Goal: Information Seeking & Learning: Learn about a topic

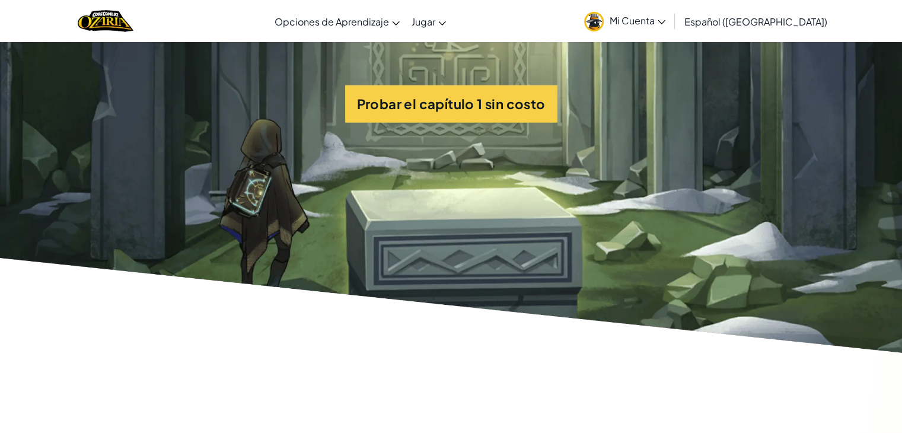
scroll to position [2870, 0]
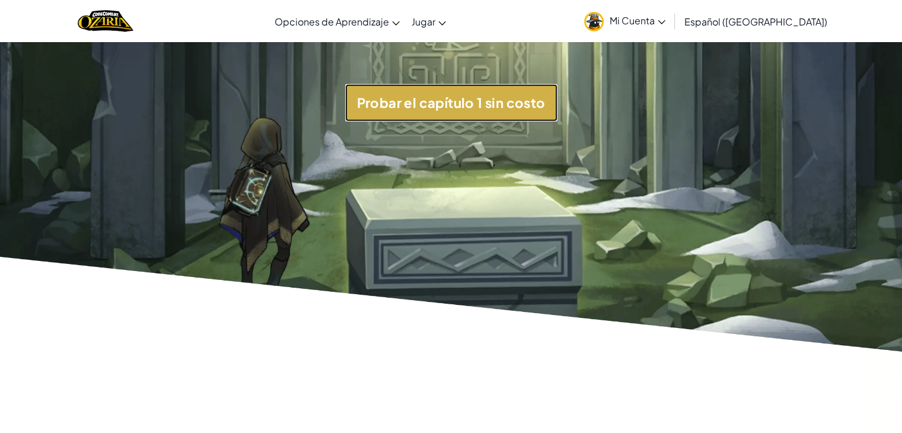
click at [472, 104] on button "Probar el capítulo 1 sin costo" at bounding box center [451, 102] width 212 height 37
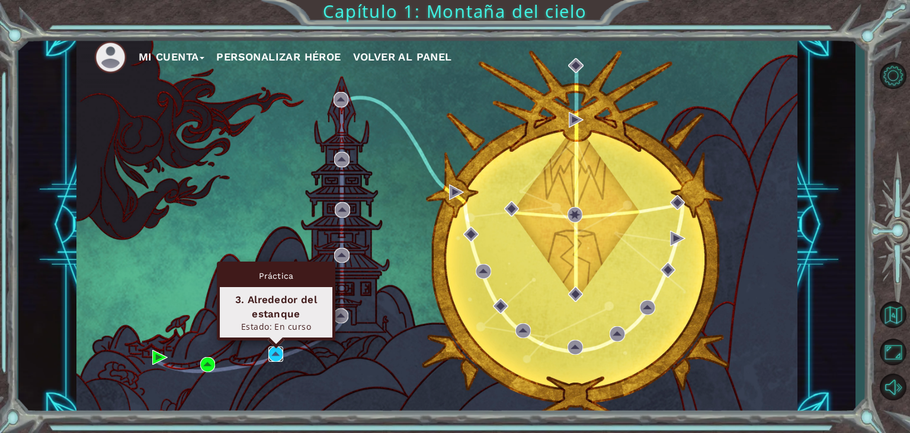
click at [277, 350] on img at bounding box center [276, 353] width 15 height 15
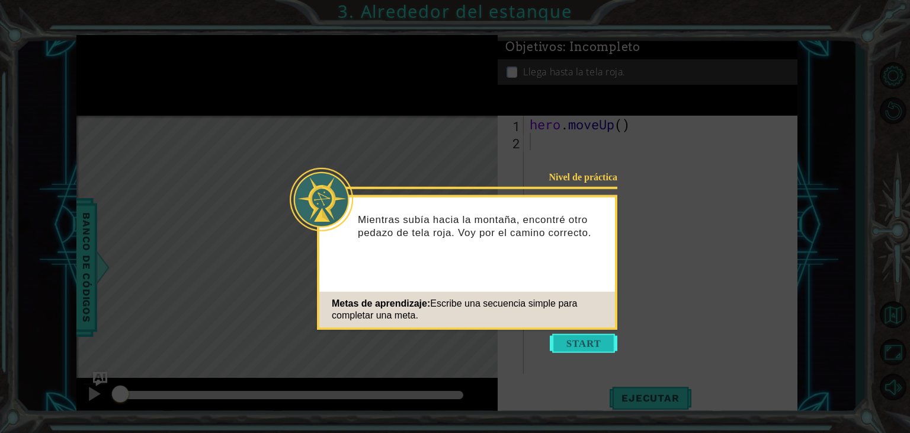
click at [588, 339] on button "Start" at bounding box center [584, 343] width 68 height 19
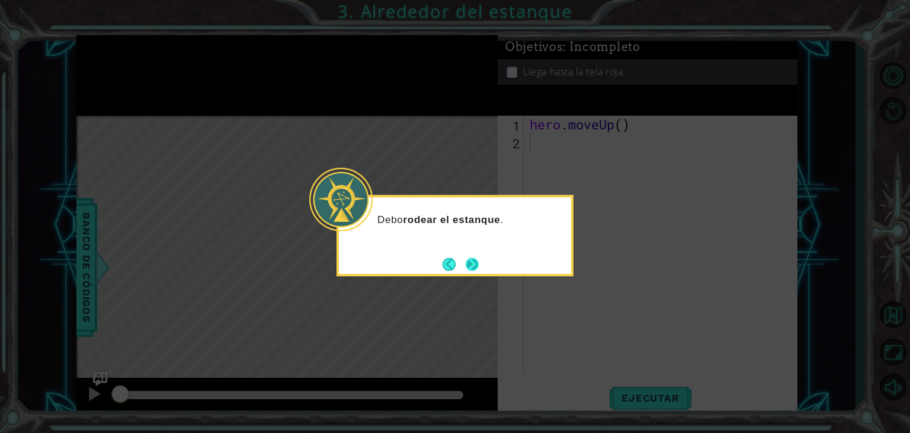
click at [476, 257] on button "Next" at bounding box center [472, 264] width 15 height 15
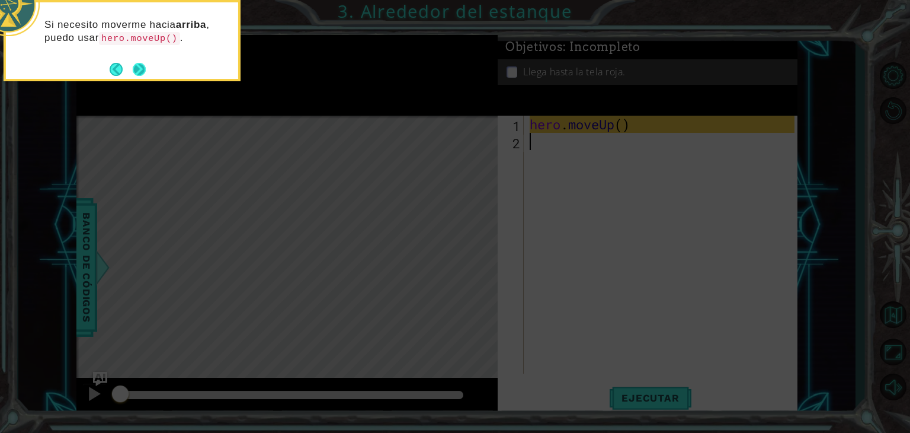
click at [140, 69] on button "Next" at bounding box center [139, 69] width 13 height 13
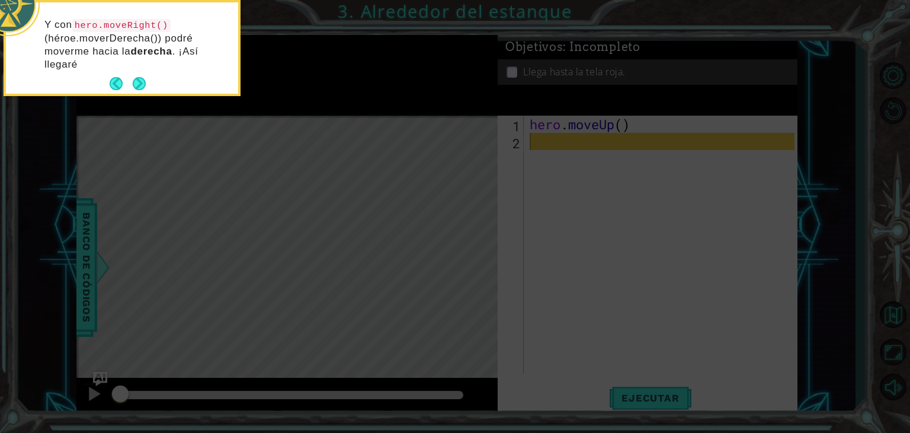
click at [140, 69] on p "Y con hero.moveRight() (héroe.moverDerecha()) podré moverme hacia la derecha . …" at bounding box center [137, 44] width 186 height 53
click at [140, 84] on button "Next" at bounding box center [139, 83] width 19 height 19
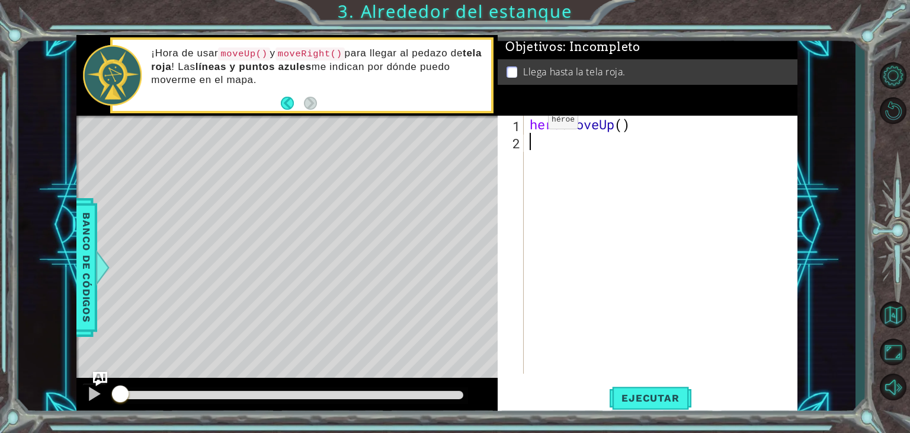
click at [531, 123] on div "hero . moveUp ( )" at bounding box center [664, 262] width 273 height 292
type textarea "hero.moveUp()"
click at [531, 123] on div "hero . moveUp ( )" at bounding box center [664, 262] width 273 height 292
type textarea "#[PERSON_NAME]"
click at [644, 158] on div "#[PERSON_NAME] hero . moveUp ( )" at bounding box center [664, 262] width 273 height 292
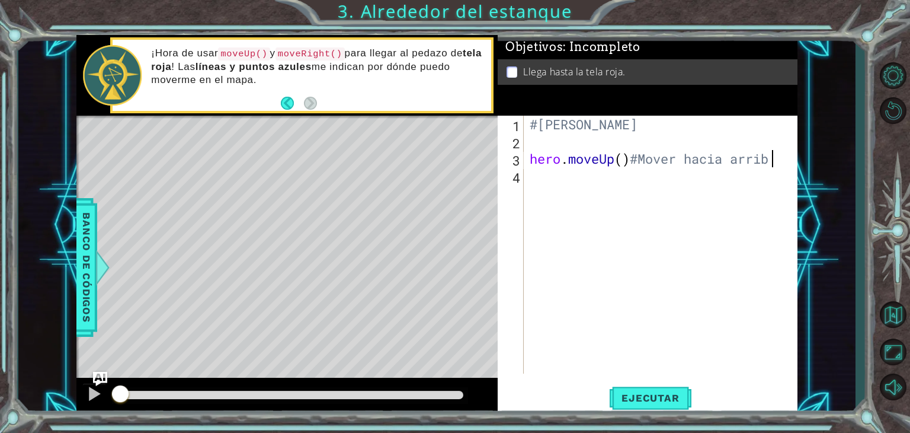
scroll to position [0, 10]
click at [631, 158] on div "#[PERSON_NAME] hero . moveUp ( ) #Mover hacia arriba" at bounding box center [664, 262] width 273 height 292
type textarea "hero.moveUp() #Mover hacia arriba"
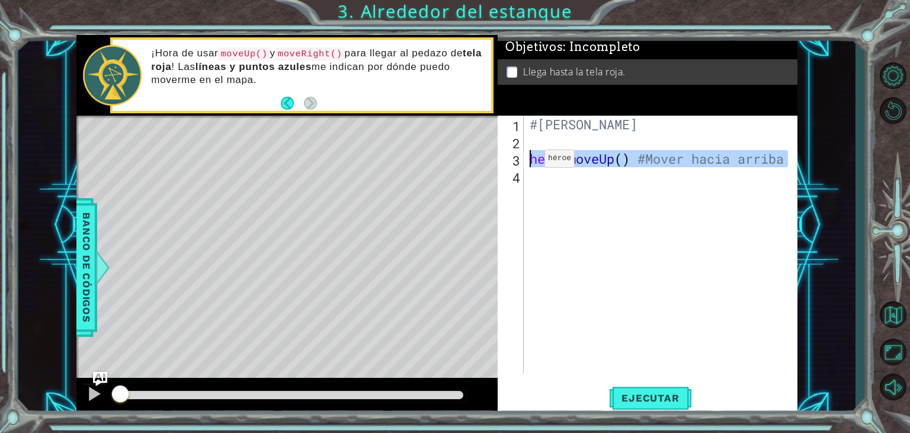
drag, startPoint x: 787, startPoint y: 162, endPoint x: 526, endPoint y: 161, distance: 261.4
click at [526, 161] on div "hero.moveUp() #Mover hacia arriba 1 2 3 4 #[PERSON_NAME] hero . moveUp ( ) #Mov…" at bounding box center [646, 245] width 297 height 258
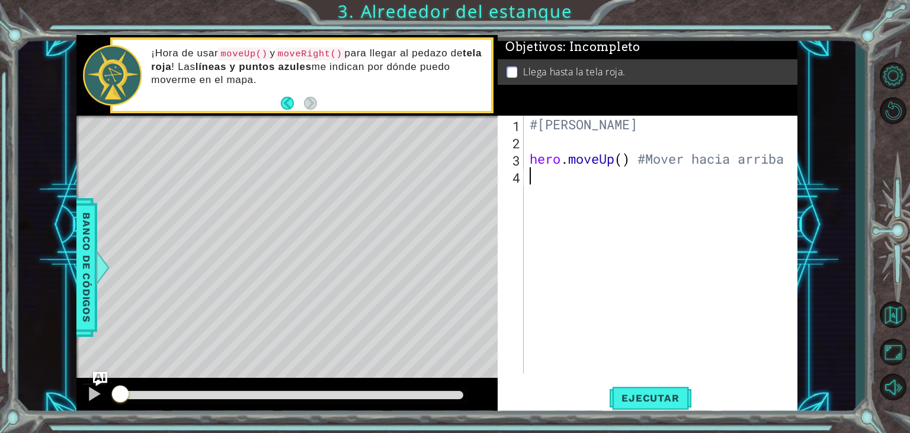
click at [529, 177] on div "#[PERSON_NAME] hero . moveUp ( ) #Mover hacia arriba" at bounding box center [664, 262] width 273 height 292
paste textarea "hero.moveUp() #Mover hacia arriba"
type textarea "hero.moveUp() #Mover hacia arriba"
click at [558, 200] on div "#[PERSON_NAME] hero . moveUp ( ) #Mover hacia arriba hero . moveUp ( ) #Mover h…" at bounding box center [664, 262] width 273 height 292
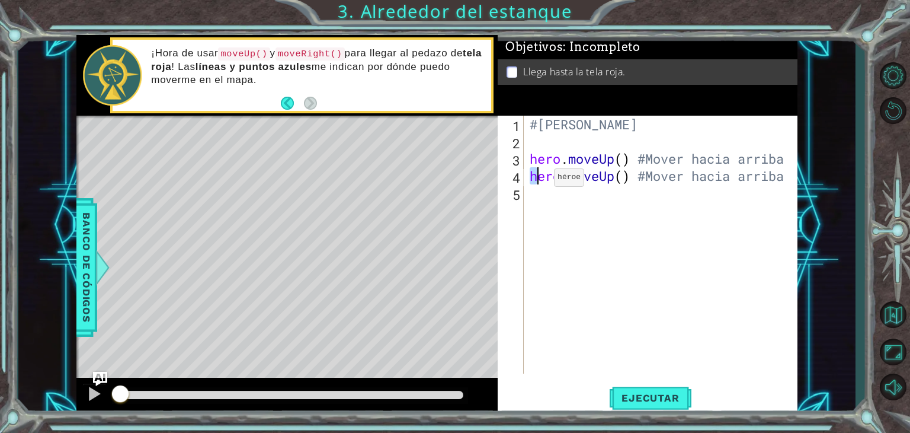
drag, startPoint x: 531, startPoint y: 177, endPoint x: 536, endPoint y: 180, distance: 6.1
click at [536, 180] on div "#[PERSON_NAME] hero . moveUp ( ) #Mover hacia arriba hero . moveUp ( ) #Mover h…" at bounding box center [664, 262] width 273 height 292
type textarea "hero.moveUp() #Mover hacia arriba"
click at [541, 199] on div "#[PERSON_NAME] hero . moveUp ( ) #Mover hacia arriba hero . moveUp ( ) #Mover h…" at bounding box center [664, 262] width 273 height 292
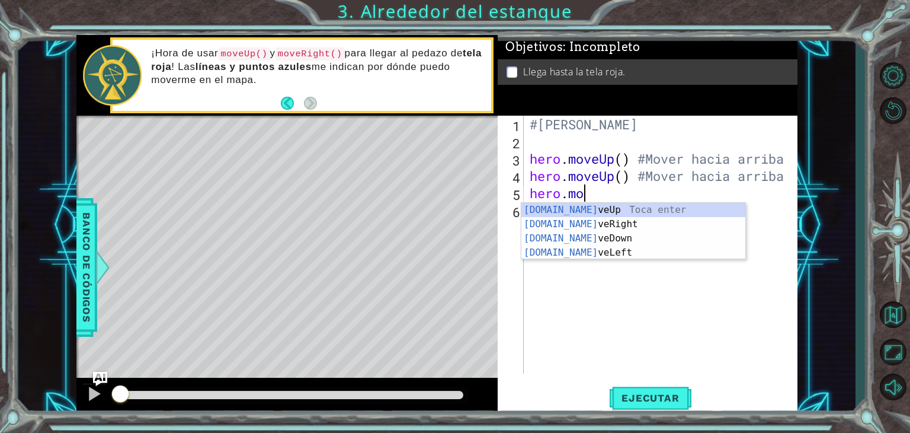
type textarea "hero.move"
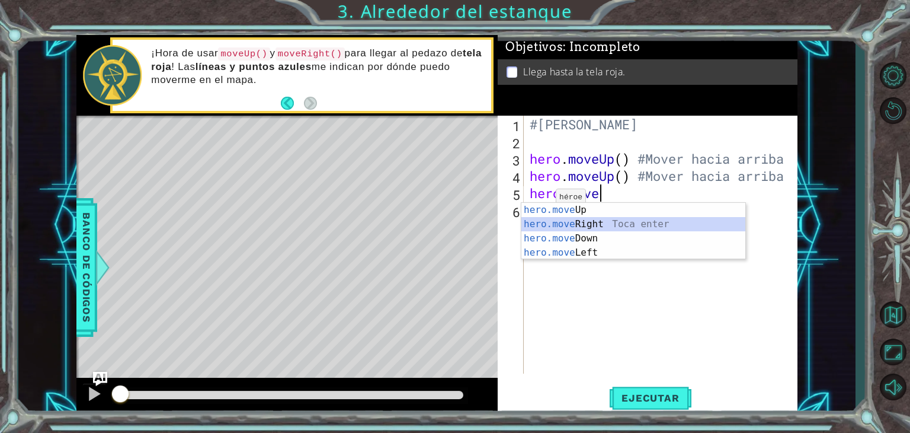
click at [538, 219] on div "hero.move Up Toca enter hero.move Right Toca enter hero.move Down Toca enter he…" at bounding box center [634, 245] width 224 height 85
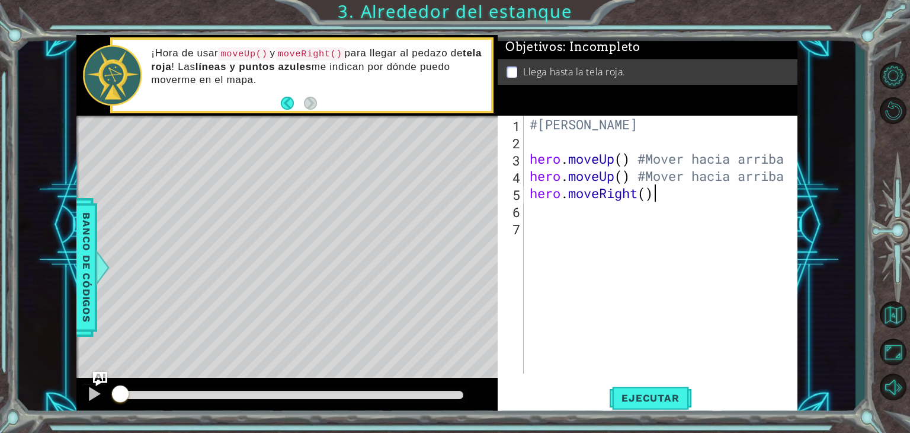
click at [666, 193] on div "#[PERSON_NAME] hero . moveUp ( ) #Mover hacia arriba hero . moveUp ( ) #Mover h…" at bounding box center [664, 262] width 273 height 292
type textarea "hero.moveRight() # Mover a la derecha"
drag, startPoint x: 798, startPoint y: 161, endPoint x: 807, endPoint y: 164, distance: 10.1
click at [807, 164] on div "1 ההההההההההההההההההההההההההההההההההההההההההההההההההההההההההההההההההההההההההההה…" at bounding box center [437, 224] width 838 height 381
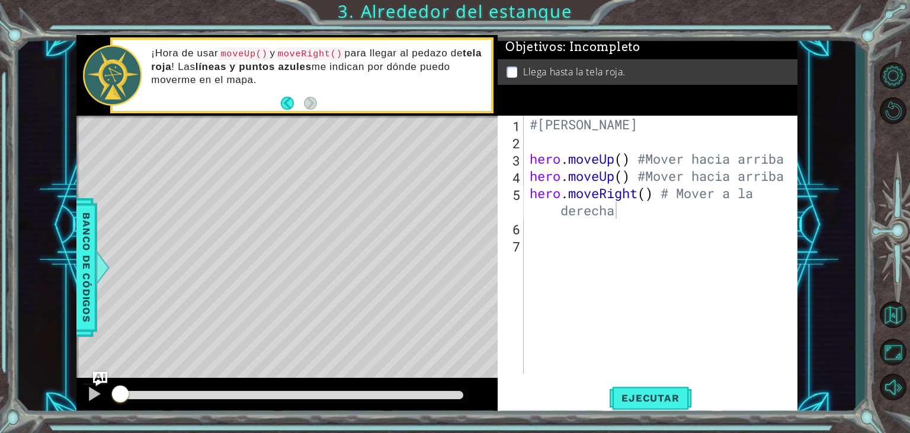
scroll to position [0, 0]
drag, startPoint x: 793, startPoint y: 261, endPoint x: 806, endPoint y: 264, distance: 12.7
click at [806, 264] on div "1 ההההההההההההההההההההההההההההההההההההההההההההההההההההההההההההההההההההההההההההה…" at bounding box center [437, 224] width 838 height 381
drag, startPoint x: 794, startPoint y: 261, endPoint x: 821, endPoint y: 261, distance: 26.7
click at [821, 261] on div "1 ההההההההההההההההההההההההההההההההההההההההההההההההההההההההההההההההההההההההההההה…" at bounding box center [437, 224] width 838 height 381
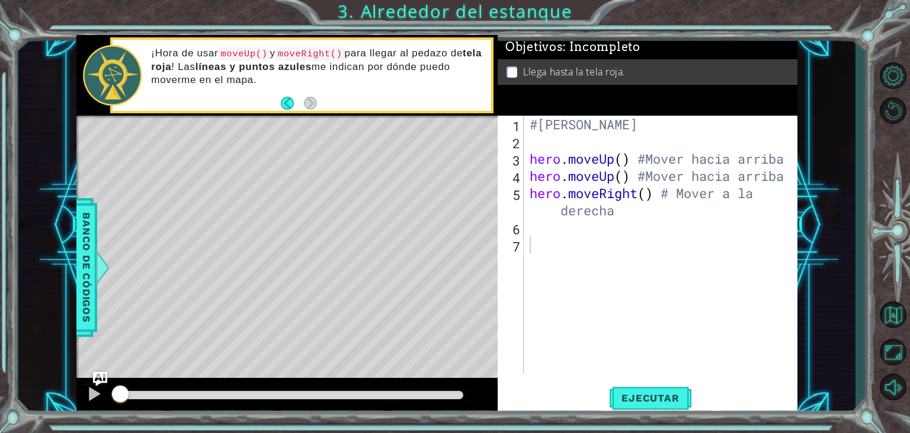
click at [567, 229] on div "#[PERSON_NAME] hero . moveUp ( ) #Mover hacia arriba hero . moveUp ( ) #Mover h…" at bounding box center [664, 262] width 273 height 292
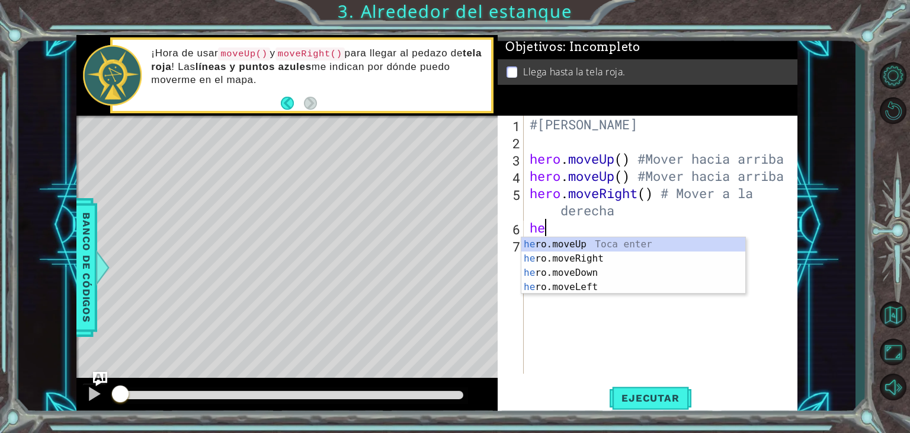
type textarea "h"
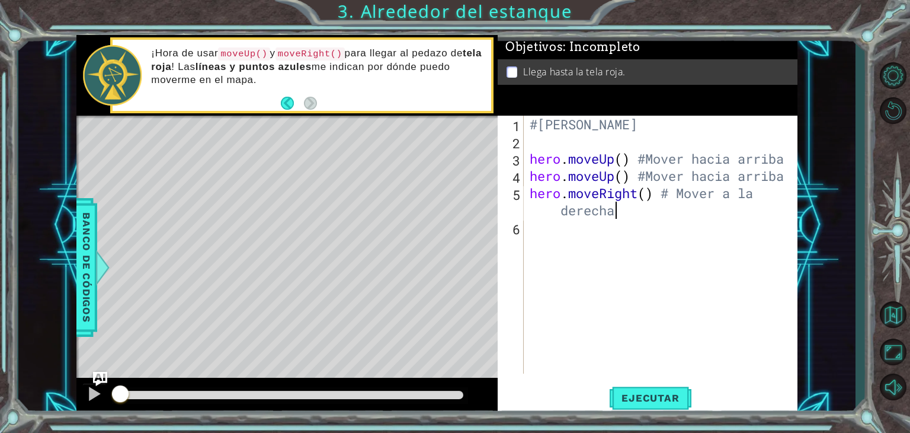
paste textarea "hero.moveUp() #Mover hacia arriba"
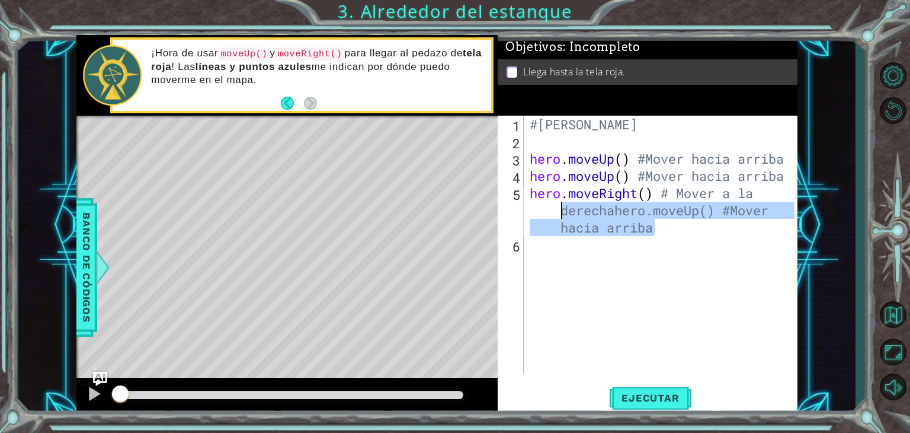
drag, startPoint x: 665, startPoint y: 235, endPoint x: 562, endPoint y: 216, distance: 105.0
click at [562, 216] on div "#[PERSON_NAME] hero . moveUp ( ) #Mover hacia arriba hero . moveUp ( ) #Mover h…" at bounding box center [664, 262] width 273 height 292
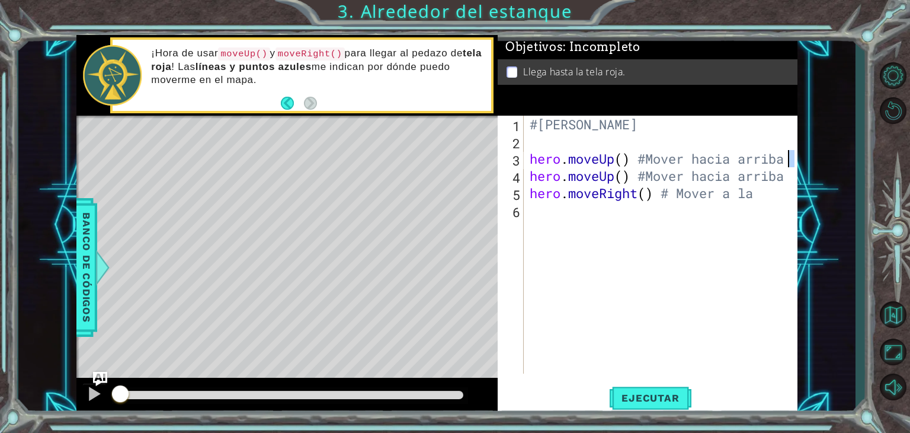
drag, startPoint x: 529, startPoint y: 177, endPoint x: 794, endPoint y: 167, distance: 265.1
click at [794, 167] on div "#[PERSON_NAME] hero . moveUp ( ) #Mover hacia arriba hero . moveUp ( ) #Mover h…" at bounding box center [664, 262] width 273 height 292
click at [787, 172] on div "#[PERSON_NAME] hero . moveUp ( ) #Mover hacia arriba hero . moveUp ( ) #Mover h…" at bounding box center [664, 262] width 273 height 292
drag, startPoint x: 787, startPoint y: 172, endPoint x: 669, endPoint y: 165, distance: 118.2
drag, startPoint x: 669, startPoint y: 165, endPoint x: 515, endPoint y: 196, distance: 157.3
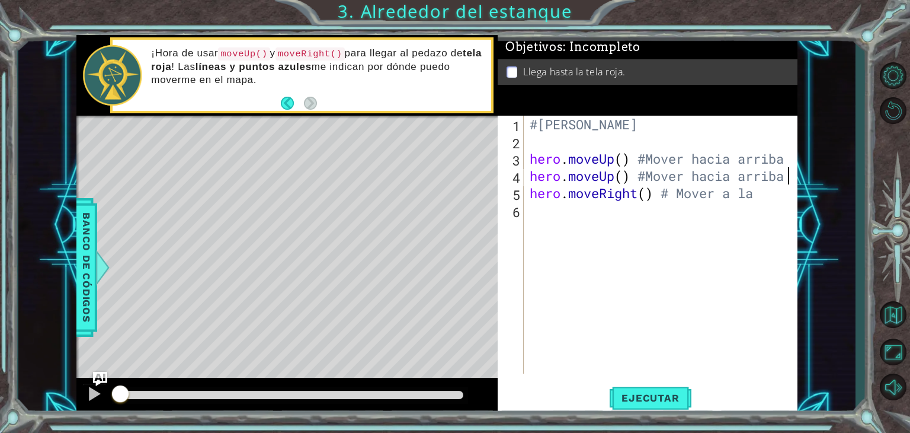
click at [515, 196] on div "5" at bounding box center [512, 194] width 24 height 17
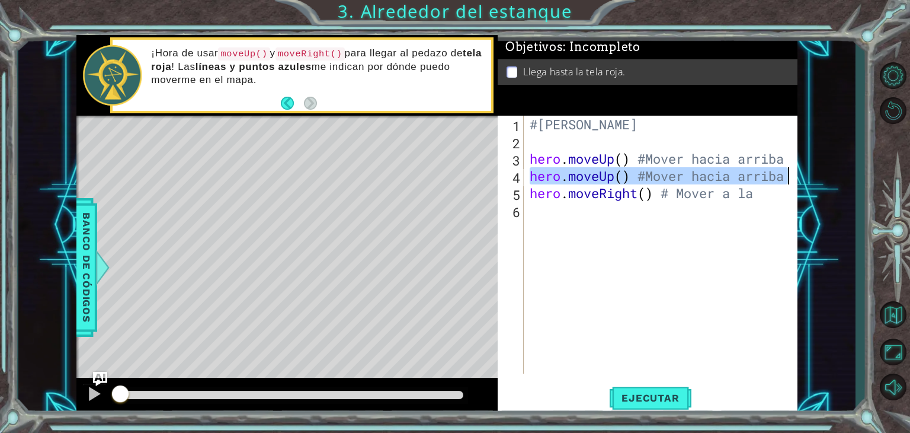
drag, startPoint x: 532, startPoint y: 176, endPoint x: 804, endPoint y: 183, distance: 271.6
click at [804, 183] on div "1 ההההההההההההההההההההההההההההההההההההההההההההההההההההההההההההההההההההההההההההה…" at bounding box center [437, 224] width 838 height 381
type textarea "hero.moveUp() #Mover hacia arriba"
click at [699, 207] on div "#[PERSON_NAME] hero . moveUp ( ) #Mover hacia arriba hero . moveUp ( ) #Mover h…" at bounding box center [664, 262] width 273 height 292
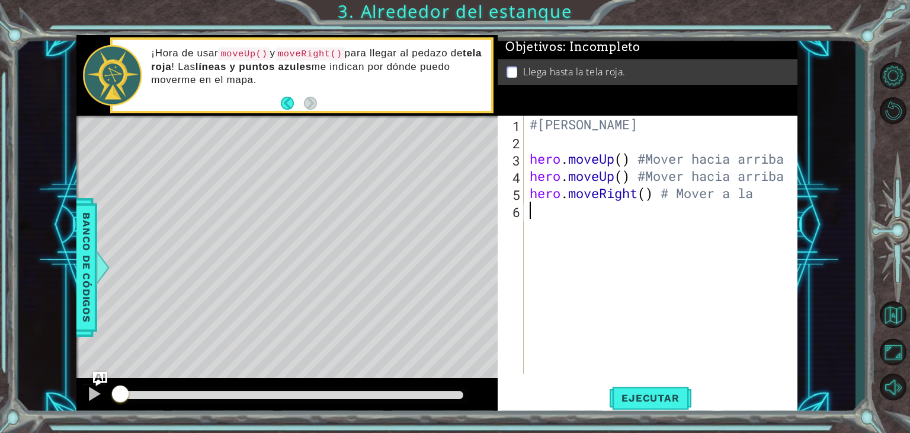
paste textarea "hero.moveUp() #Mover hacia arriba"
click at [768, 195] on div "#[PERSON_NAME] hero . moveUp ( ) #Mover hacia arriba hero . moveUp ( ) #Mover h…" at bounding box center [664, 262] width 273 height 292
click at [563, 207] on div "#[PERSON_NAME] hero . moveUp ( ) #Mover hacia arriba hero . moveUp ( ) #Mover h…" at bounding box center [664, 262] width 273 height 292
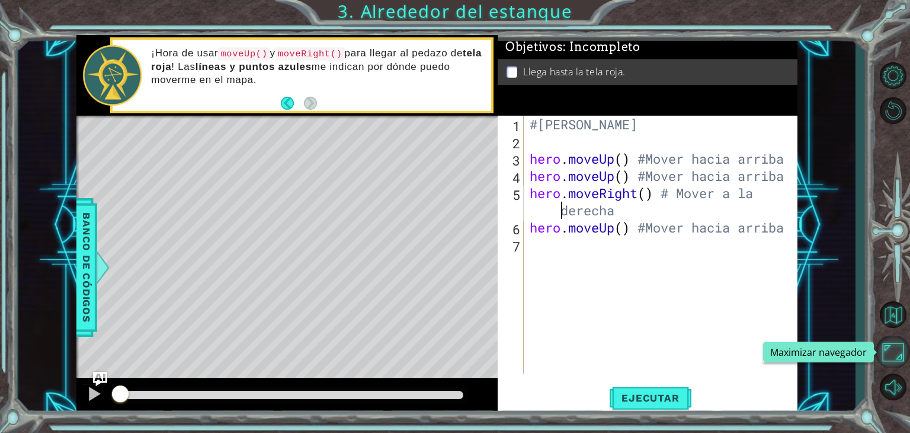
type textarea "hero.moveRight() # Mover a la derecha"
click at [886, 346] on button "Maximizar navegador" at bounding box center [893, 351] width 34 height 31
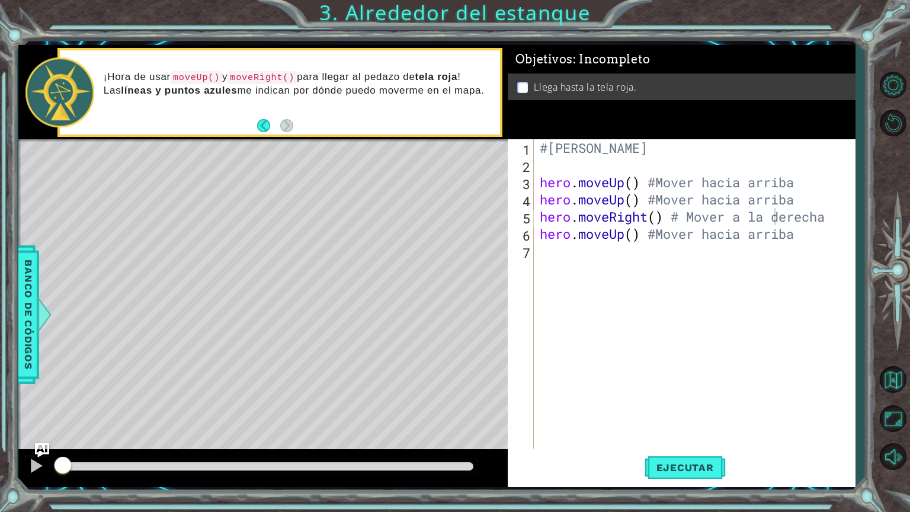
scroll to position [0, 0]
click at [670, 268] on div "#[PERSON_NAME] hero . moveUp ( ) #Mover hacia arriba hero . moveUp ( ) #Mover h…" at bounding box center [698, 311] width 321 height 344
click at [691, 432] on span "Ejecutar" at bounding box center [685, 468] width 81 height 12
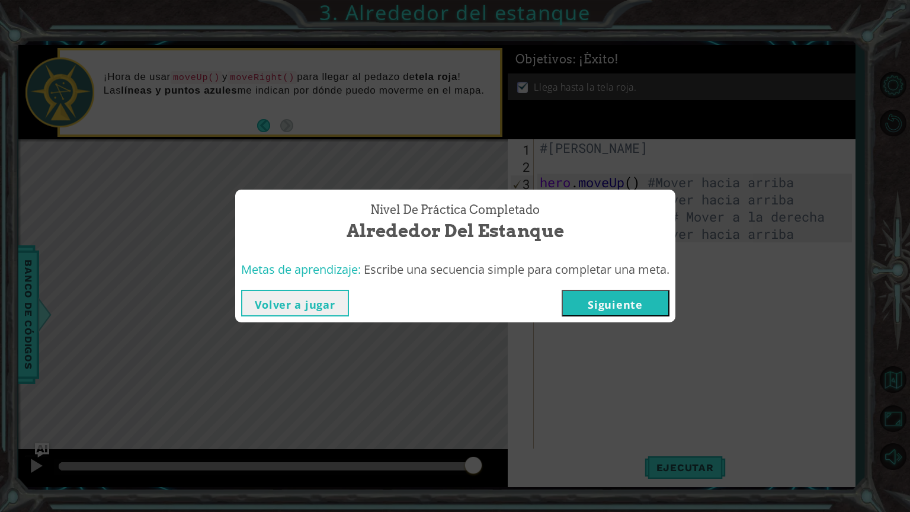
click at [606, 300] on button "Siguiente" at bounding box center [616, 303] width 108 height 27
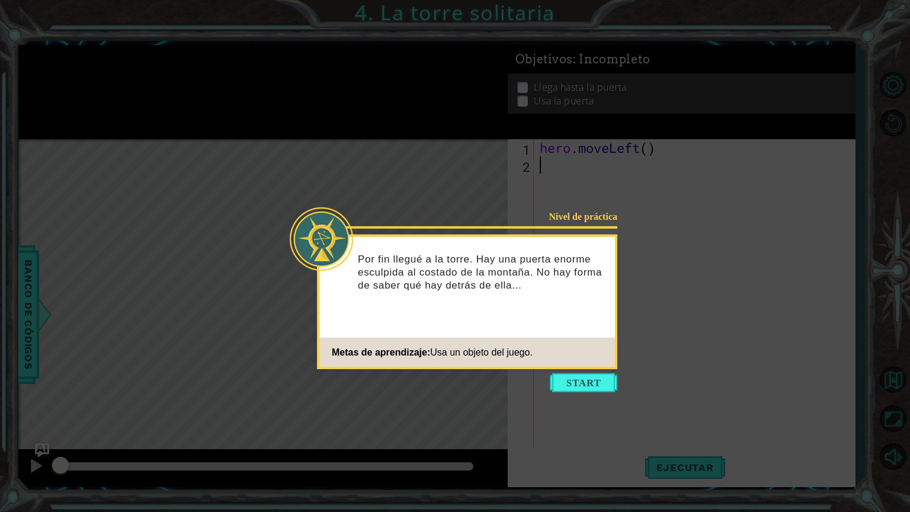
click at [582, 372] on icon at bounding box center [455, 256] width 910 height 512
click at [582, 380] on button "Start" at bounding box center [584, 382] width 68 height 19
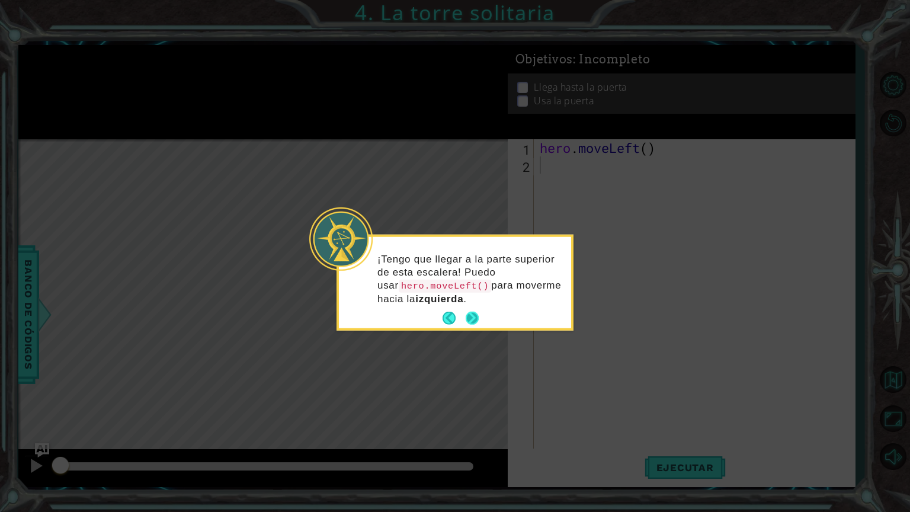
click at [474, 315] on button "Next" at bounding box center [473, 319] width 16 height 16
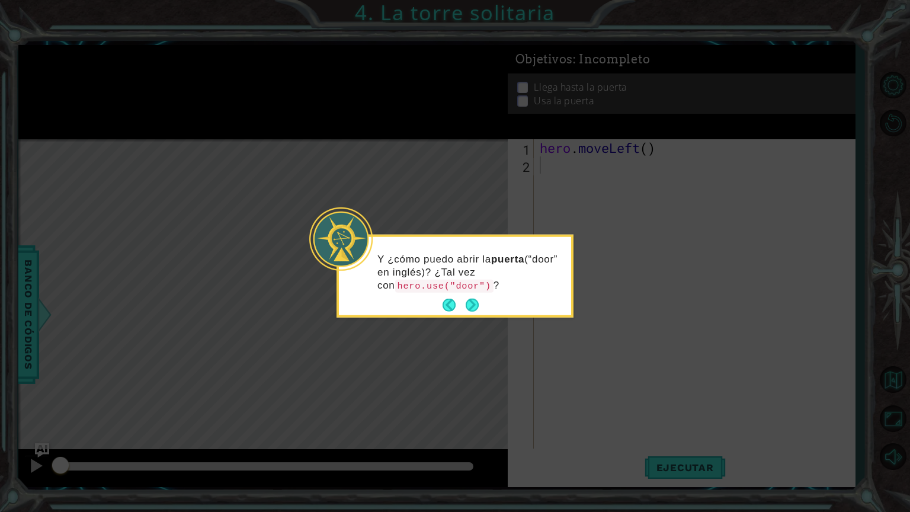
click at [478, 294] on div "Y ¿cómo puedo abrir la puerta (“door” en inglés)? ¿Tal vez con hero.use("door")…" at bounding box center [455, 278] width 232 height 74
click at [474, 301] on button "Next" at bounding box center [472, 305] width 14 height 14
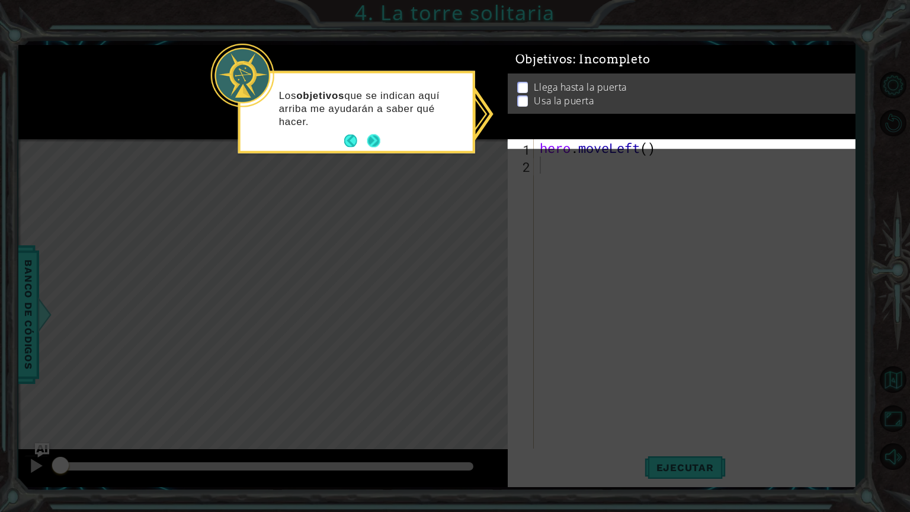
click at [377, 145] on button "Next" at bounding box center [374, 141] width 16 height 16
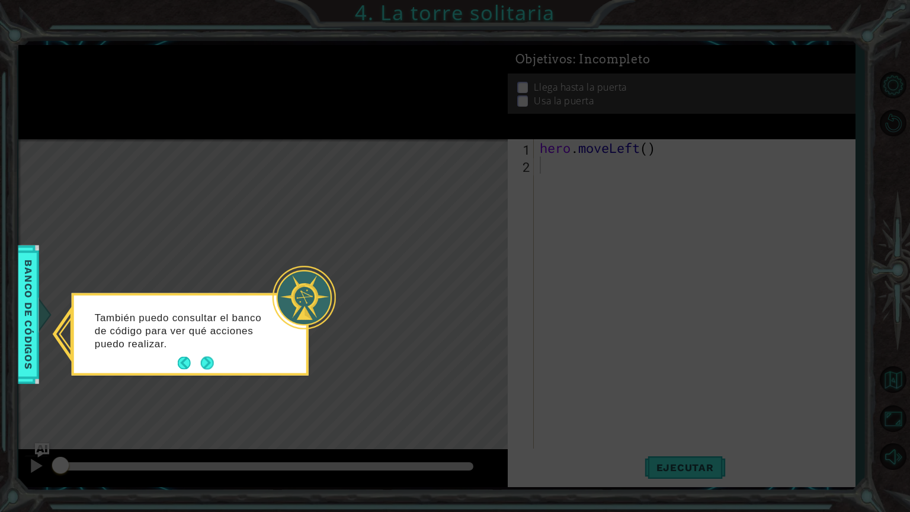
click at [359, 140] on icon at bounding box center [455, 256] width 910 height 512
click at [204, 357] on button "Next" at bounding box center [207, 364] width 14 height 14
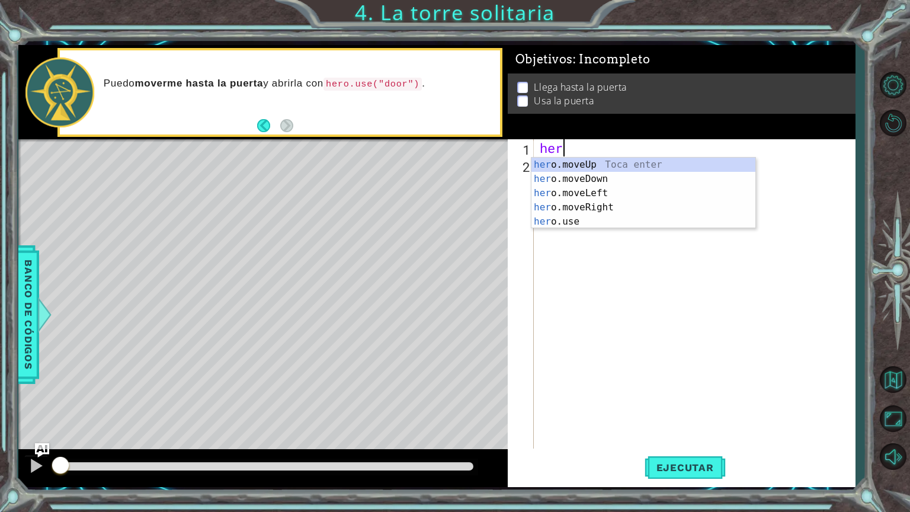
type textarea "h"
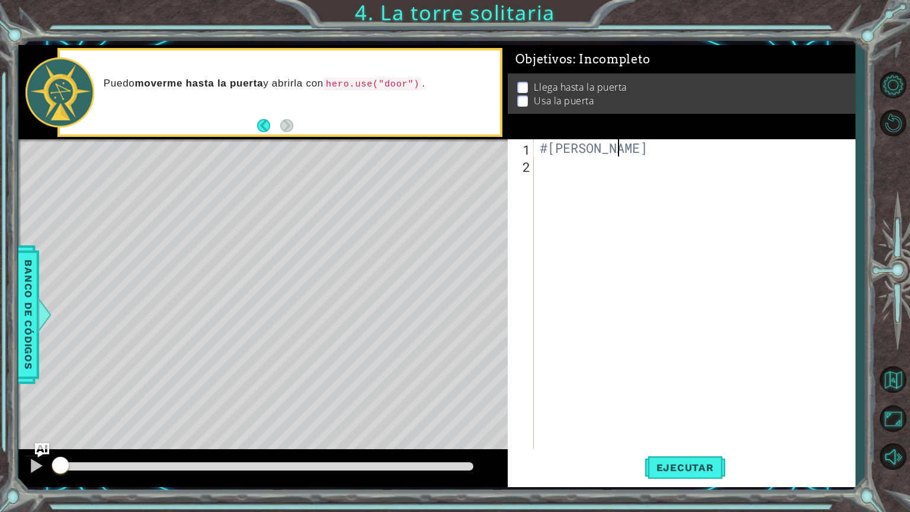
scroll to position [0, 3]
type textarea "#[PERSON_NAME]"
type textarea "3"
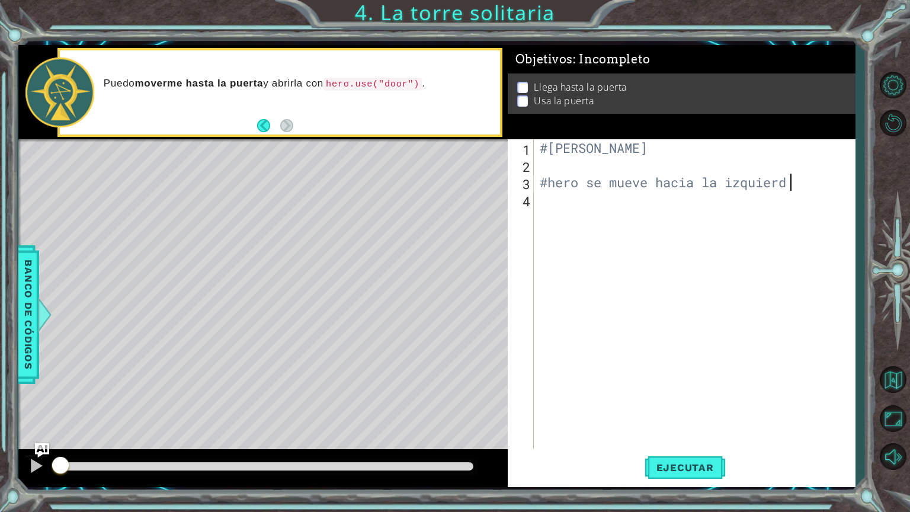
type textarea "#hero se mueve hacia la izquierda"
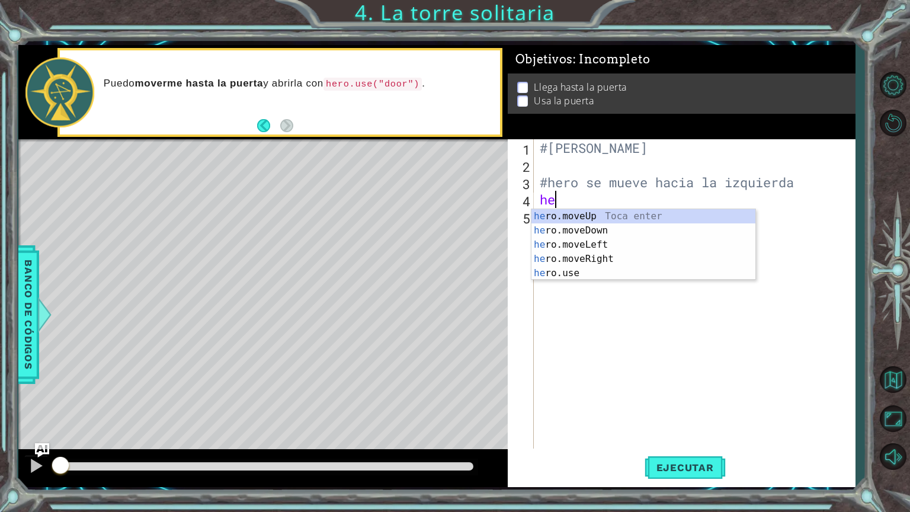
scroll to position [0, 0]
type textarea "hero"
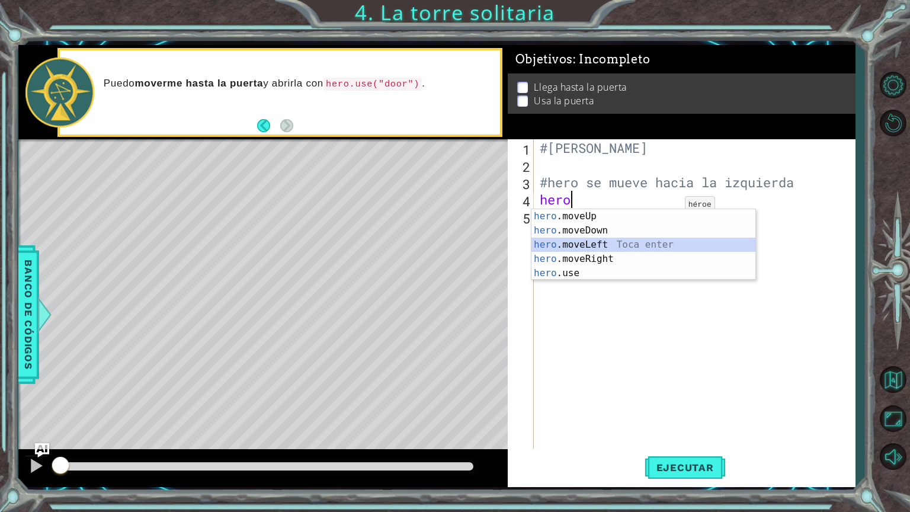
click at [582, 245] on div "hero .moveUp Toca enter hero .moveDown Toca enter hero .moveLeft Toca enter her…" at bounding box center [644, 259] width 224 height 100
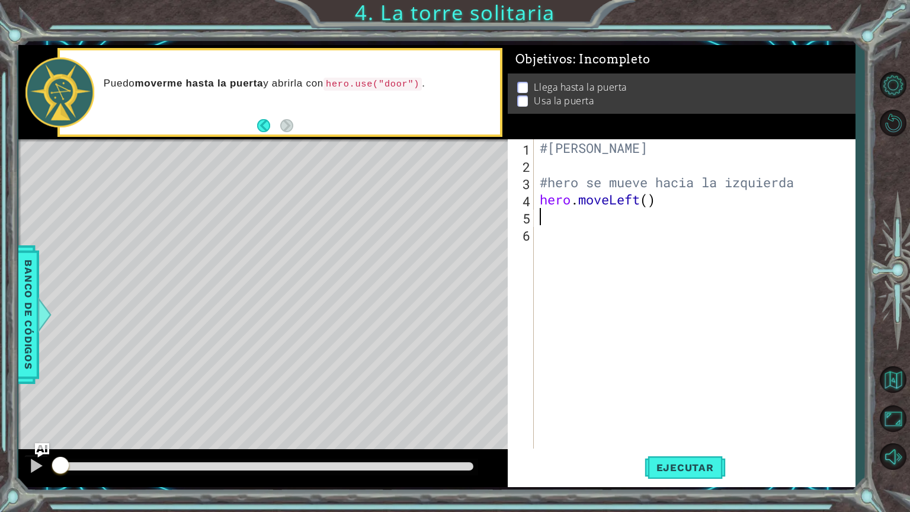
click at [671, 200] on div "#[PERSON_NAME] #hero se mueve hacia la izquierda hero . moveLeft ( )" at bounding box center [698, 311] width 321 height 344
click at [656, 199] on div "#[PERSON_NAME] #hero se mueve hacia la izquierda hero . moveLeft ( ) #" at bounding box center [698, 311] width 321 height 344
click at [688, 206] on div "#[PERSON_NAME] #hero se mueve hacia la izquierda hero . moveLeft ( ) #" at bounding box center [698, 311] width 321 height 344
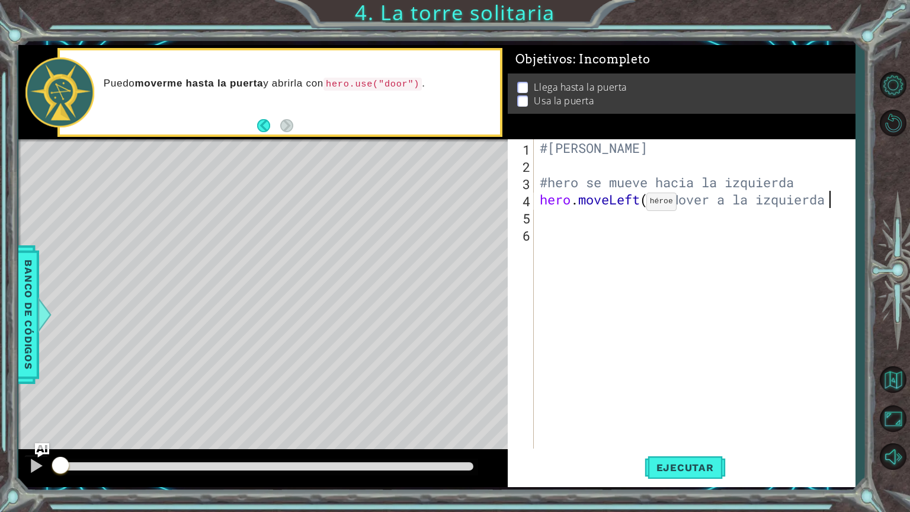
drag, startPoint x: 838, startPoint y: 201, endPoint x: 622, endPoint y: 205, distance: 215.8
drag, startPoint x: 622, startPoint y: 205, endPoint x: 573, endPoint y: 206, distance: 49.2
click at [573, 206] on div "#[PERSON_NAME] #hero se mueve hacia la izquierda hero . moveLeft ( ) #Mover a l…" at bounding box center [698, 311] width 321 height 344
click at [543, 202] on div "#[PERSON_NAME] #hero se mueve hacia la izquierda hero . moveLeft ( ) #Mover a l…" at bounding box center [698, 311] width 321 height 344
drag, startPoint x: 543, startPoint y: 202, endPoint x: 848, endPoint y: 218, distance: 305.1
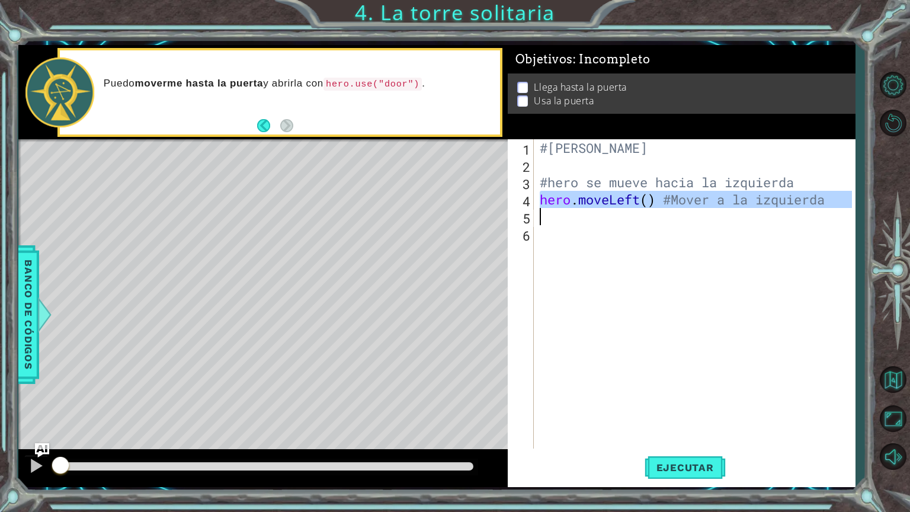
click at [848, 218] on div "#[PERSON_NAME] #hero se mueve hacia la izquierda hero . moveLeft ( ) #Mover a l…" at bounding box center [698, 311] width 321 height 344
type textarea "hero.moveLeft() #Mover a la izquierda"
click at [797, 232] on div "#[PERSON_NAME] #hero se mueve hacia la izquierda hero . moveLeft ( ) #Mover a l…" at bounding box center [698, 311] width 321 height 344
click at [776, 209] on div "#[PERSON_NAME] #hero se mueve hacia la izquierda hero . moveLeft ( ) #Mover a l…" at bounding box center [698, 311] width 321 height 344
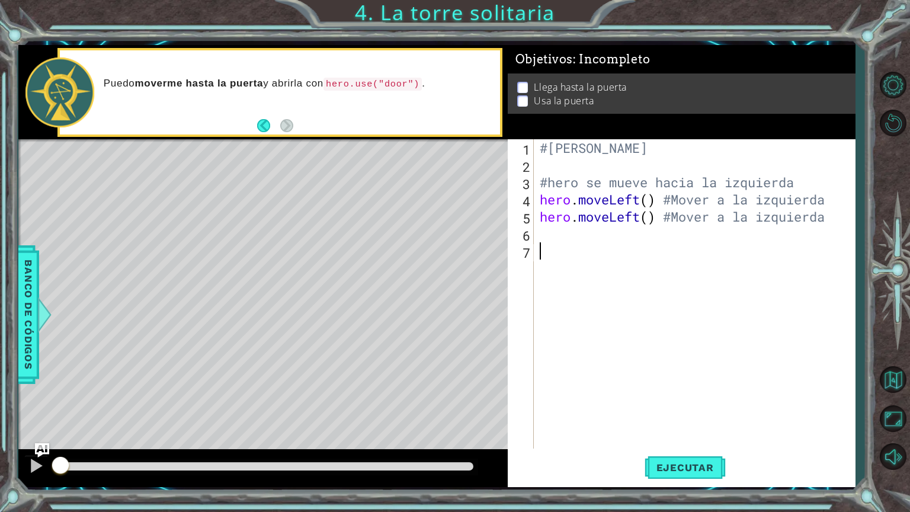
click at [612, 260] on div "#[PERSON_NAME] #hero se mueve hacia la izquierda hero . moveLeft ( ) #Mover a l…" at bounding box center [698, 311] width 321 height 344
type textarea "#hero se mueve hacia arriba"
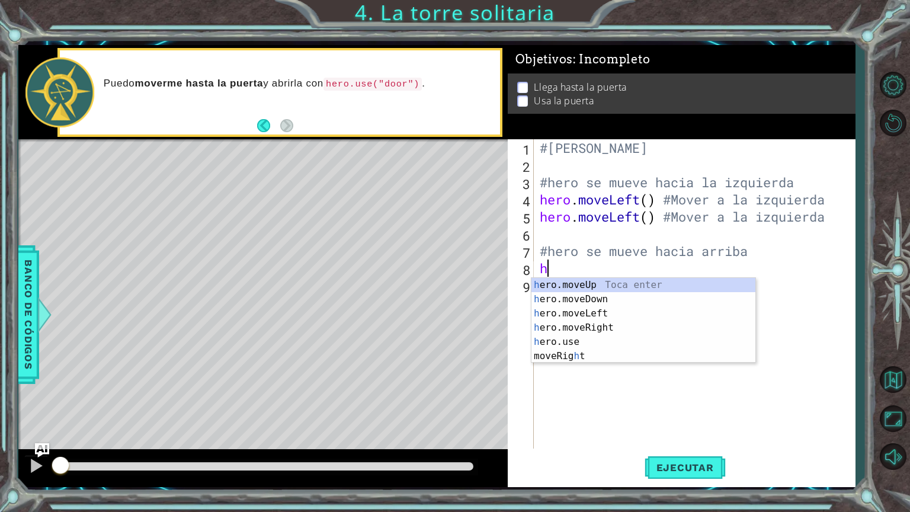
type textarea "he"
click at [601, 285] on div "he ro.moveUp Toca enter he ro.moveDown Toca enter he ro.moveLeft Toca enter he …" at bounding box center [644, 328] width 224 height 100
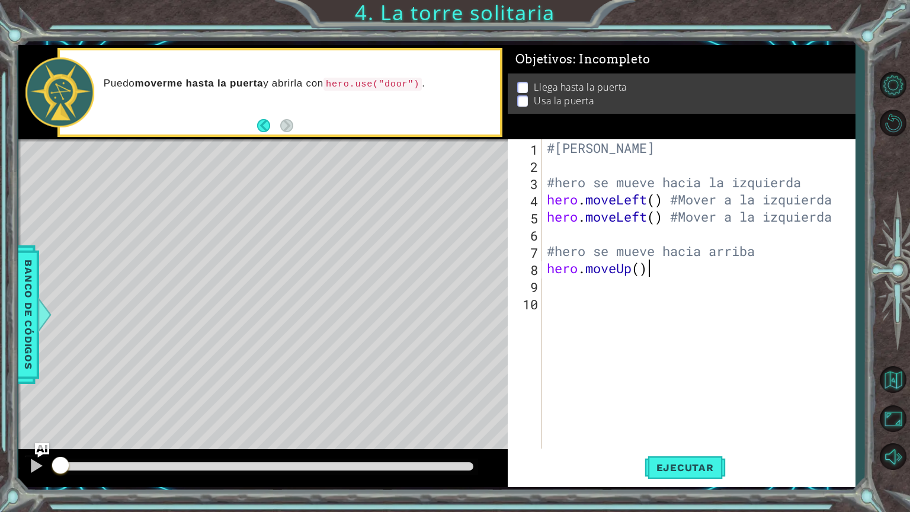
click at [683, 277] on div "#[PERSON_NAME] #hero se mueve hacia la izquierda hero . moveLeft ( ) #Mover a l…" at bounding box center [702, 311] width 314 height 344
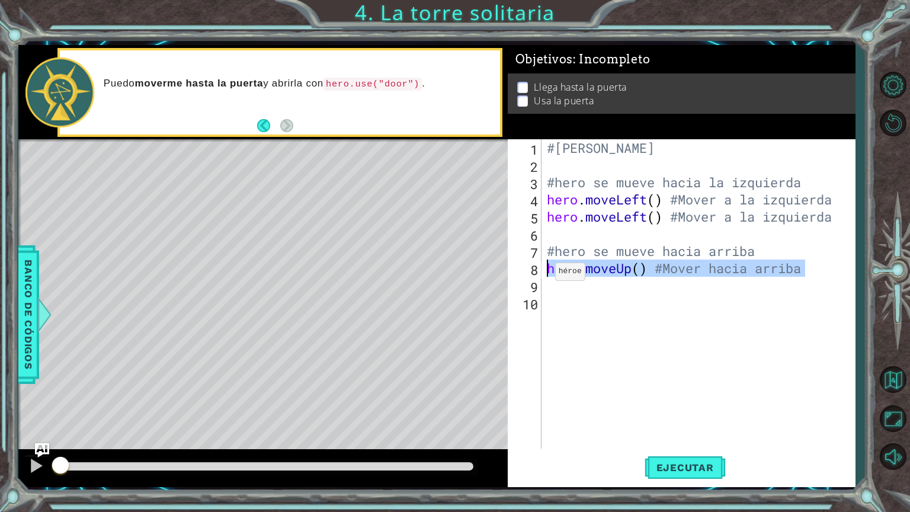
drag, startPoint x: 806, startPoint y: 266, endPoint x: 542, endPoint y: 270, distance: 264.4
click at [542, 270] on div "hero.moveUp() #Mover hacia arriba 1 2 3 4 5 6 7 8 9 10 #[PERSON_NAME] #hero se …" at bounding box center [680, 293] width 344 height 309
type textarea "hero.moveUp() #Mover hacia arriba"
click at [543, 289] on div "hero.moveUp() #Mover hacia arriba 1 2 3 4 5 6 7 8 9 10 #[PERSON_NAME] #hero se …" at bounding box center [680, 293] width 344 height 309
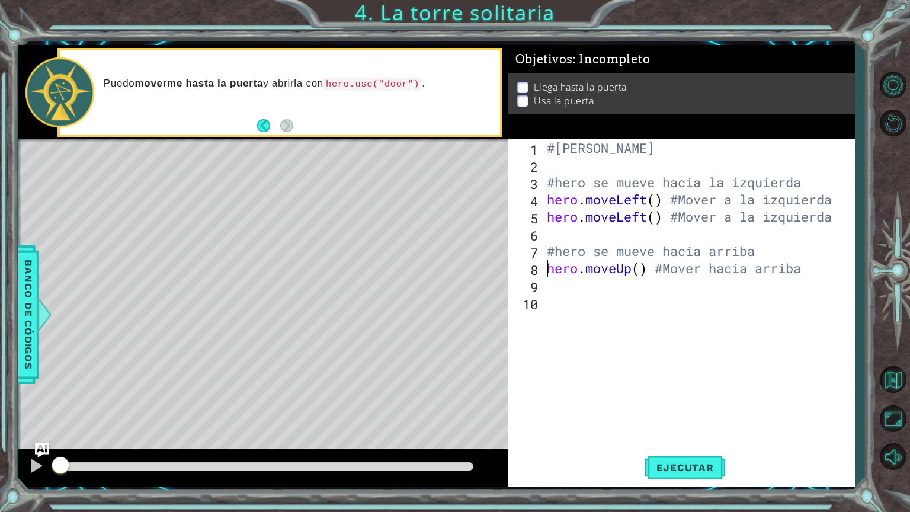
click at [549, 289] on div "#[PERSON_NAME] #hero se mueve hacia la izquierda hero . moveLeft ( ) #Mover a l…" at bounding box center [702, 311] width 314 height 344
paste textarea "hero.moveUp() #Mover hacia arriba"
type textarea "hero.moveUp() #Mover hacia arriba"
click at [555, 309] on div "#[PERSON_NAME] #hero se mueve hacia la izquierda hero . moveLeft ( ) #Mover a l…" at bounding box center [702, 311] width 314 height 344
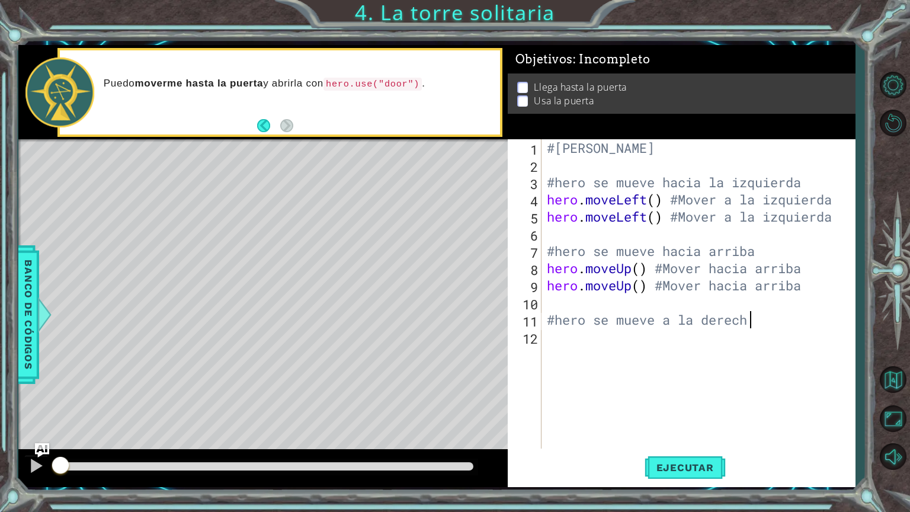
type textarea "#hero se mueve a la derecha"
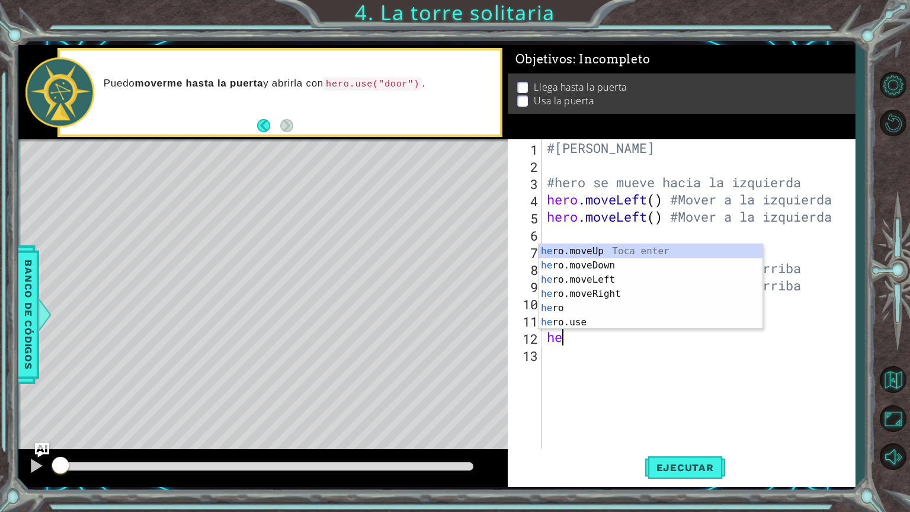
type textarea "hero"
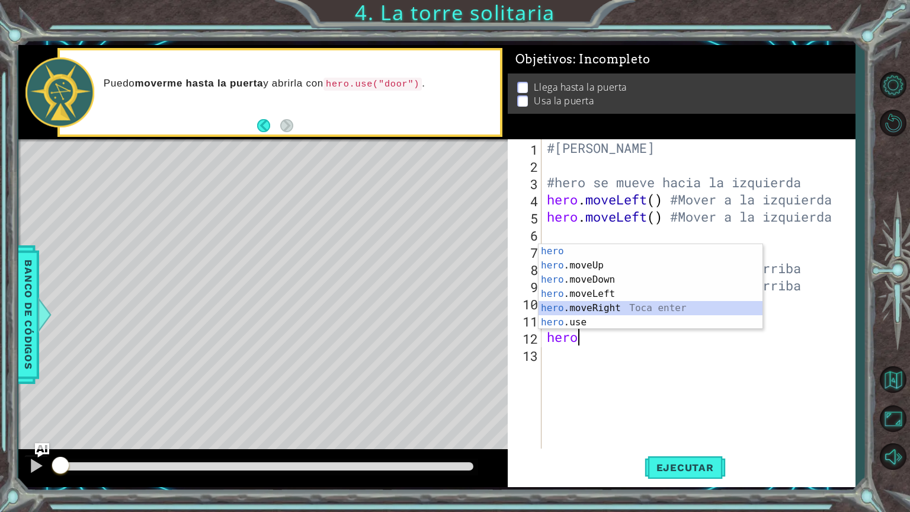
click at [575, 309] on div "hero Toca enter hero .moveUp Toca enter hero .moveDown Toca enter hero .moveLef…" at bounding box center [651, 301] width 224 height 114
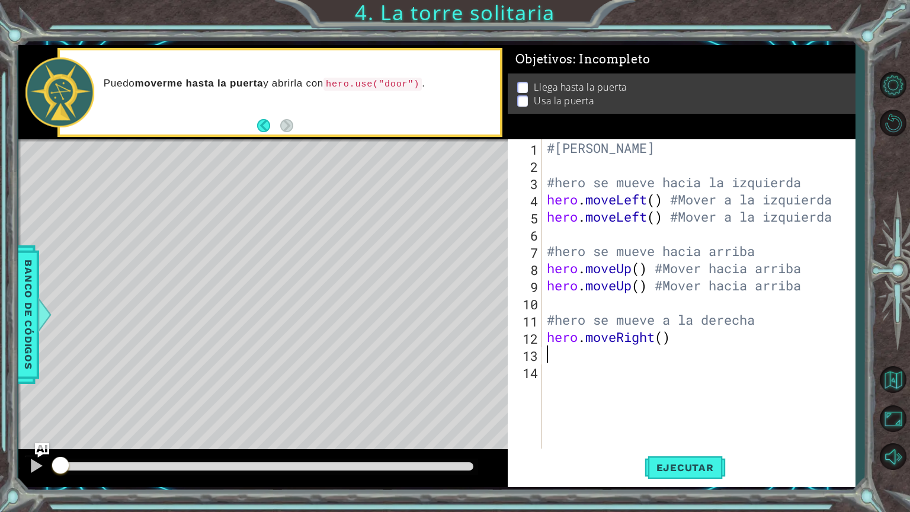
click at [683, 346] on div "#[PERSON_NAME] #hero se mueve hacia la izquierda hero . moveLeft ( ) #Mover a l…" at bounding box center [702, 311] width 314 height 344
click at [680, 339] on div "#[PERSON_NAME] #hero se mueve hacia la izquierda hero . moveLeft ( ) #Mover a l…" at bounding box center [702, 311] width 314 height 344
type textarea "hero.moveRight() #Mover a la derecha"
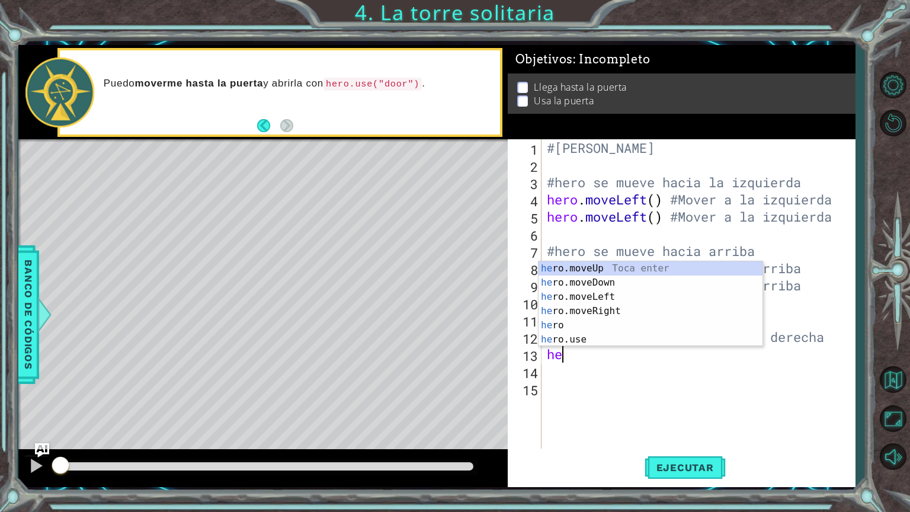
scroll to position [0, 0]
type textarea "hero."
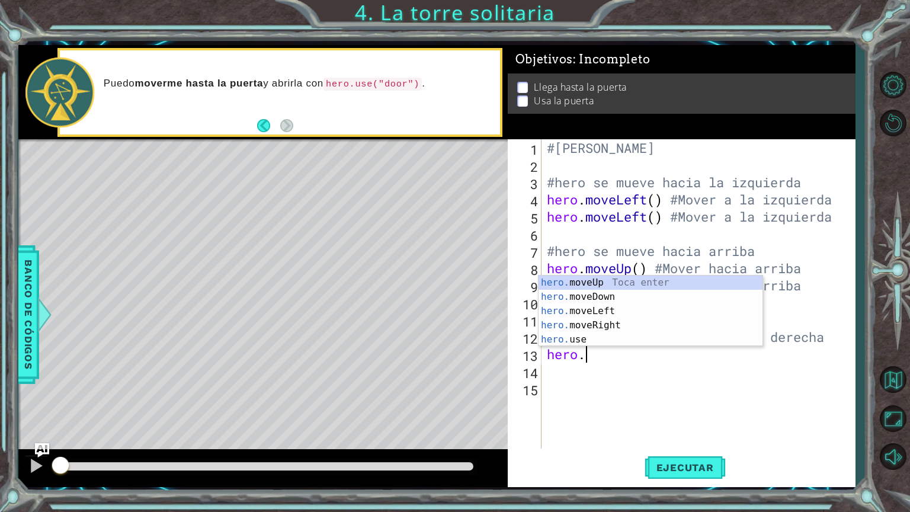
scroll to position [0, 1]
click at [613, 320] on div "hero. moveUp Toca enter hero. moveDown Toca enter hero. moveLeft Toca enter her…" at bounding box center [651, 326] width 224 height 100
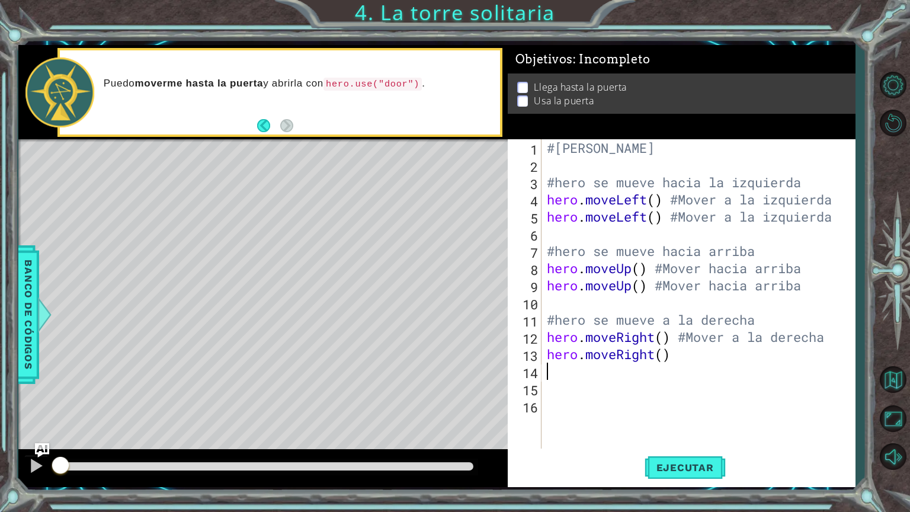
scroll to position [0, 0]
click at [690, 363] on div "#[PERSON_NAME] #hero se mueve hacia la izquierda hero . moveLeft ( ) #Mover a l…" at bounding box center [702, 311] width 314 height 344
type textarea "hero.moveRight() #Mover a la derecha"
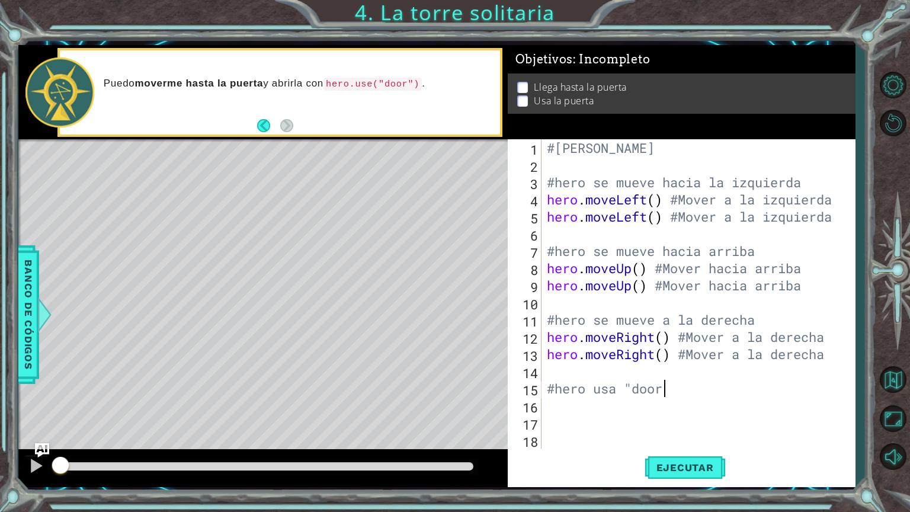
type textarea "#hero usa "door""
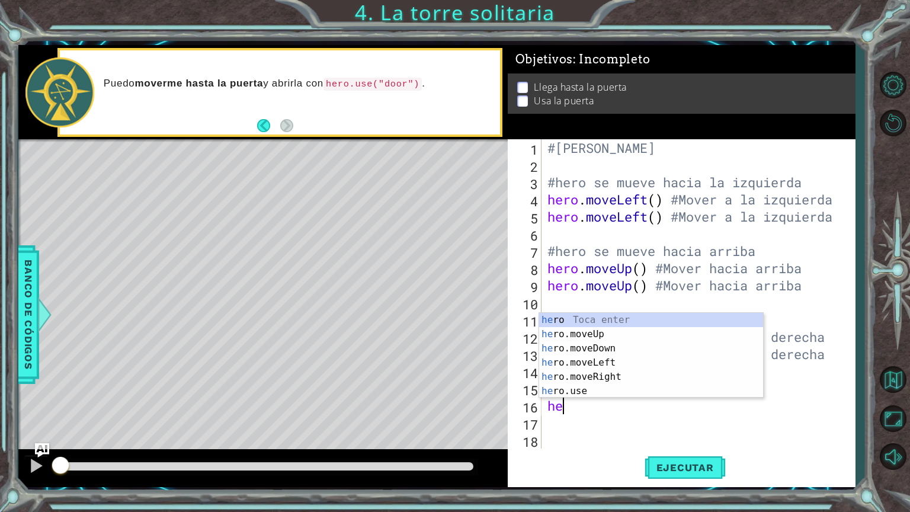
scroll to position [0, 0]
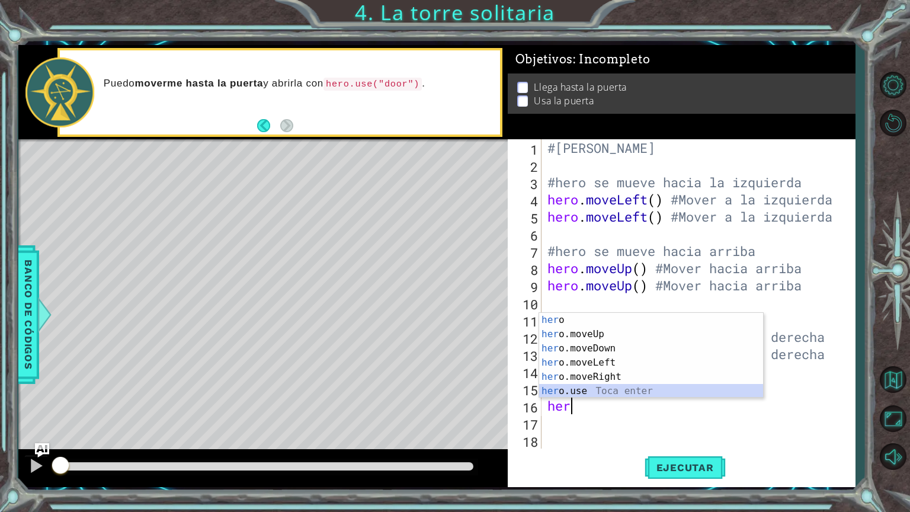
click at [640, 388] on div "her o Toca enter her o.moveUp Toca enter her o.moveDown Toca enter her o.moveLe…" at bounding box center [651, 370] width 224 height 114
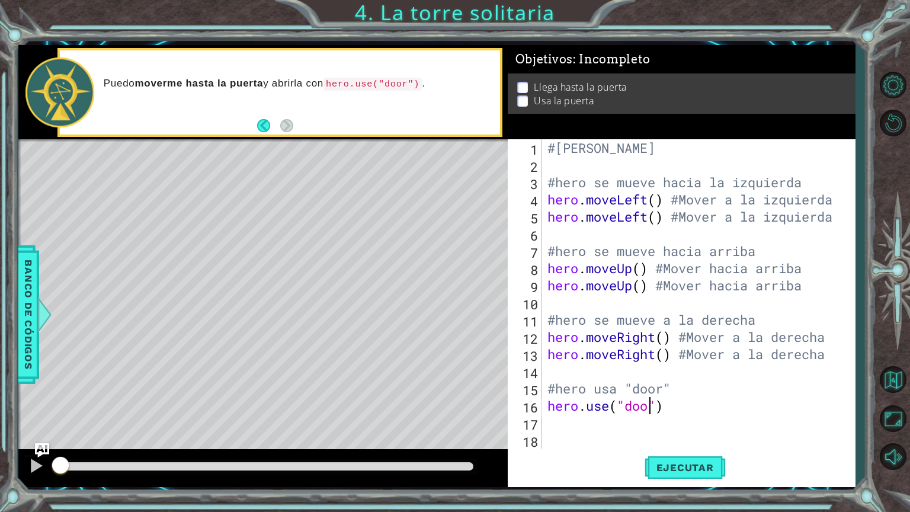
scroll to position [0, 5]
click at [696, 410] on div "#[PERSON_NAME] #hero se mueve hacia la izquierda hero . moveLeft ( ) #Mover a l…" at bounding box center [697, 311] width 304 height 344
click at [730, 405] on div "#[PERSON_NAME] #hero se mueve hacia la izquierda hero . moveLeft ( ) #Mover a l…" at bounding box center [697, 311] width 304 height 344
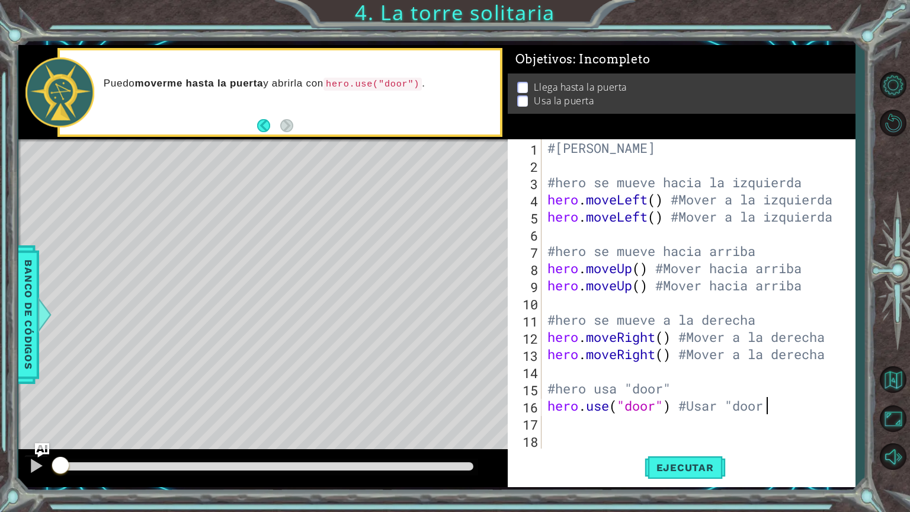
click at [771, 410] on div "#[PERSON_NAME] #hero se mueve hacia la izquierda hero . moveLeft ( ) #Mover a l…" at bounding box center [697, 311] width 304 height 344
type textarea "hero.use("door") #Usar "door""
click at [673, 432] on span "Ejecutar" at bounding box center [685, 468] width 81 height 12
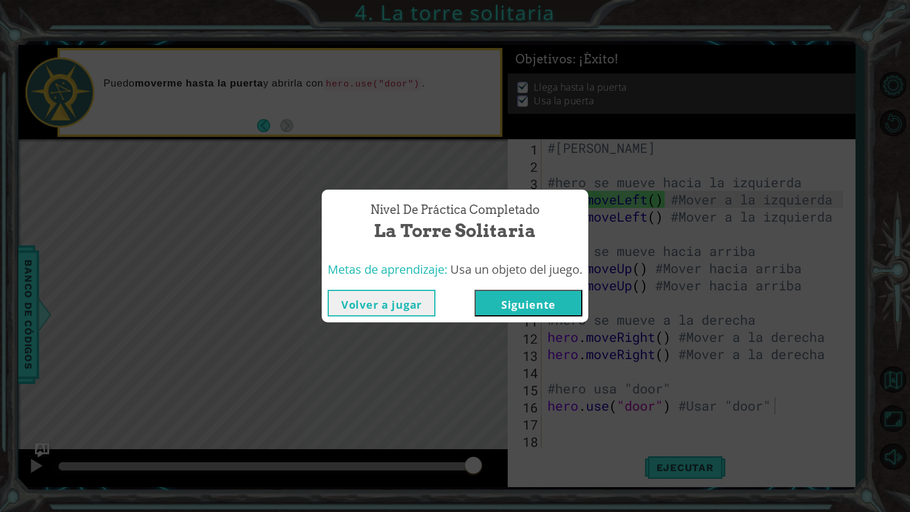
click at [522, 301] on button "Siguiente" at bounding box center [529, 303] width 108 height 27
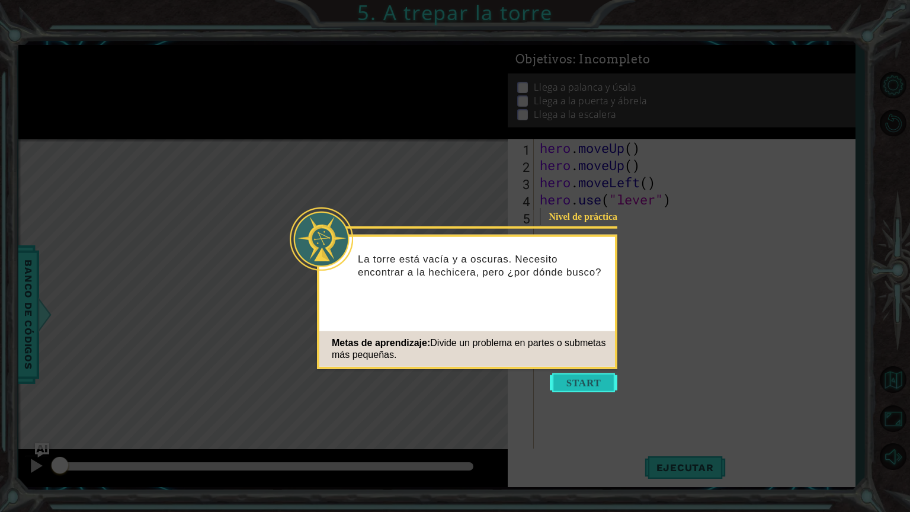
click at [598, 383] on button "Start" at bounding box center [584, 382] width 68 height 19
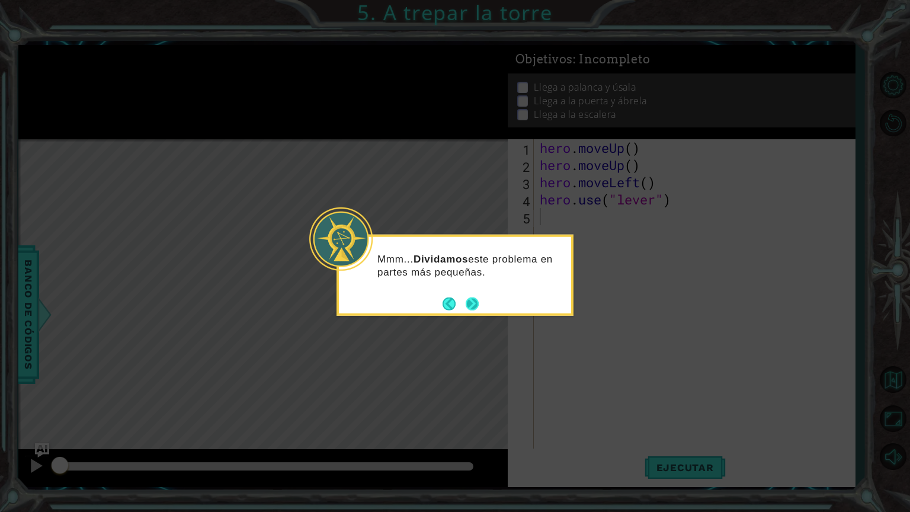
click at [478, 306] on button "Next" at bounding box center [473, 304] width 14 height 14
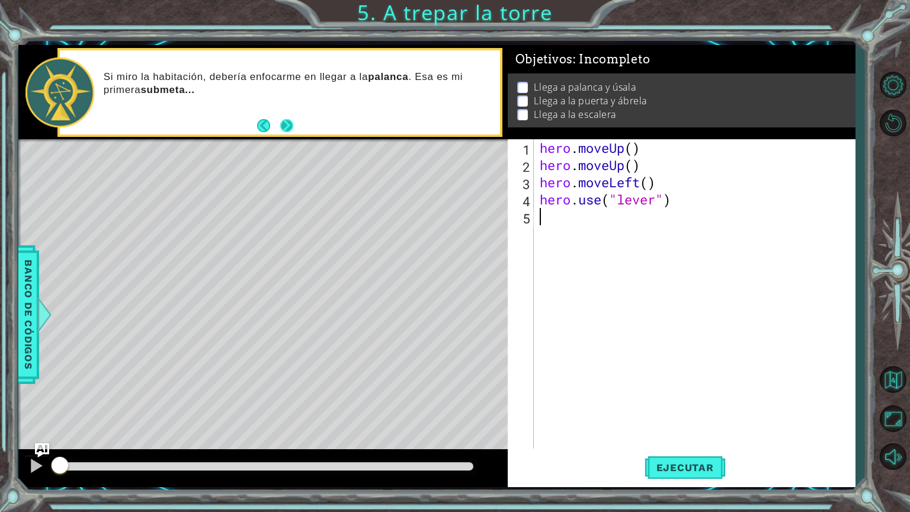
click at [285, 127] on button "Next" at bounding box center [286, 125] width 15 height 15
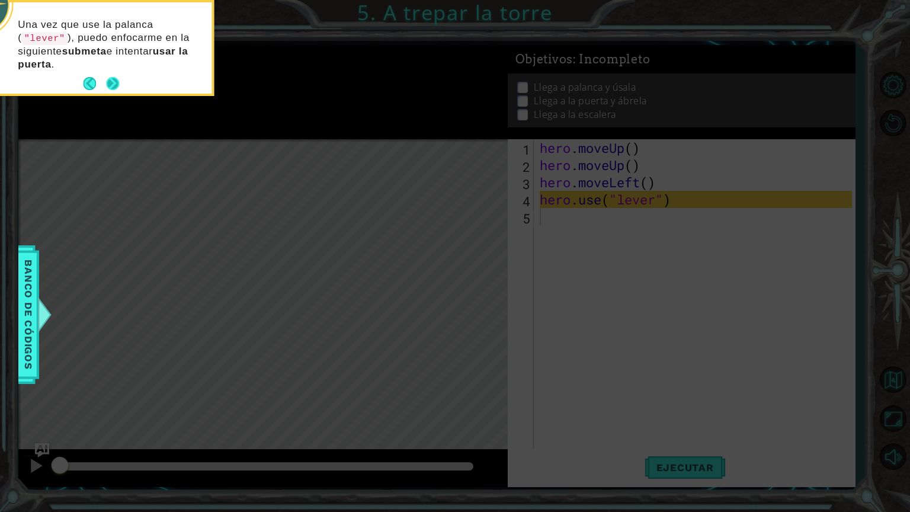
click at [116, 82] on button "Next" at bounding box center [113, 84] width 14 height 14
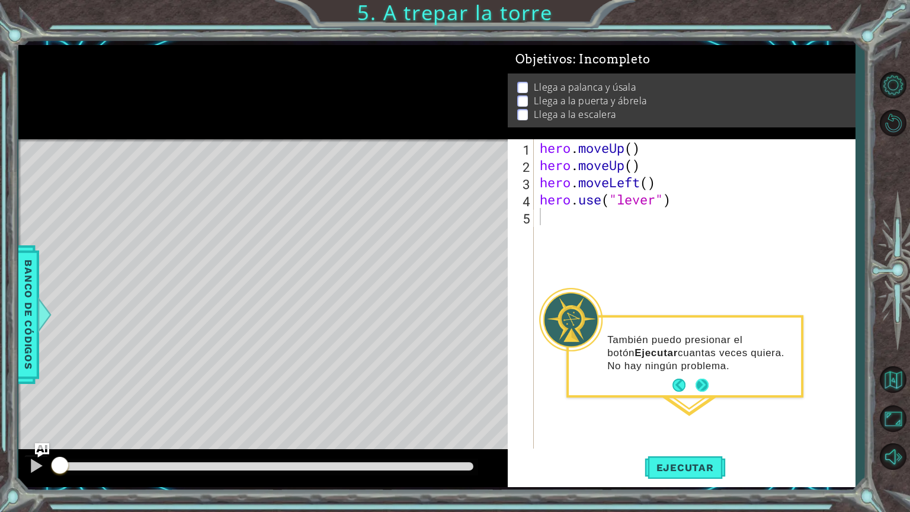
click at [702, 380] on button "Next" at bounding box center [702, 385] width 15 height 15
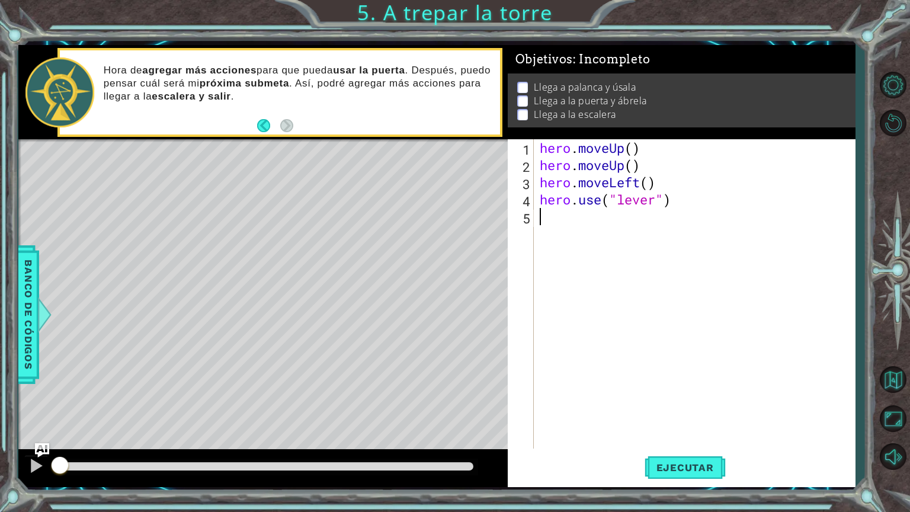
click at [636, 365] on div "hero . moveUp ( ) hero . moveUp ( ) hero . moveLeft ( ) hero . use ( "lever" )" at bounding box center [698, 311] width 321 height 344
click at [696, 432] on span "Ejecutar" at bounding box center [685, 468] width 81 height 12
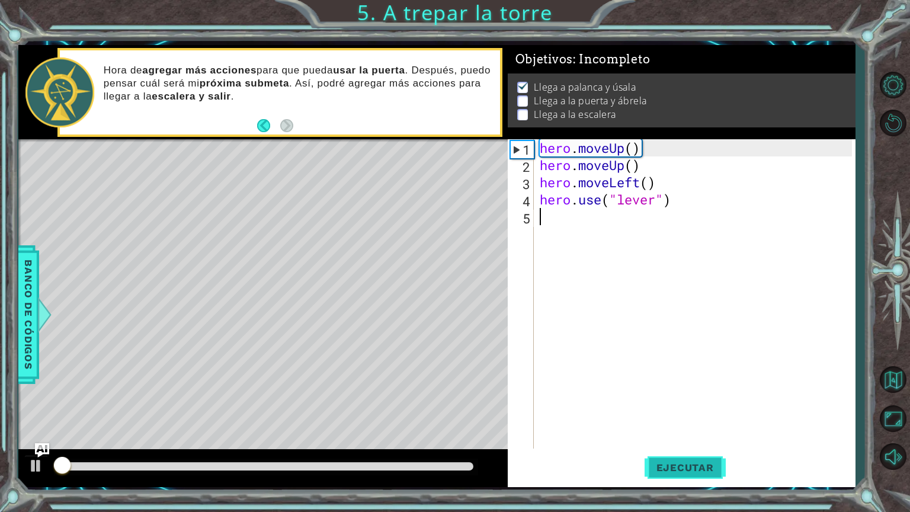
scroll to position [1, 0]
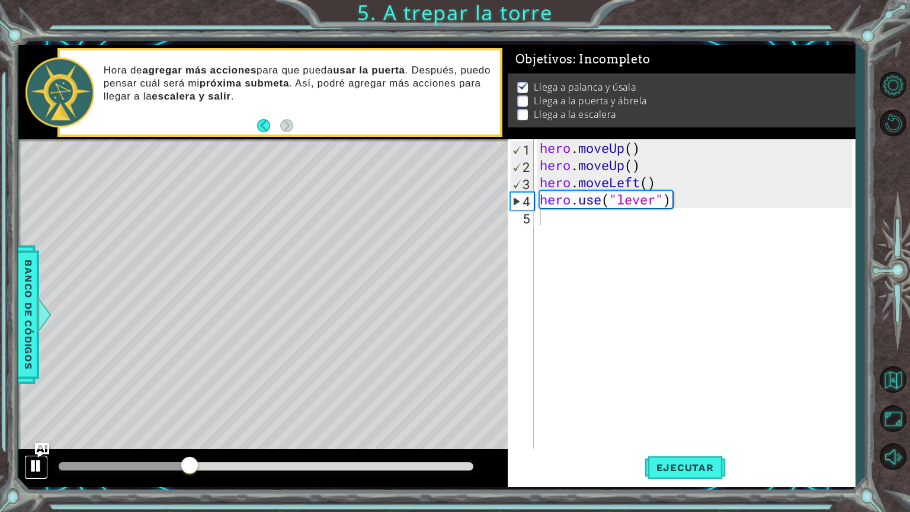
click at [38, 432] on div at bounding box center [35, 465] width 15 height 15
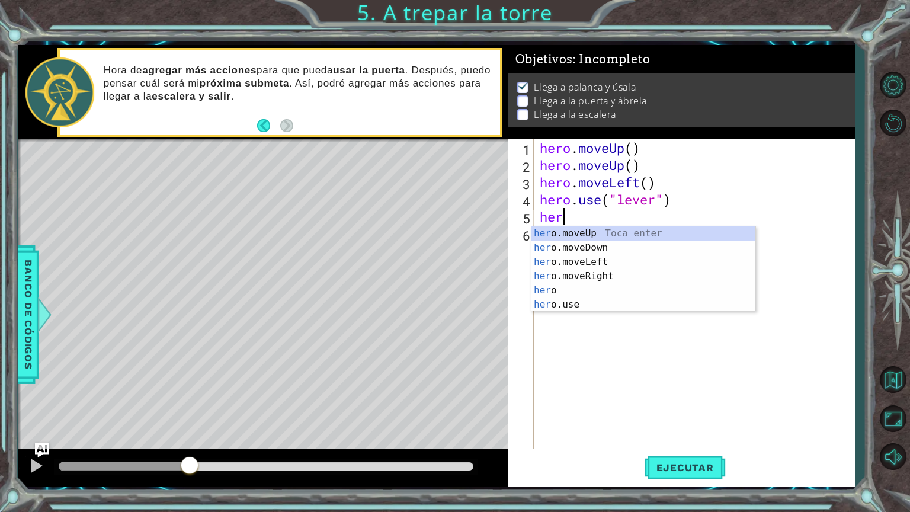
scroll to position [0, 0]
type textarea "hero"
click at [563, 278] on div "hero Toca enter hero .moveUp Toca enter hero .moveDown Toca enter hero .moveLef…" at bounding box center [644, 283] width 224 height 114
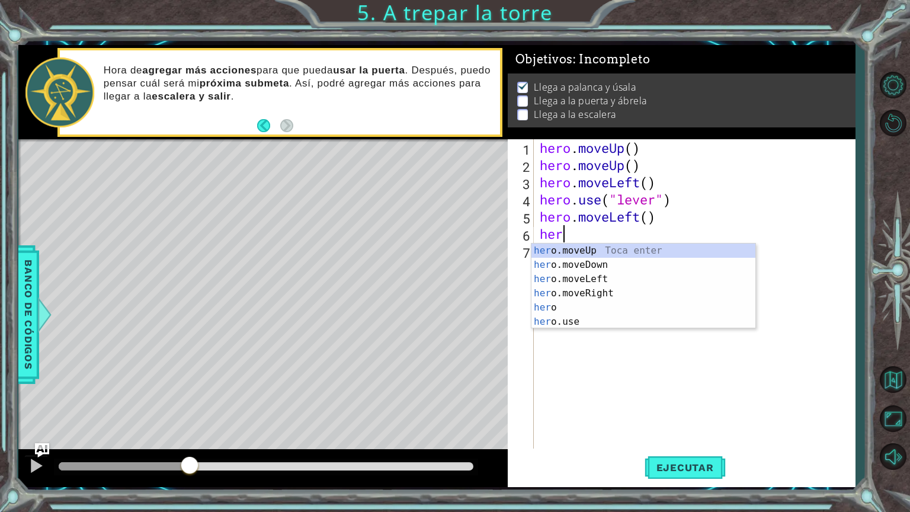
type textarea "hero"
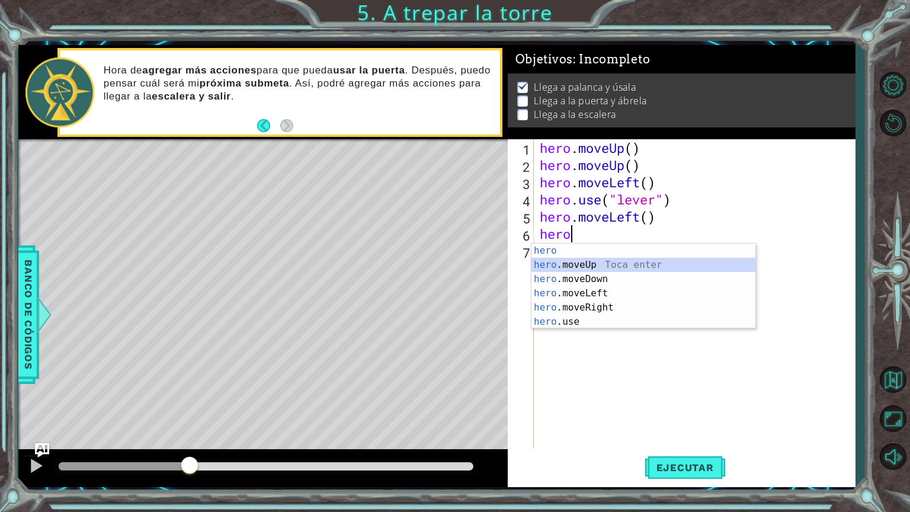
click at [611, 268] on div "hero Toca enter hero .moveUp Toca enter hero .moveDown Toca enter hero .moveLef…" at bounding box center [644, 301] width 224 height 114
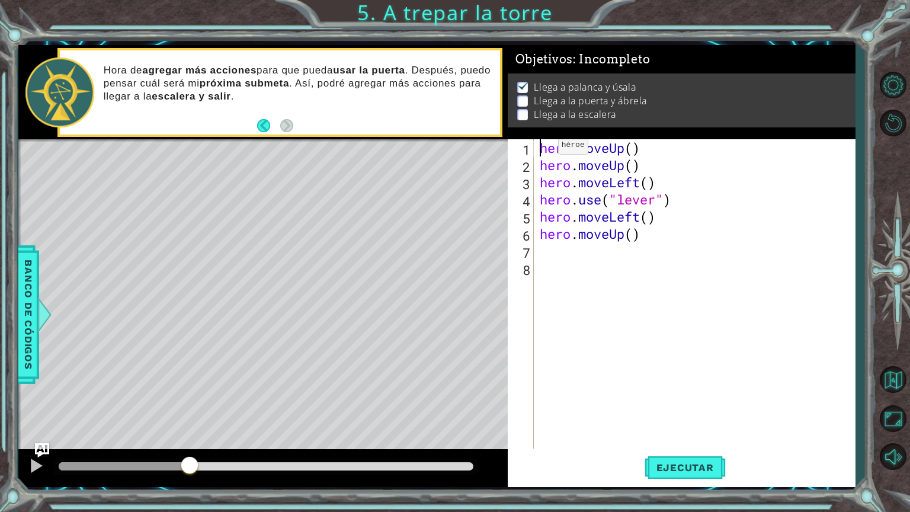
click at [540, 148] on div "hero . moveUp ( ) hero . moveUp ( ) hero . moveLeft ( ) hero . use ( "lever" ) …" at bounding box center [698, 311] width 321 height 344
type textarea "hero.moveUp()"
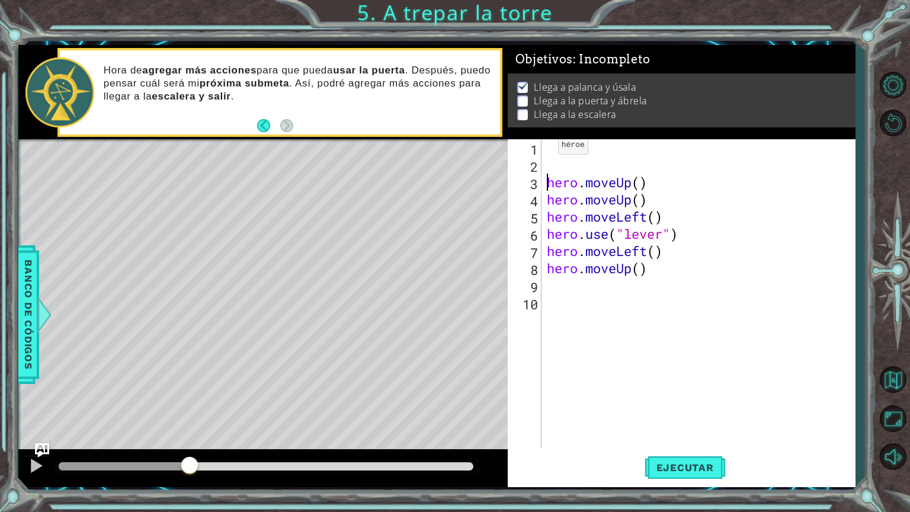
click at [540, 148] on div "1" at bounding box center [525, 149] width 31 height 17
click at [661, 174] on div "#[PERSON_NAME] hero . moveUp ( ) hero . moveUp ( ) hero . moveLeft ( ) hero . u…" at bounding box center [702, 311] width 314 height 344
type textarea "hero.moveUp()"
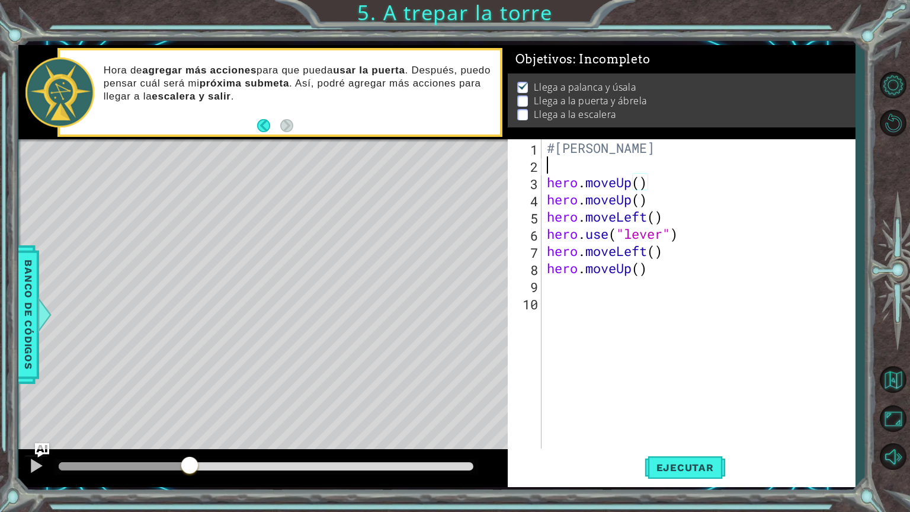
click at [609, 167] on div "#[PERSON_NAME] hero . moveUp ( ) hero . moveUp ( ) hero . moveLeft ( ) hero . u…" at bounding box center [702, 311] width 314 height 344
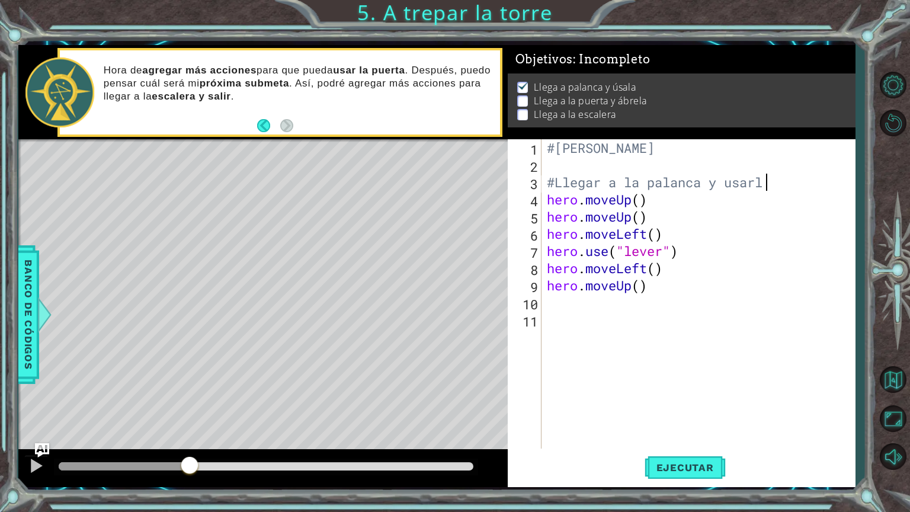
scroll to position [0, 9]
click at [688, 202] on div "#[PERSON_NAME] #Llegar a la palanca y usarla hero . moveUp ( ) hero . moveUp ( …" at bounding box center [702, 311] width 314 height 344
click at [691, 215] on div "#[PERSON_NAME] #Llegar a la palanca y usarla hero . moveUp ( ) #Mover hacia arr…" at bounding box center [702, 311] width 314 height 344
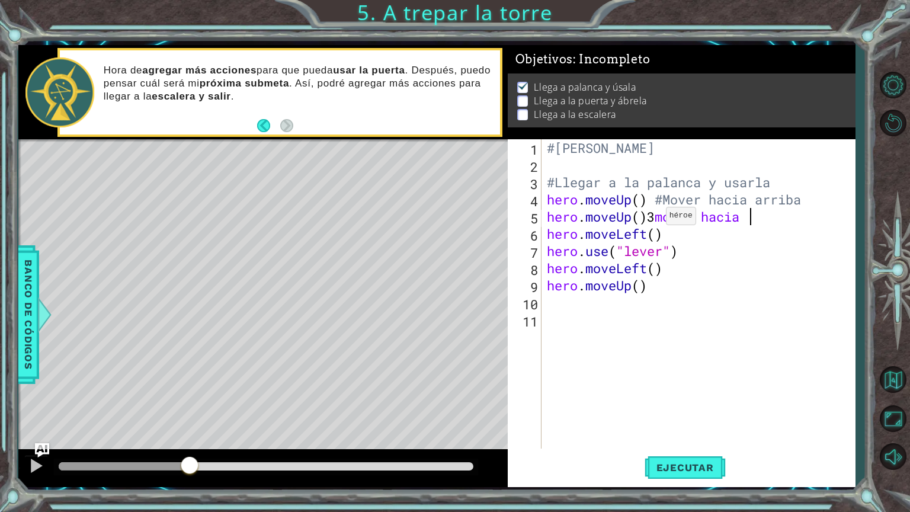
click at [656, 219] on div "#[PERSON_NAME] #Llegar a la palanca y usarla hero . moveUp ( ) #Mover hacia arr…" at bounding box center [702, 311] width 314 height 344
click at [648, 218] on div "#[PERSON_NAME] #Llegar a la palanca y usarla hero . moveUp ( ) #Mover hacia arr…" at bounding box center [702, 311] width 314 height 344
click at [669, 219] on div "#[PERSON_NAME] #Llegar a la palanca y usarla hero . moveUp ( ) #Mover hacia arr…" at bounding box center [702, 311] width 314 height 344
click at [772, 224] on div "#[PERSON_NAME] #Llegar a la palanca y usarla hero . moveUp ( ) #Mover hacia arr…" at bounding box center [702, 311] width 314 height 344
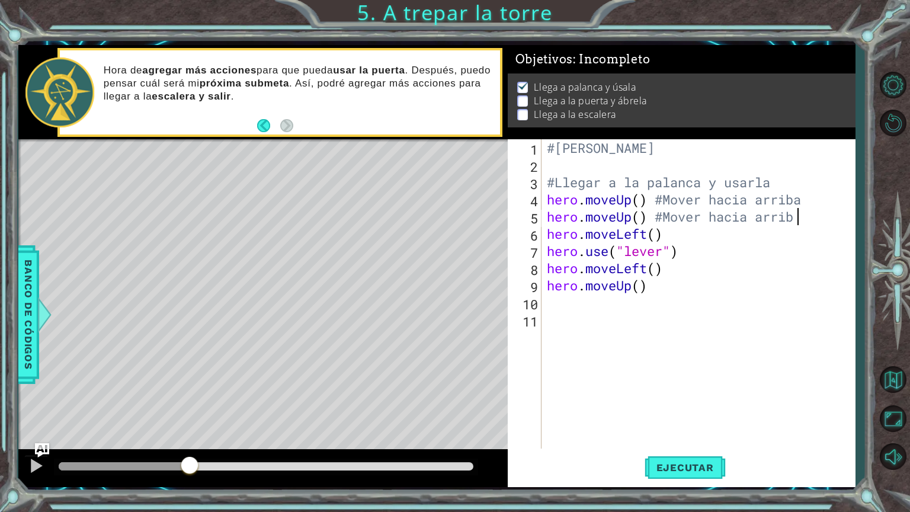
scroll to position [0, 11]
click at [721, 231] on div "#[PERSON_NAME] #Llegar a la palanca y usarla hero . moveUp ( ) #Mover hacia arr…" at bounding box center [702, 311] width 314 height 344
click at [807, 235] on div "#[PERSON_NAME] #Llegar a la palanca y usarla hero . moveUp ( ) #Mover hacia arr…" at bounding box center [702, 311] width 314 height 344
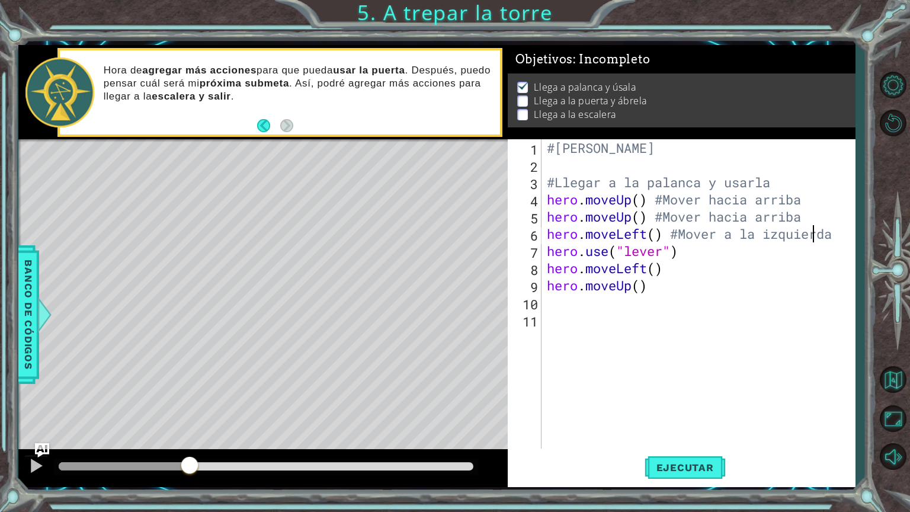
click at [798, 247] on div "#[PERSON_NAME] #Llegar a la palanca y usarla hero . moveUp ( ) #Mover hacia arr…" at bounding box center [702, 311] width 314 height 344
click at [737, 251] on div "#[PERSON_NAME] #Llegar a la palanca y usarla hero . moveUp ( ) #Mover hacia arr…" at bounding box center [702, 311] width 314 height 344
click at [790, 258] on div "#[PERSON_NAME] #Llegar a la palanca y usarla hero . moveUp ( ) #Mover hacia arr…" at bounding box center [702, 311] width 314 height 344
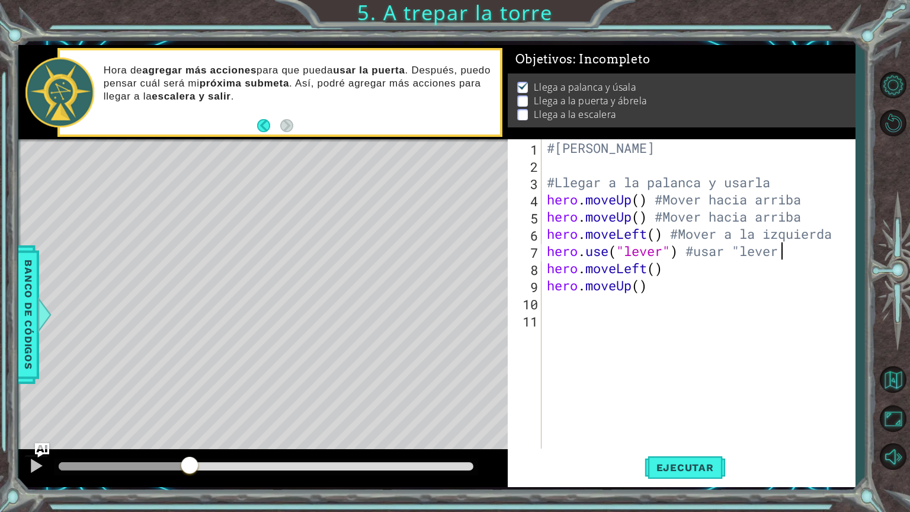
type textarea "hero.use("lever") #usar "lever""
type textarea "}"
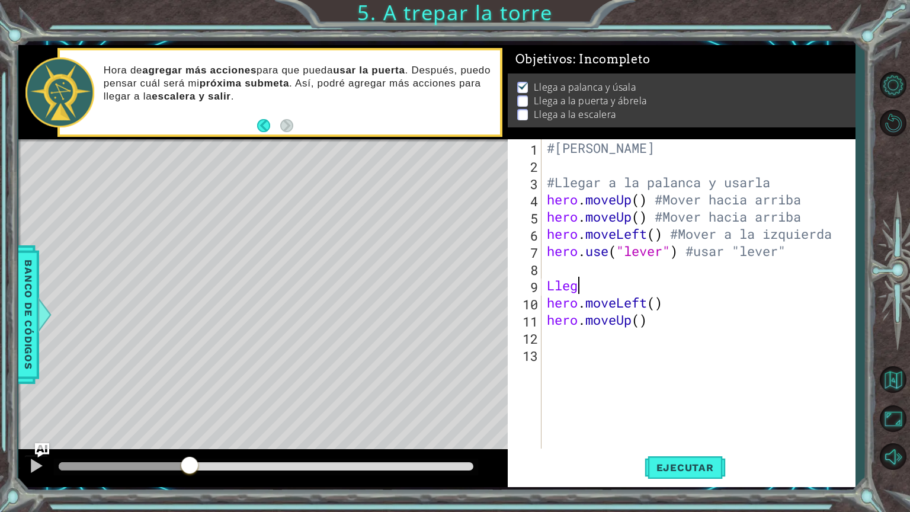
scroll to position [0, 1]
click at [548, 285] on div "#[PERSON_NAME] #Llegar a la palanca y usarla hero . moveUp ( ) #Mover hacia arr…" at bounding box center [702, 311] width 314 height 344
click at [615, 293] on div "#[PERSON_NAME] #Llegar a la palanca y usarla hero . moveUp ( ) #Mover hacia arr…" at bounding box center [702, 311] width 314 height 344
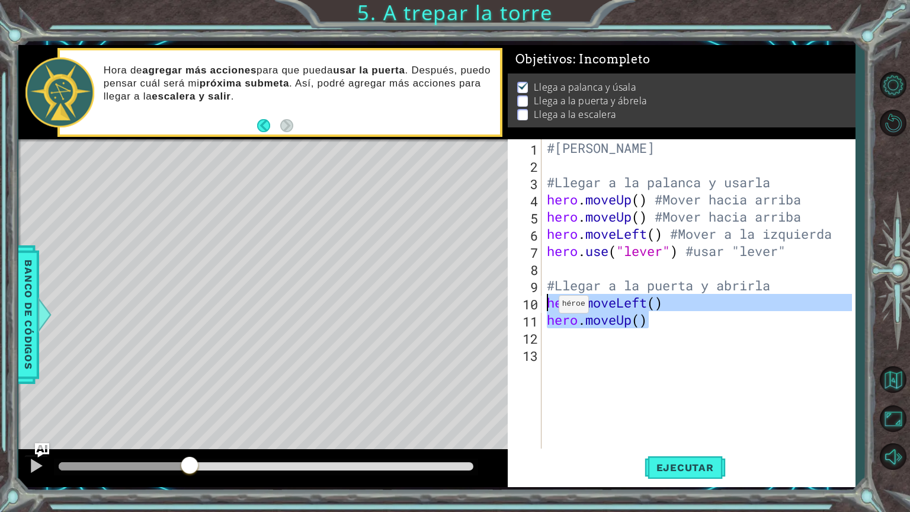
drag, startPoint x: 688, startPoint y: 327, endPoint x: 548, endPoint y: 307, distance: 141.3
click at [548, 307] on div "#[PERSON_NAME] #Llegar a la palanca y usarla hero . moveUp ( ) #Mover hacia arr…" at bounding box center [702, 311] width 314 height 344
type textarea "hero.moveLeft() hero.moveUp()"
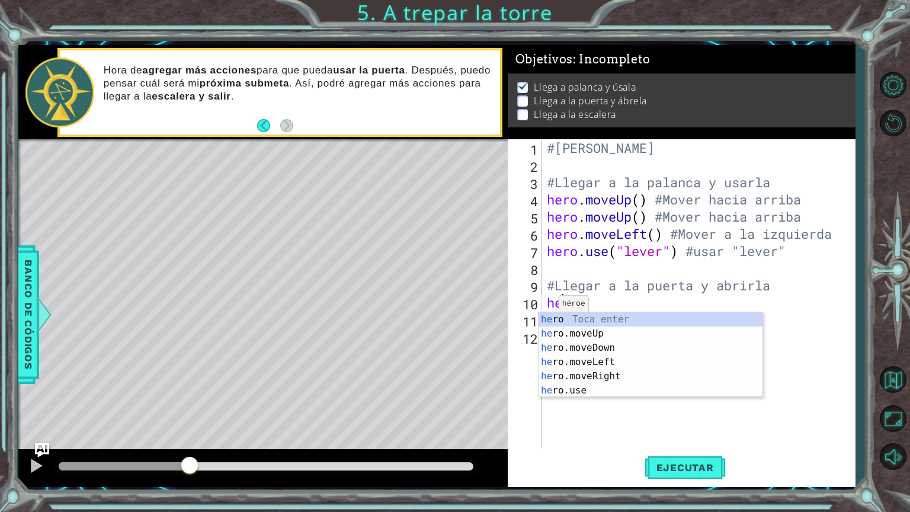
scroll to position [0, 0]
type textarea "hero"
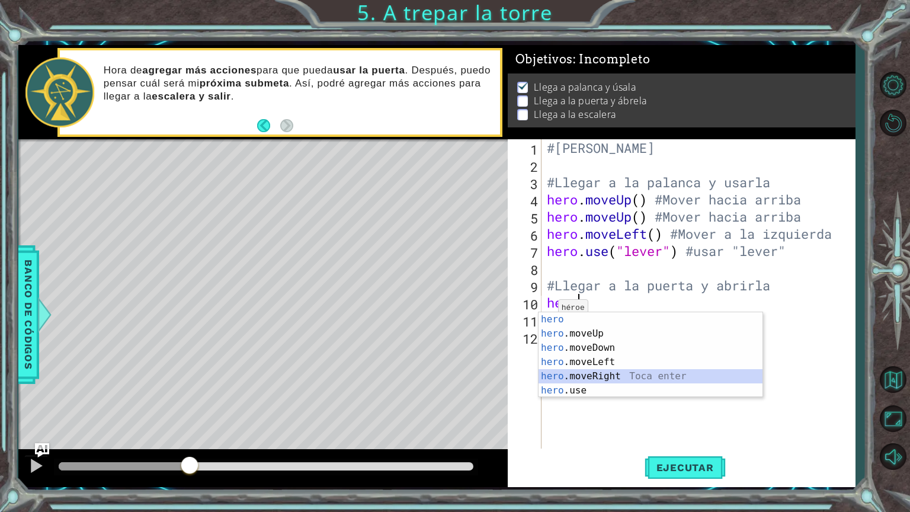
click at [617, 376] on div "hero Toca enter hero .moveUp Toca enter hero .moveDown Toca enter hero .moveLef…" at bounding box center [651, 369] width 224 height 114
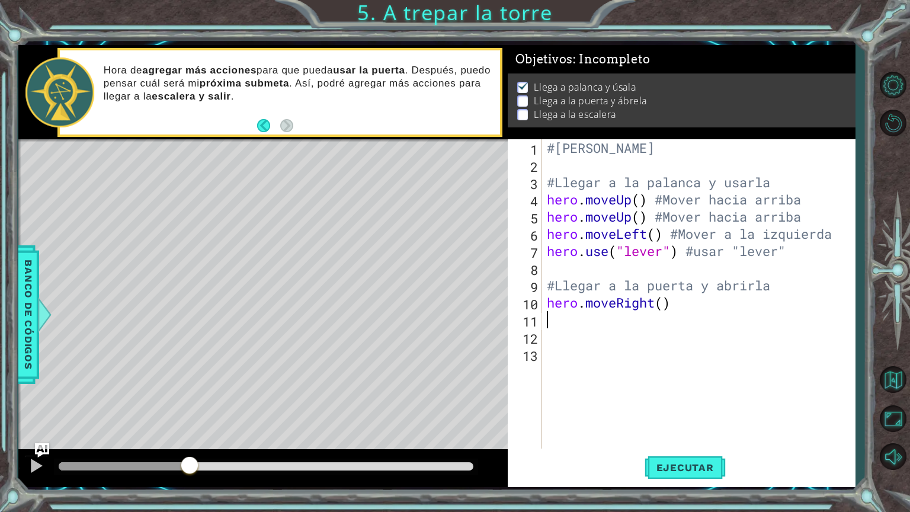
click at [715, 302] on div "#[PERSON_NAME] #Llegar a la palanca y usarla hero . moveUp ( ) #Mover hacia arr…" at bounding box center [702, 311] width 314 height 344
type textarea "hero.moveRight() #Mover a la derecha"
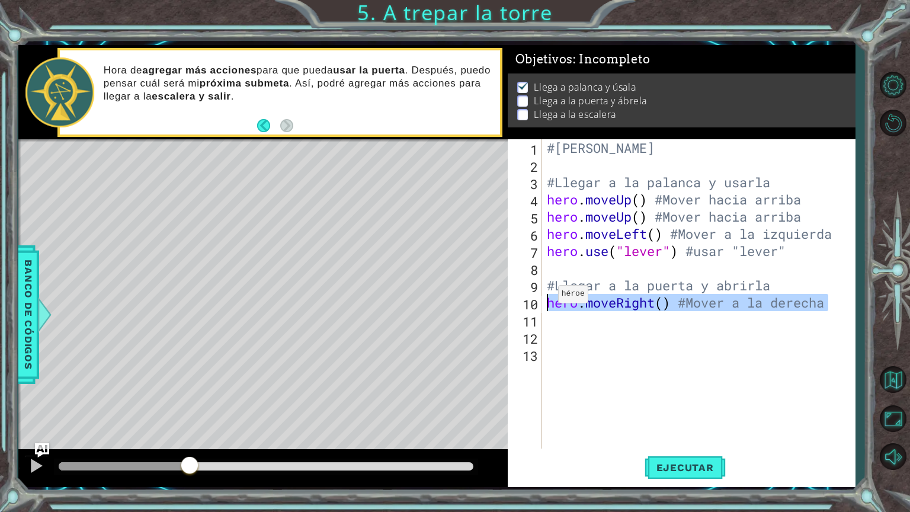
drag, startPoint x: 827, startPoint y: 303, endPoint x: 548, endPoint y: 296, distance: 279.9
click at [548, 296] on div "#[PERSON_NAME] #Llegar a la palanca y usarla hero . moveUp ( ) #Mover hacia arr…" at bounding box center [702, 311] width 314 height 344
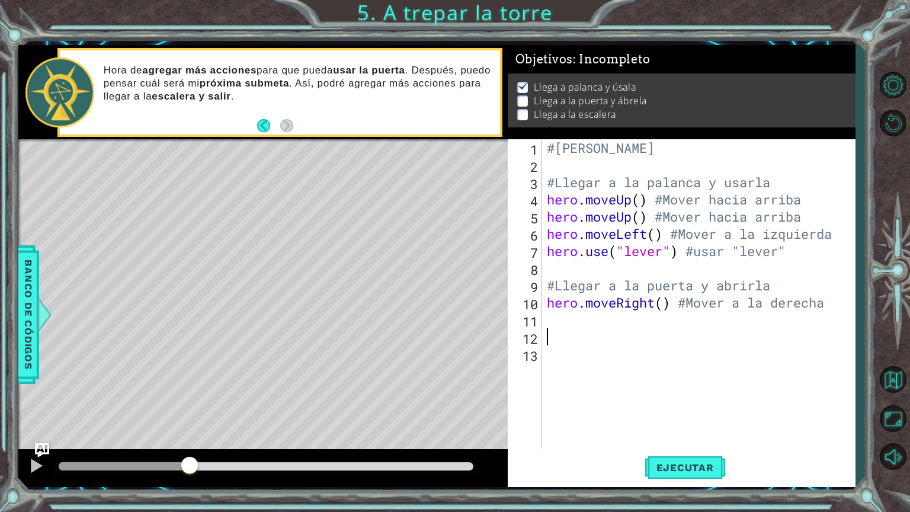
click at [571, 330] on div "#[PERSON_NAME] #Llegar a la palanca y usarla hero . moveUp ( ) #Mover hacia arr…" at bounding box center [702, 311] width 314 height 344
click at [568, 321] on div "#[PERSON_NAME] #Llegar a la palanca y usarla hero . moveUp ( ) #Mover hacia arr…" at bounding box center [702, 311] width 314 height 344
paste textarea "hero.moveRight() #Mover a la derecha"
type textarea "hero.moveRight() #Mover a la derecha"
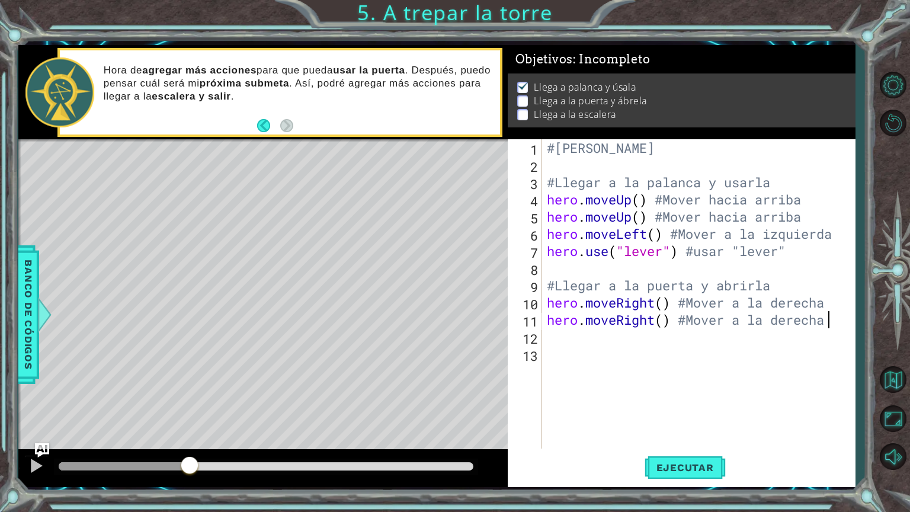
click at [570, 331] on div "#[PERSON_NAME] #Llegar a la palanca y usarla hero . moveUp ( ) #Mover hacia arr…" at bounding box center [702, 311] width 314 height 344
paste textarea "hero.moveRight() #Mover a la derecha"
type textarea "hero.moveRight() #Mover a la derecha"
click at [570, 337] on div "#[PERSON_NAME] #Llegar a la palanca y usarla hero . moveUp ( ) #Mover hacia arr…" at bounding box center [702, 311] width 314 height 344
click at [571, 345] on div "#[PERSON_NAME] #Llegar a la palanca y usarla hero . moveUp ( ) #Mover hacia arr…" at bounding box center [702, 311] width 314 height 344
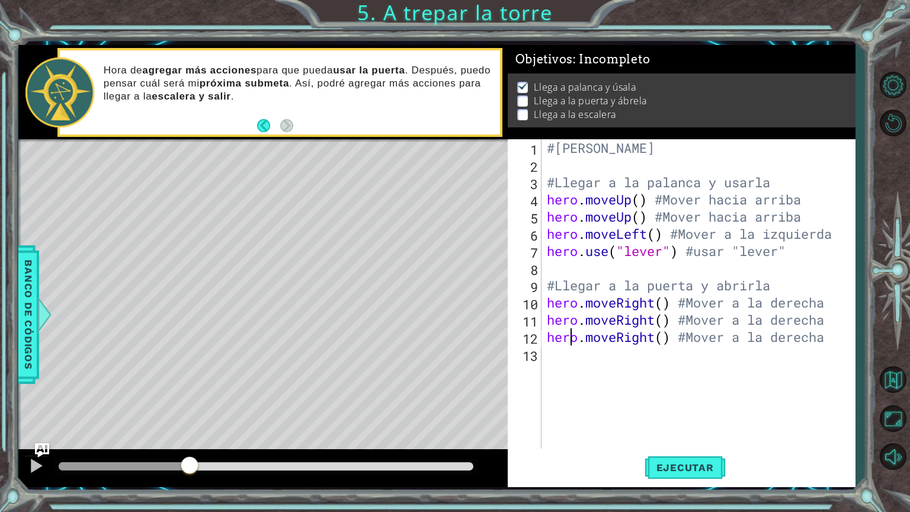
click at [569, 354] on div "#[PERSON_NAME] #Llegar a la palanca y usarla hero . moveUp ( ) #Mover hacia arr…" at bounding box center [702, 311] width 314 height 344
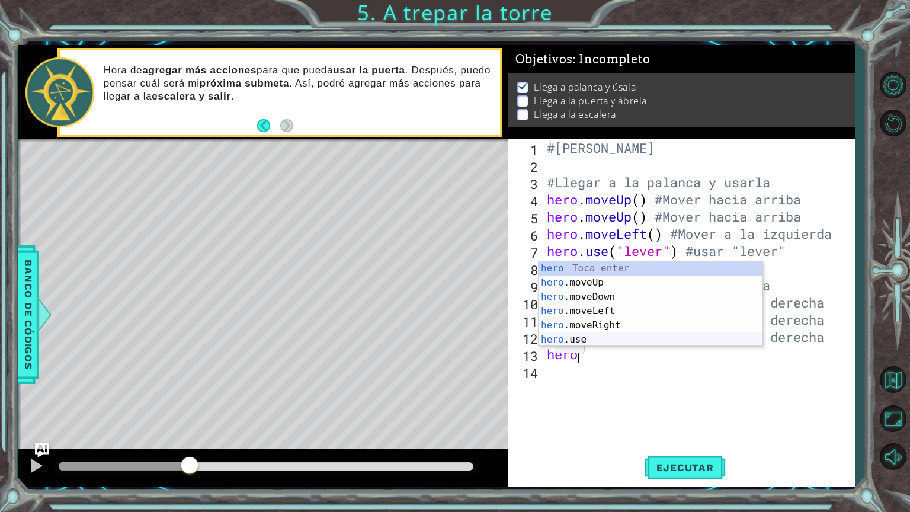
click at [547, 338] on div "hero Toca enter hero .moveUp Toca enter hero .moveDown Toca enter hero .moveLef…" at bounding box center [651, 318] width 224 height 114
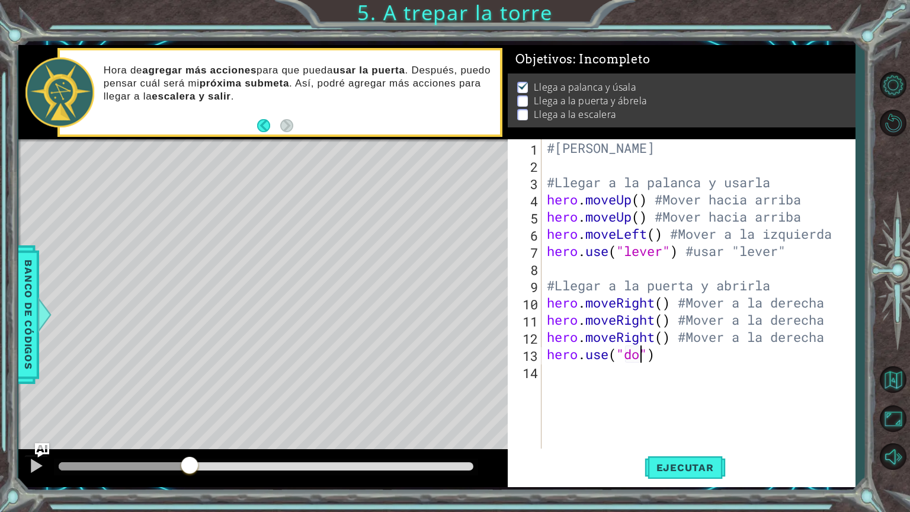
scroll to position [0, 5]
type textarea "hero.use("door")"
click at [724, 365] on div "#[PERSON_NAME] #Llegar a la palanca y usarla hero . moveUp ( ) #Mover hacia arr…" at bounding box center [702, 311] width 314 height 344
click at [718, 359] on div "#[PERSON_NAME] #Llegar a la palanca y usarla hero . moveUp ( ) #Mover hacia arr…" at bounding box center [702, 311] width 314 height 344
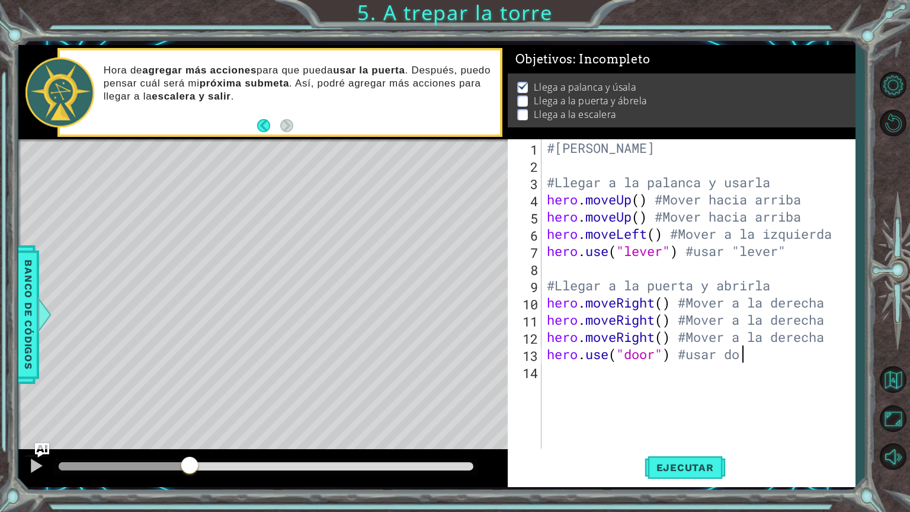
scroll to position [0, 9]
click at [726, 353] on div "#[PERSON_NAME] #Llegar a la palanca y usarla hero . moveUp ( ) #Mover hacia arr…" at bounding box center [702, 311] width 314 height 344
click at [775, 342] on div "#[PERSON_NAME] #Llegar a la palanca y usarla hero . moveUp ( ) #Mover hacia arr…" at bounding box center [702, 311] width 314 height 344
click at [774, 358] on div "#[PERSON_NAME] #Llegar a la palanca y usarla hero . moveUp ( ) #Mover hacia arr…" at bounding box center [702, 311] width 314 height 344
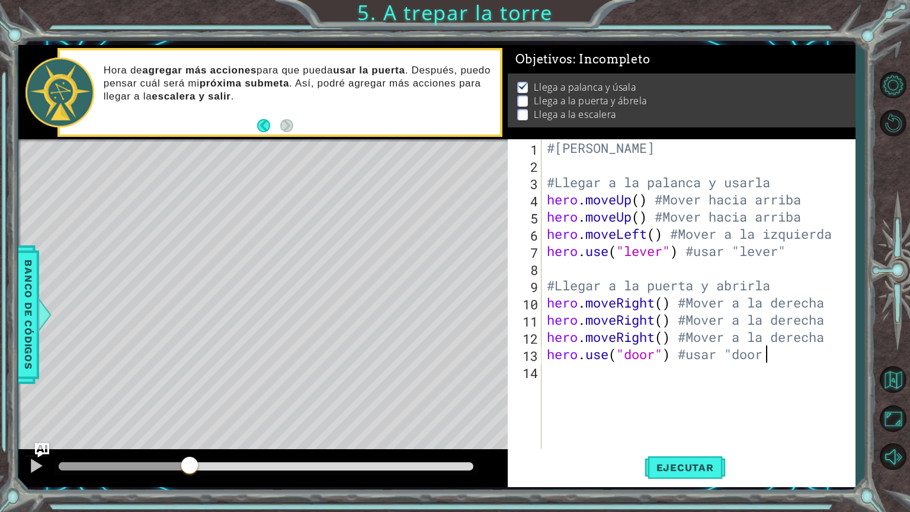
type textarea "hero.use("door") #usar "door""
type textarea "#llegar a la escalera"
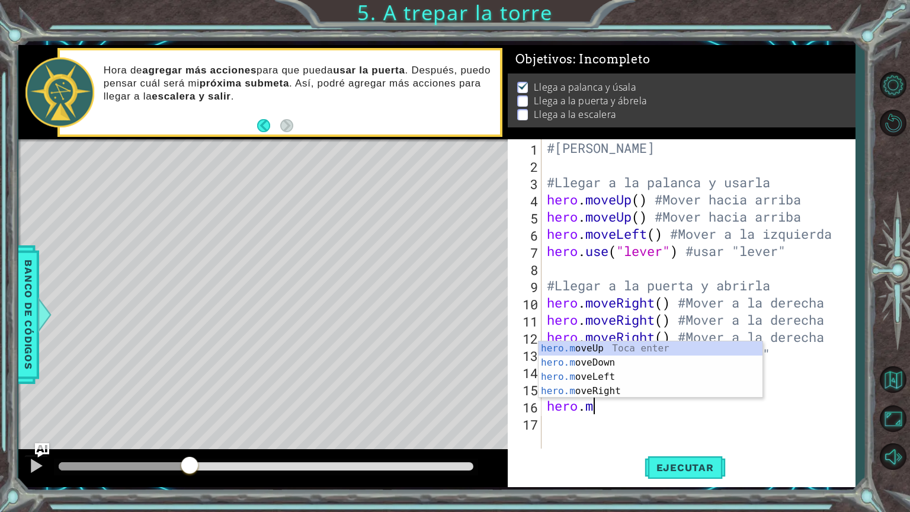
type textarea "[DOMAIN_NAME]"
click at [681, 344] on div "[DOMAIN_NAME] veUp Toca enter [DOMAIN_NAME] veDown Toca enter [DOMAIN_NAME] veL…" at bounding box center [651, 383] width 224 height 85
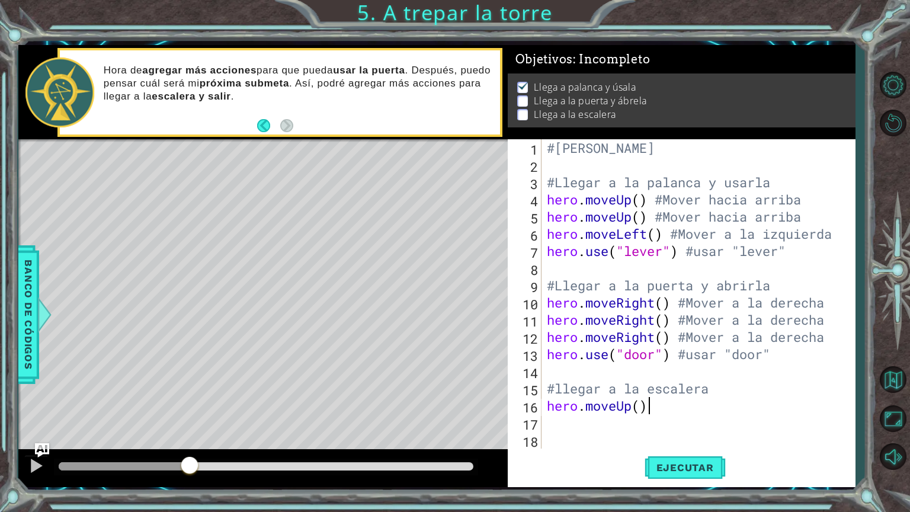
click at [676, 412] on div "#[PERSON_NAME] #Llegar a la palanca y usarla hero . moveUp ( ) #Mover hacia arr…" at bounding box center [702, 311] width 314 height 344
type textarea "hero.moveUp() #mover hacia arriba"
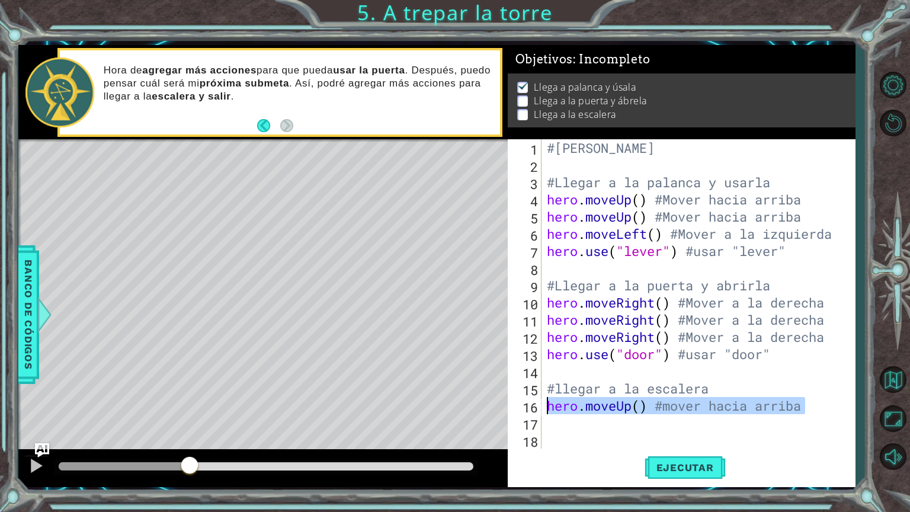
drag, startPoint x: 832, startPoint y: 404, endPoint x: 541, endPoint y: 410, distance: 290.5
click at [541, 410] on div "hero.moveUp() #mover hacia arriba 1 2 3 4 5 6 7 8 9 10 11 12 13 14 15 16 17 18 …" at bounding box center [680, 293] width 344 height 309
click at [560, 422] on div "#[PERSON_NAME] #Llegar a la palanca y usarla hero . moveUp ( ) #Mover hacia arr…" at bounding box center [702, 311] width 314 height 344
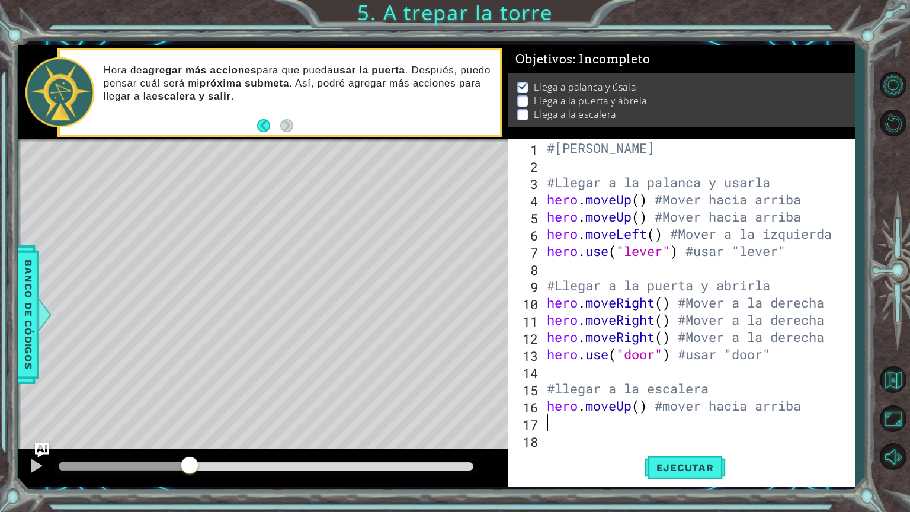
paste textarea "hero.moveUp() #mover hacia arriba"
type textarea "hero.moveUp() #mover hacia arriba"
click at [562, 432] on div "#[PERSON_NAME] #Llegar a la palanca y usarla hero . moveUp ( ) #Mover hacia arr…" at bounding box center [702, 311] width 314 height 344
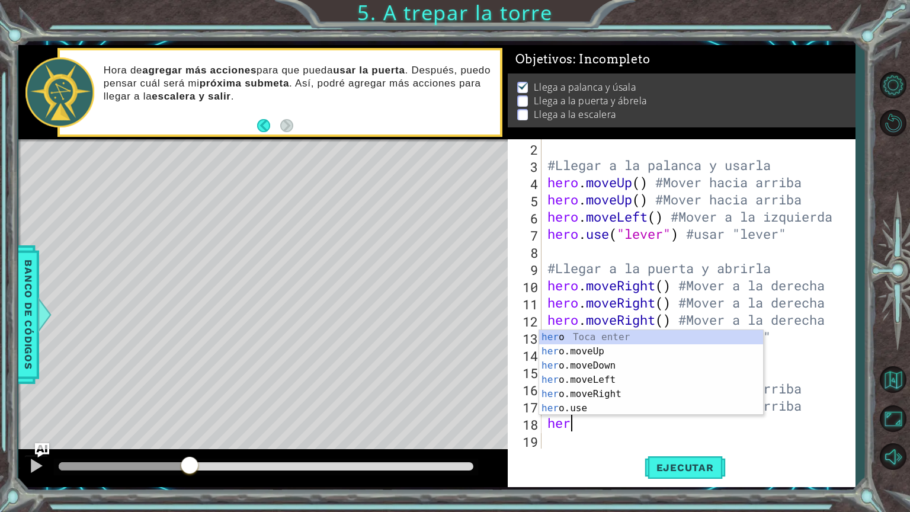
type textarea "hero"
click at [568, 379] on div "hero Toca enter hero .moveUp Toca enter hero .moveDown Toca enter hero .moveLef…" at bounding box center [651, 387] width 224 height 114
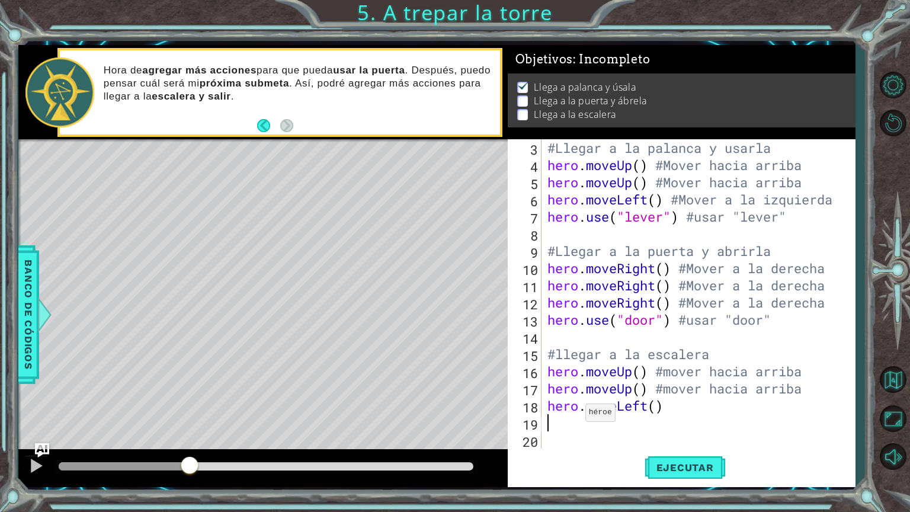
scroll to position [34, 0]
click at [690, 409] on div "#Llegar a la palanca y usarla hero . moveUp ( ) #Mover hacia arriba hero . move…" at bounding box center [697, 311] width 304 height 344
type textarea "hero.moveLeft() #mover a la izquierda"
click at [667, 432] on span "Ejecutar" at bounding box center [685, 468] width 81 height 12
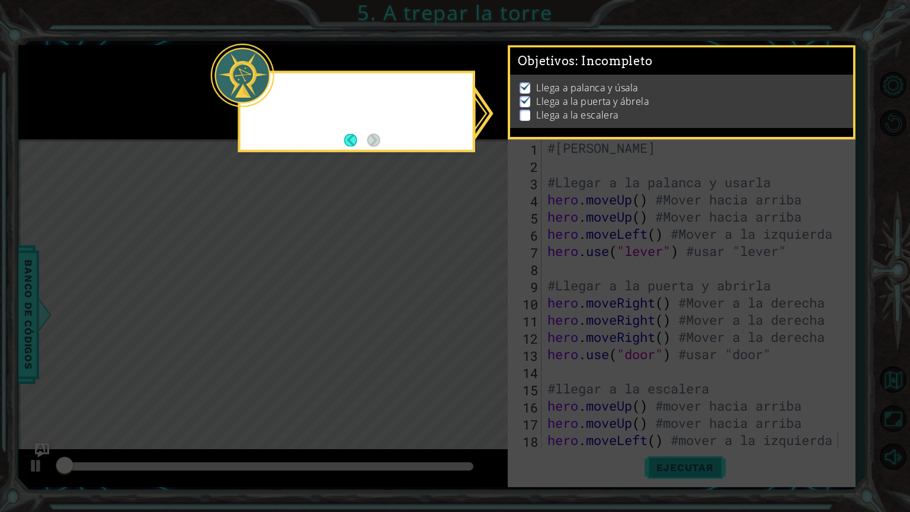
scroll to position [0, 0]
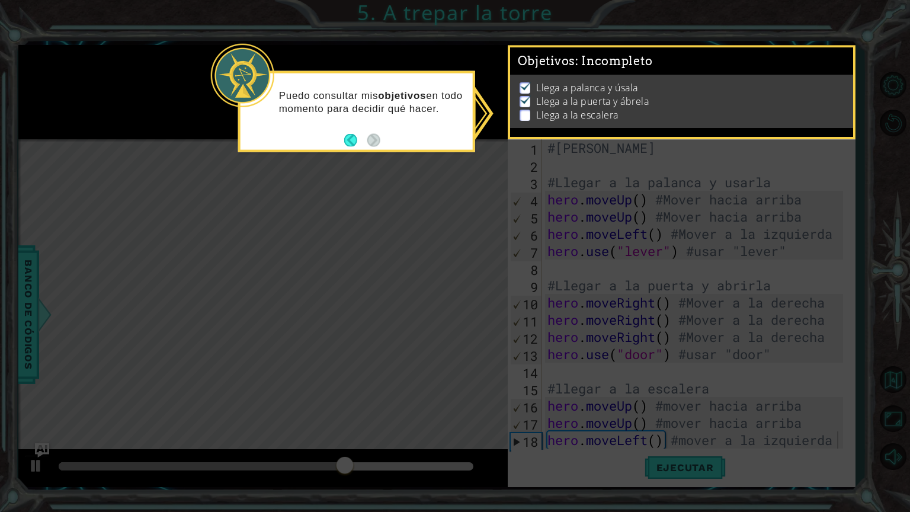
click at [320, 308] on icon at bounding box center [455, 256] width 910 height 512
click at [395, 136] on div "Puedo consultar mis objetivos en todo momento para decidir qué hacer." at bounding box center [357, 108] width 232 height 60
click at [529, 110] on p at bounding box center [525, 115] width 11 height 11
click at [348, 143] on button "Back" at bounding box center [355, 139] width 23 height 13
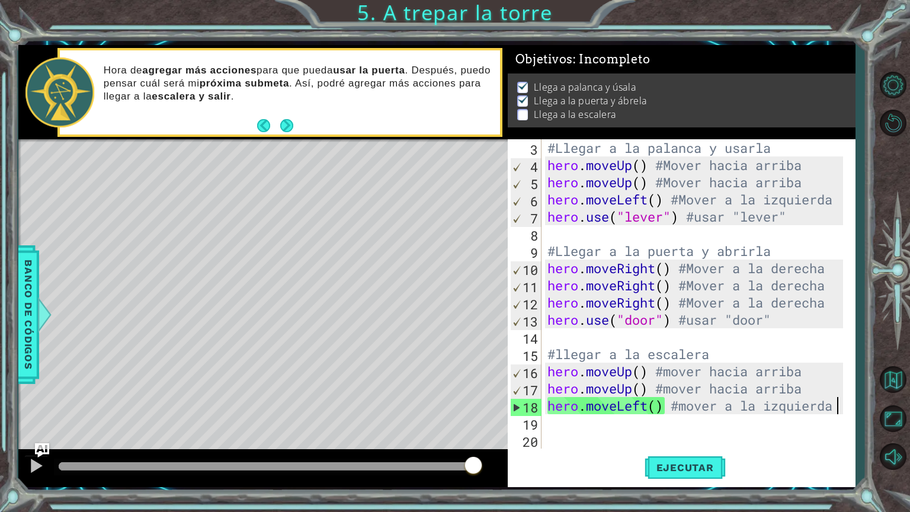
scroll to position [34, 0]
click at [582, 432] on div "#Llegar a la palanca y usarla hero . moveUp ( ) #Mover hacia arriba hero . move…" at bounding box center [697, 311] width 304 height 344
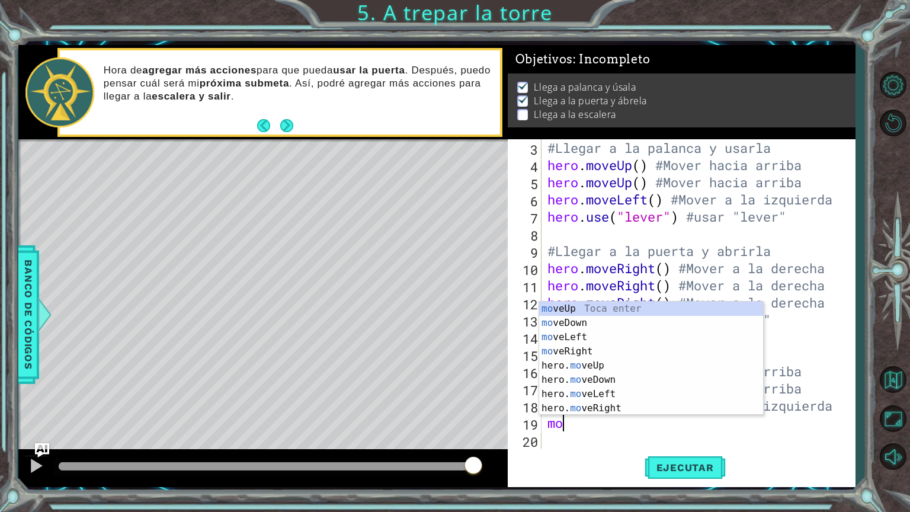
scroll to position [0, 0]
type textarea "move"
click at [573, 304] on div "move Up Toca enter move Down Toca enter move Left Toca enter move Right Toca en…" at bounding box center [651, 373] width 224 height 142
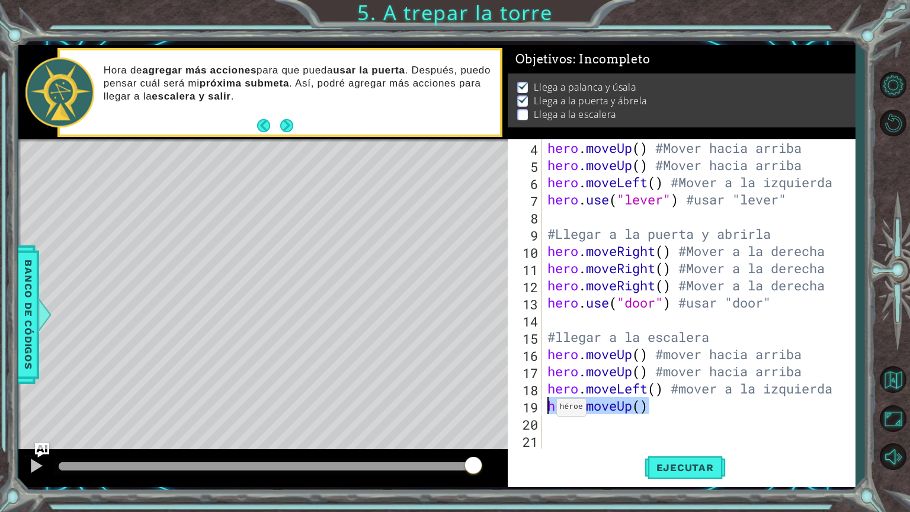
drag, startPoint x: 647, startPoint y: 408, endPoint x: 546, endPoint y: 410, distance: 101.4
click at [546, 410] on div "hero . moveUp ( ) #Mover hacia arriba hero . moveUp ( ) #Mover hacia arriba her…" at bounding box center [697, 311] width 304 height 344
type textarea "hero.moveUp()"
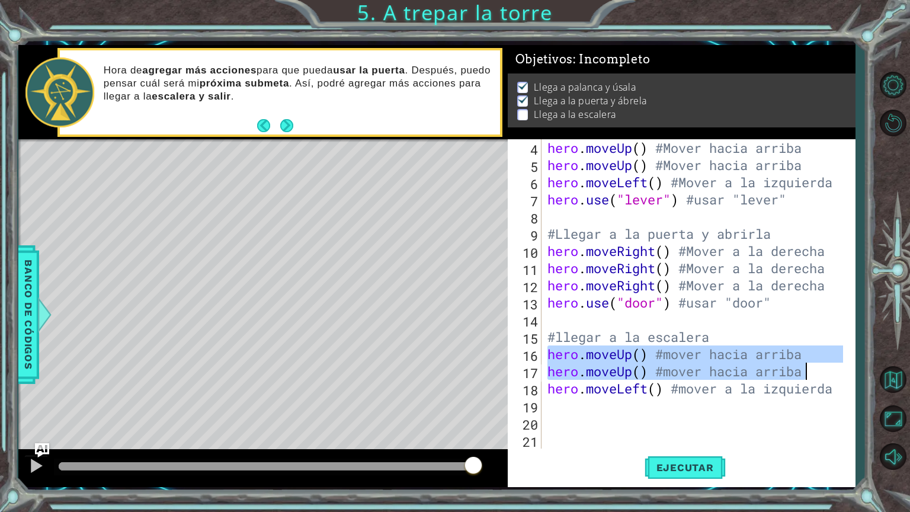
drag, startPoint x: 548, startPoint y: 351, endPoint x: 825, endPoint y: 369, distance: 277.4
click at [825, 369] on div "hero . moveUp ( ) #Mover hacia arriba hero . moveUp ( ) #Mover hacia arriba her…" at bounding box center [697, 311] width 304 height 344
type textarea "hero.moveUp() #mover hacia arriba hero.moveUp() #mover hacia arriba"
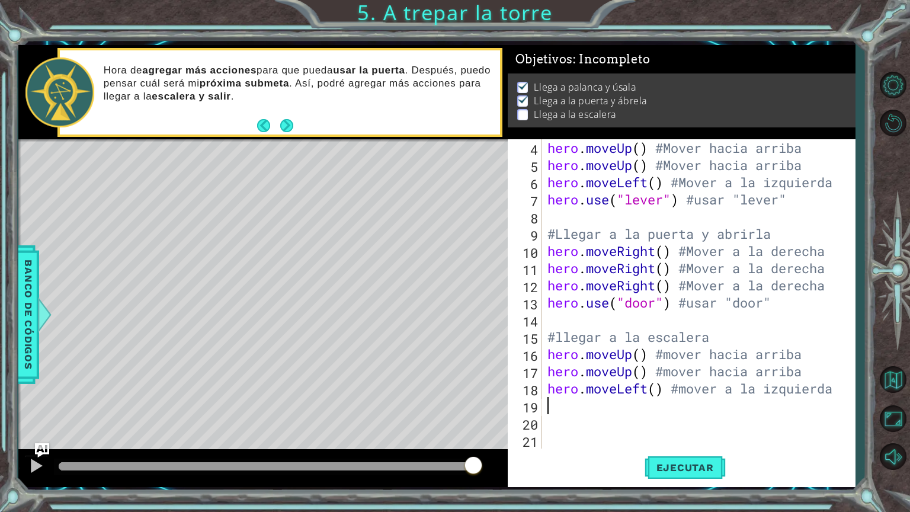
click at [816, 407] on div "hero . moveUp ( ) #Mover hacia arriba hero . moveUp ( ) #Mover hacia arriba her…" at bounding box center [697, 311] width 304 height 344
paste textarea "hero.moveUp() #mover hacia arriba"
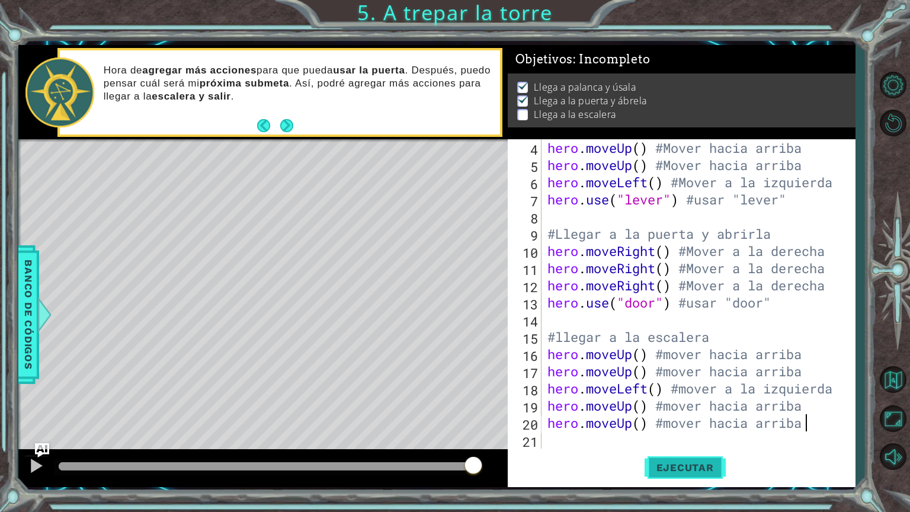
click at [685, 432] on span "Ejecutar" at bounding box center [685, 468] width 81 height 12
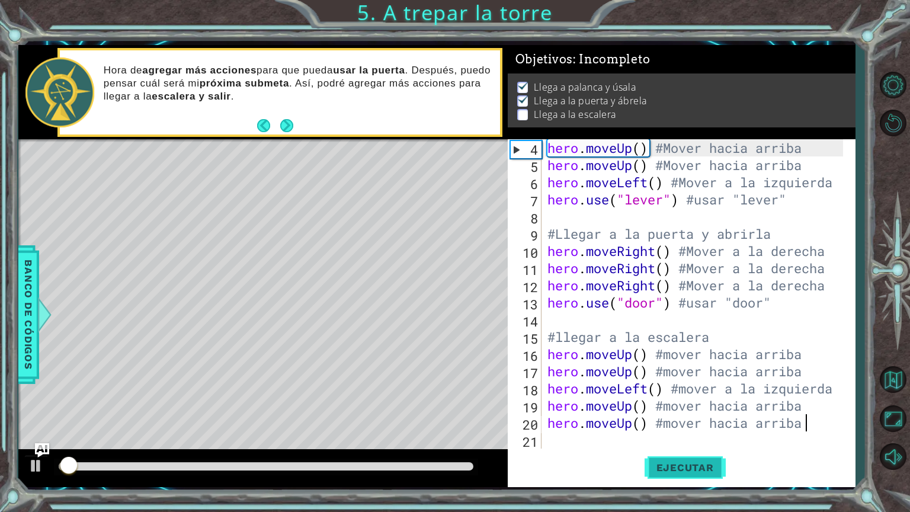
scroll to position [1, 0]
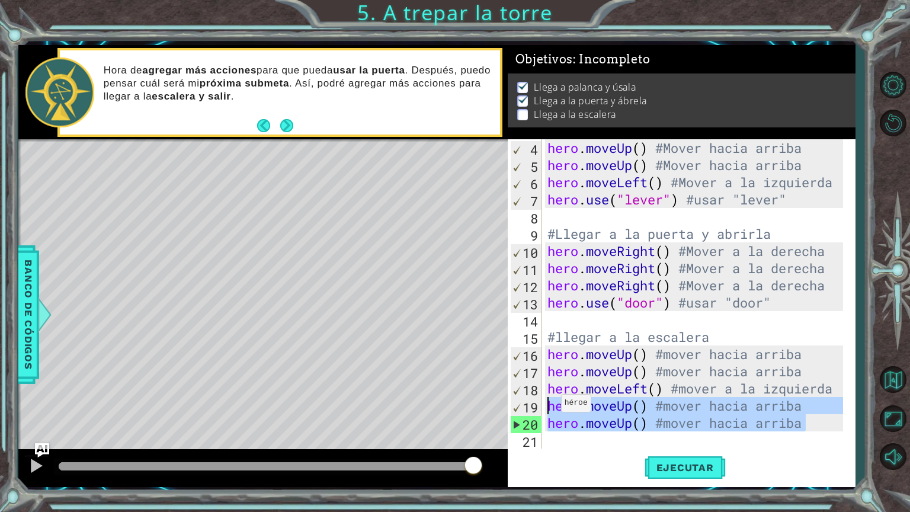
drag, startPoint x: 814, startPoint y: 430, endPoint x: 550, endPoint y: 405, distance: 265.0
click at [550, 405] on div "hero . moveUp ( ) #Mover hacia arriba hero . moveUp ( ) #Mover hacia arriba her…" at bounding box center [697, 311] width 304 height 344
type textarea "hero.moveUp() #mover hacia arriba hero.moveUp() #mover hacia arriba"
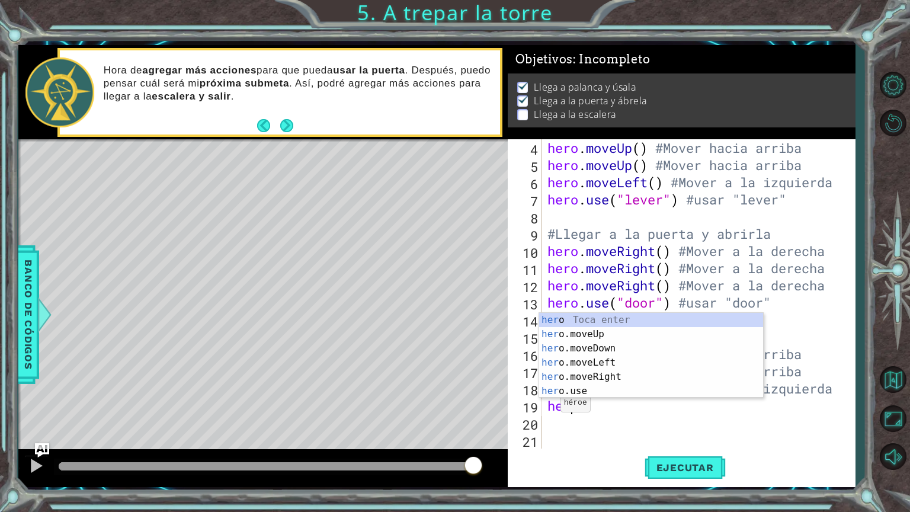
scroll to position [0, 0]
type textarea "hero"
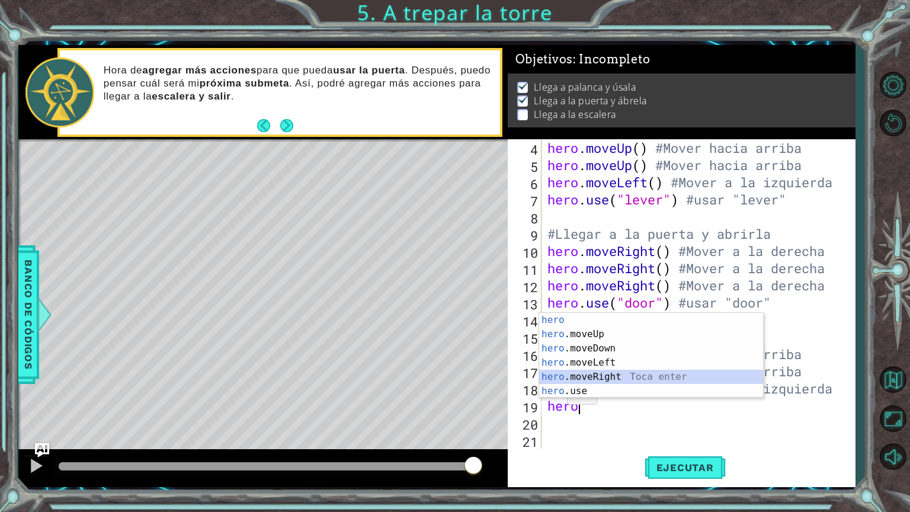
click at [582, 375] on div "hero Toca enter hero .moveUp Toca enter hero .moveDown Toca enter hero .moveLef…" at bounding box center [651, 370] width 224 height 114
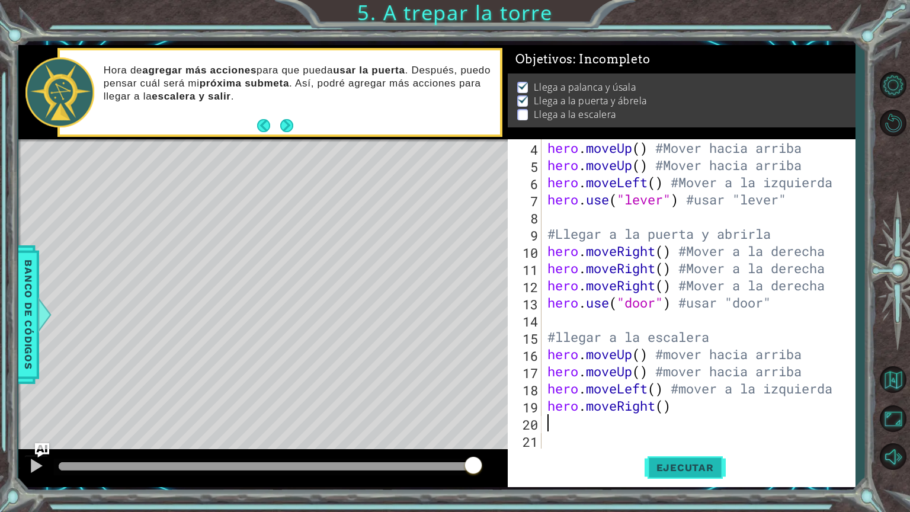
click at [673, 432] on span "Ejecutar" at bounding box center [685, 468] width 81 height 12
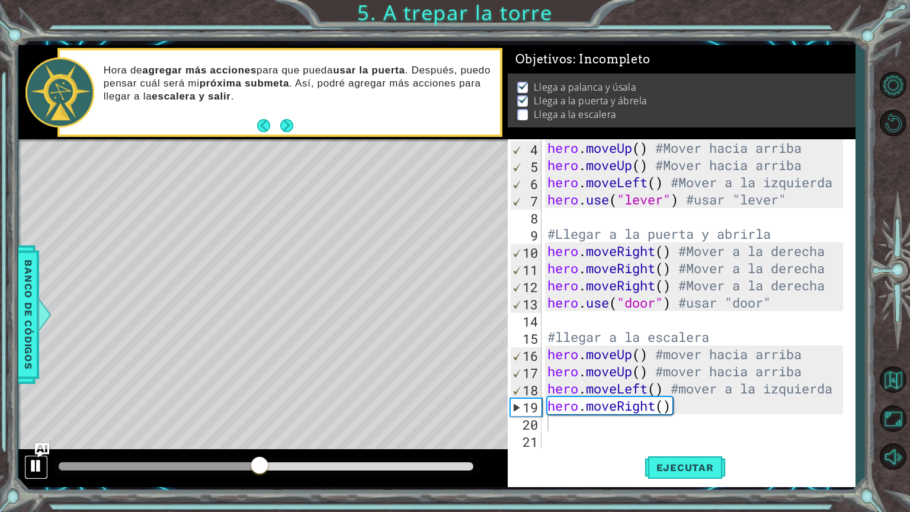
click at [40, 432] on div at bounding box center [35, 465] width 15 height 15
click at [654, 403] on div "hero . moveUp ( ) #Mover hacia arriba hero . moveUp ( ) #Mover hacia arriba her…" at bounding box center [697, 311] width 304 height 344
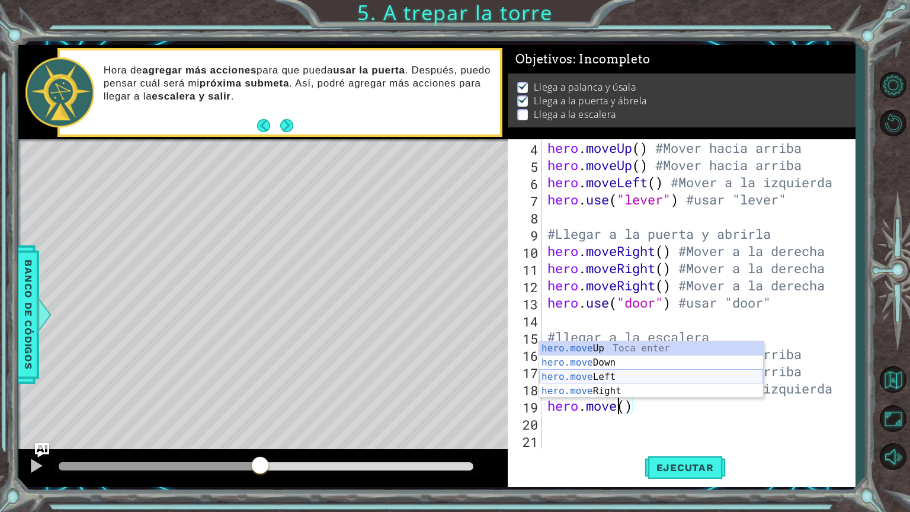
click at [626, 382] on div "hero.move Up Toca enter hero.move Down Toca enter hero.move Left Toca enter her…" at bounding box center [651, 383] width 224 height 85
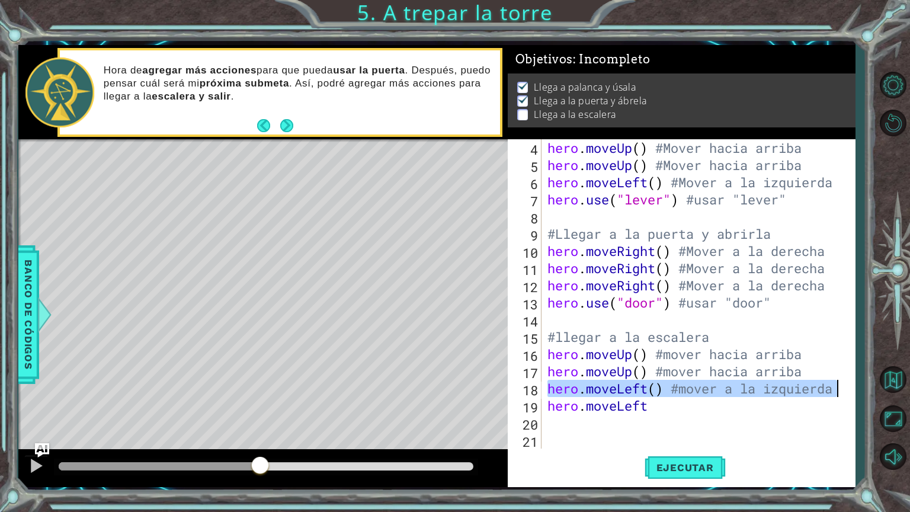
drag, startPoint x: 549, startPoint y: 390, endPoint x: 838, endPoint y: 390, distance: 288.7
click at [838, 390] on div "hero . moveUp ( ) #Mover hacia arriba hero . moveUp ( ) #Mover hacia arriba her…" at bounding box center [697, 311] width 304 height 344
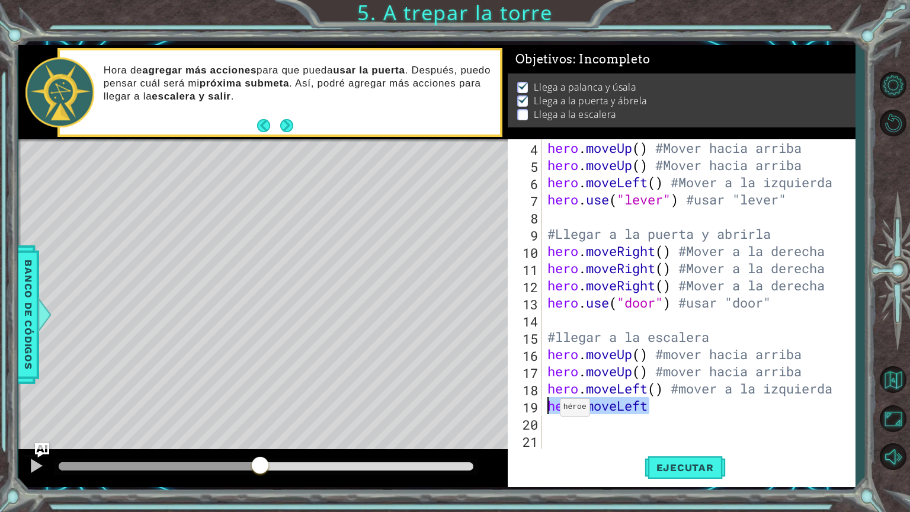
drag, startPoint x: 790, startPoint y: 410, endPoint x: 547, endPoint y: 409, distance: 242.4
click at [547, 409] on div "hero . moveUp ( ) #Mover hacia arriba hero . moveUp ( ) #Mover hacia arriba her…" at bounding box center [697, 311] width 304 height 344
type textarea "hero.moveLeft"
paste textarea "hero.moveLeft() #mover a la izquierda"
type textarea "hero.moveLeft() #mover a la izquierda"
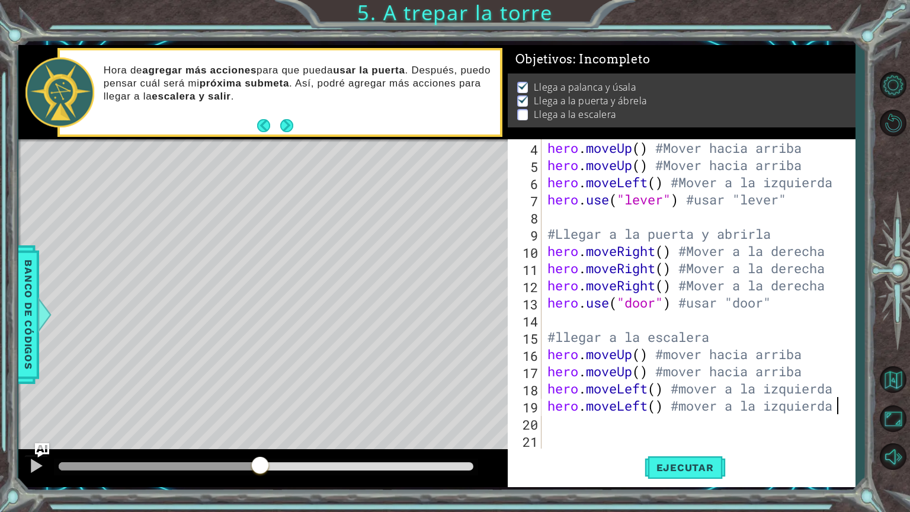
click at [552, 420] on div "hero . moveUp ( ) #Mover hacia arriba hero . moveUp ( ) #Mover hacia arriba her…" at bounding box center [697, 311] width 304 height 344
paste textarea "hero.moveLeft() #mover a la izquierda"
type textarea "hero.moveLeft() #mover a la izquierda"
click at [552, 420] on div "hero . moveUp ( ) #Mover hacia arriba hero . moveUp ( ) #Mover hacia arriba her…" at bounding box center [697, 311] width 304 height 344
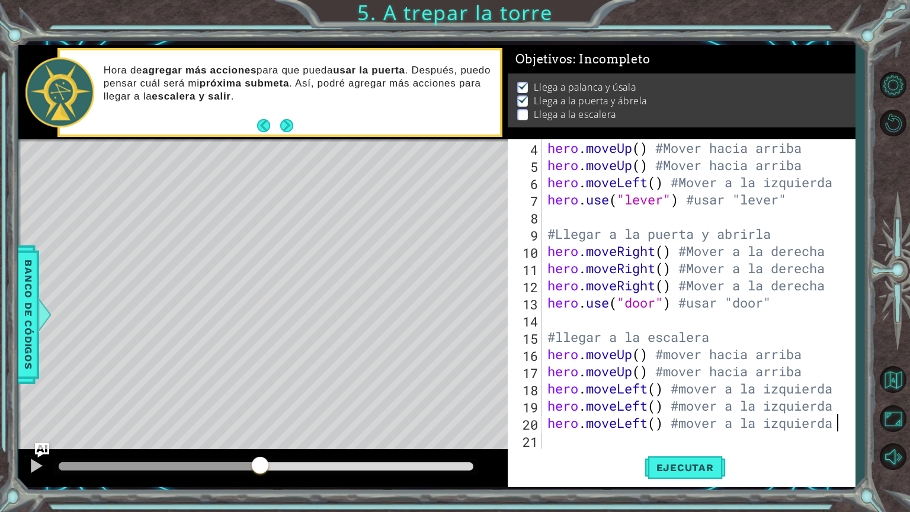
scroll to position [51, 0]
click at [717, 432] on span "Ejecutar" at bounding box center [685, 468] width 81 height 12
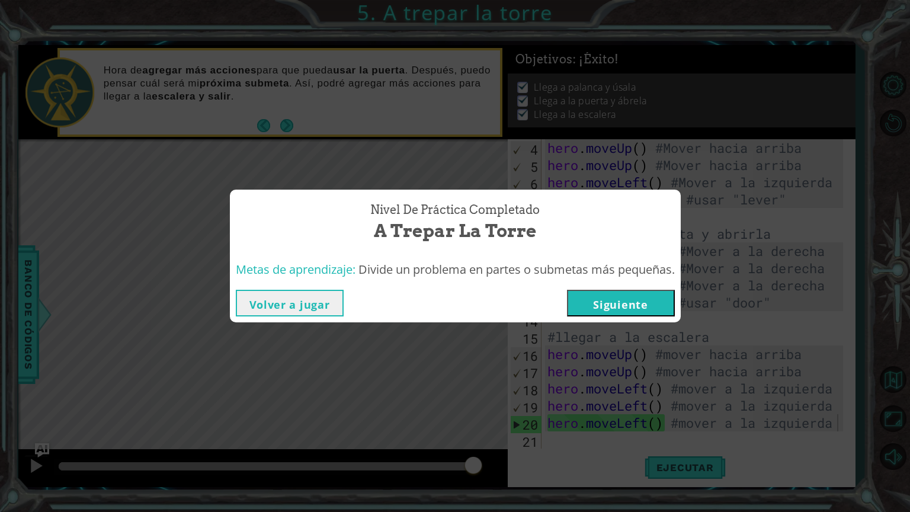
click at [659, 312] on button "Siguiente" at bounding box center [621, 303] width 108 height 27
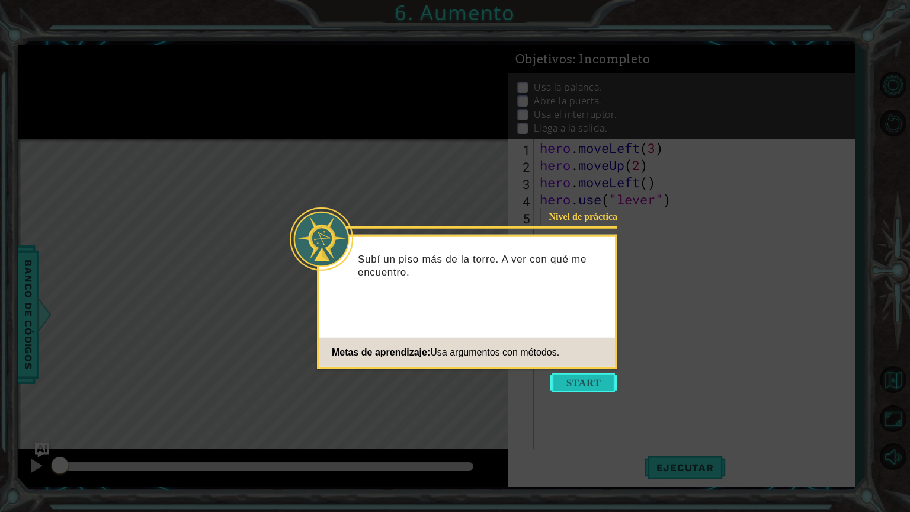
click at [595, 379] on button "Start" at bounding box center [584, 382] width 68 height 19
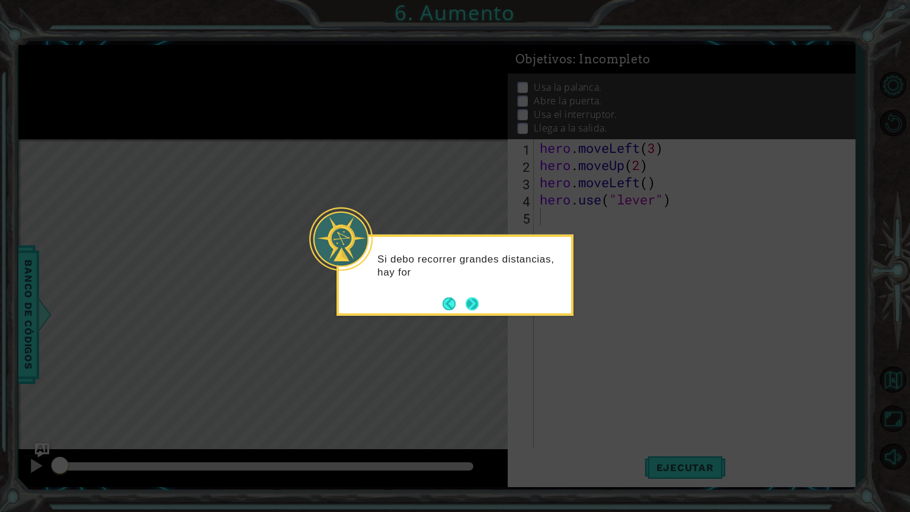
click at [476, 298] on button "Next" at bounding box center [472, 303] width 17 height 17
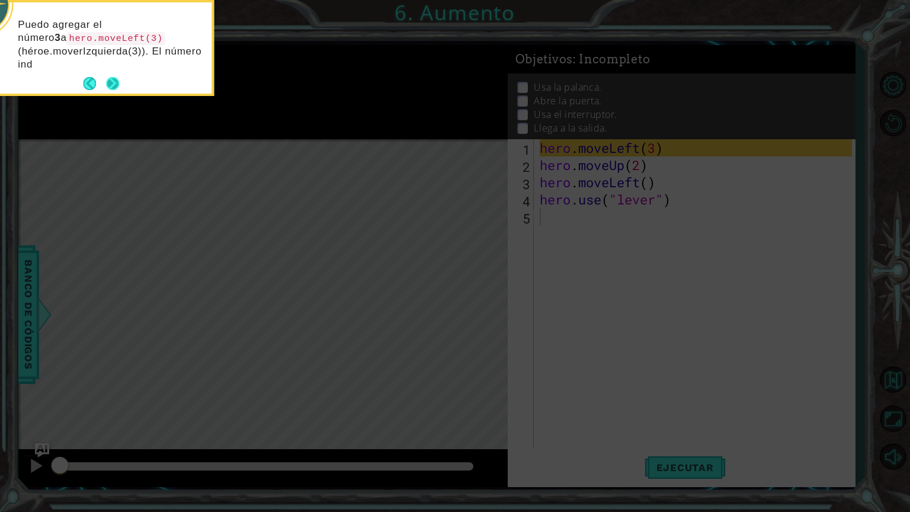
click at [109, 71] on div "Puedo agregar el número 3 a hero.moveLeft(3) (héroe.moverIzquierda(3)). El núme…" at bounding box center [95, 47] width 232 height 91
click at [120, 88] on button "Next" at bounding box center [113, 83] width 14 height 14
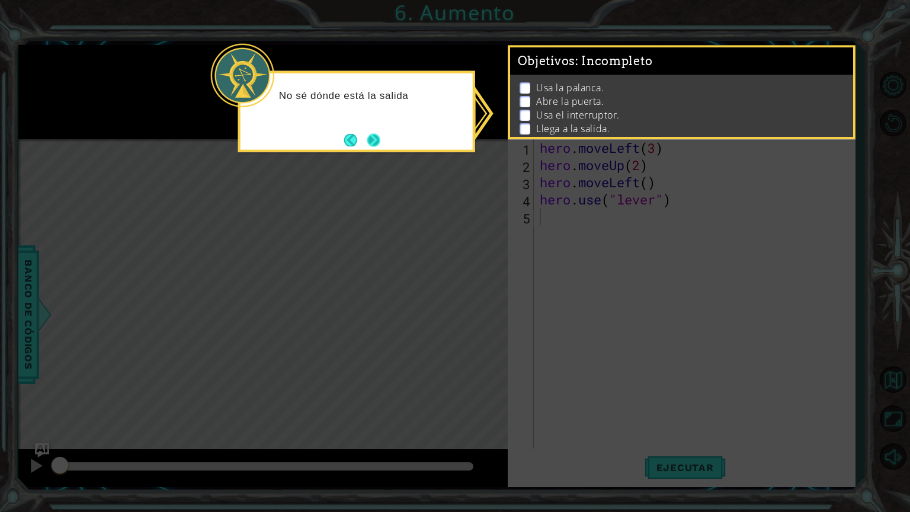
click at [376, 138] on button "Next" at bounding box center [373, 139] width 15 height 15
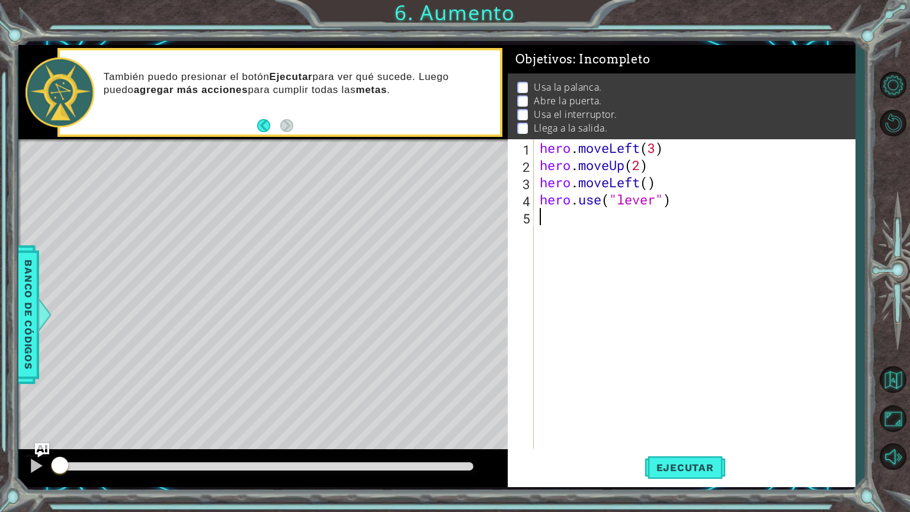
click at [692, 152] on div "hero . moveLeft ( 3 ) hero . moveUp ( 2 ) hero . moveLeft ( ) hero . use ( "lev…" at bounding box center [698, 311] width 321 height 344
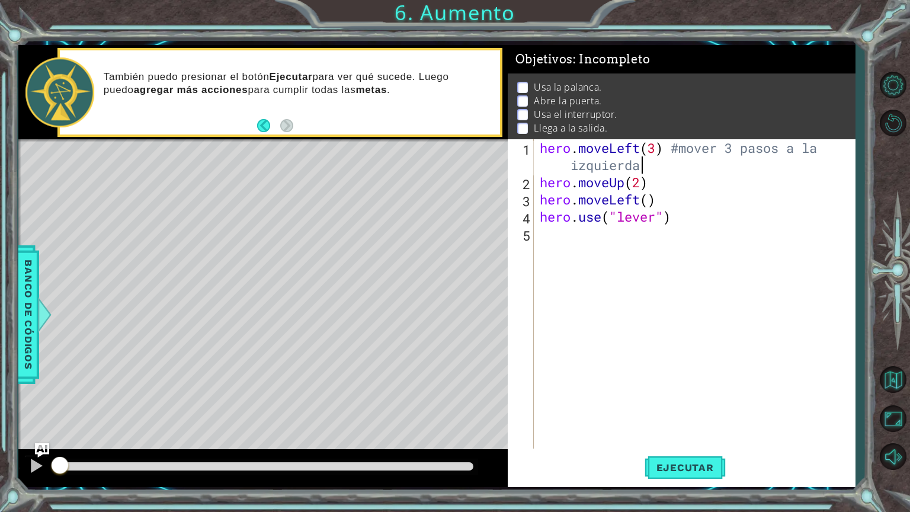
scroll to position [0, 15]
click at [714, 180] on div "hero . moveLeft ( 3 ) #mover 3 pasos a la izquierda hero . moveUp ( 2 ) hero . …" at bounding box center [698, 319] width 321 height 361
click at [542, 147] on div "hero . moveLeft ( 3 ) #mover 3 pasos a la izquierda hero . moveUp ( 2 ) hero . …" at bounding box center [698, 319] width 321 height 361
type textarea "hero.moveLeft(3) #mover 3 pasos a la izquierda"
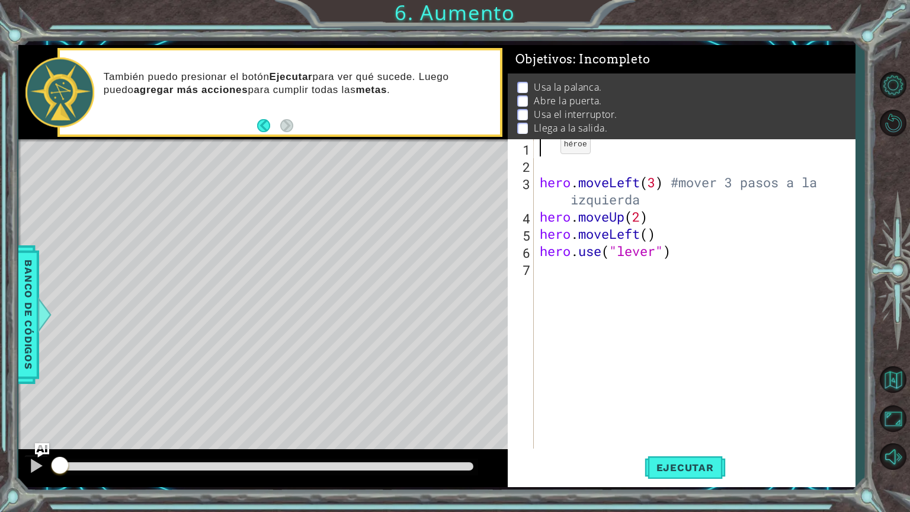
click at [542, 147] on div "hero . moveLeft ( 3 ) #mover 3 pasos a la izquierda hero . moveUp ( 2 ) hero . …" at bounding box center [698, 311] width 321 height 344
type textarea "#[PERSON_NAME]"
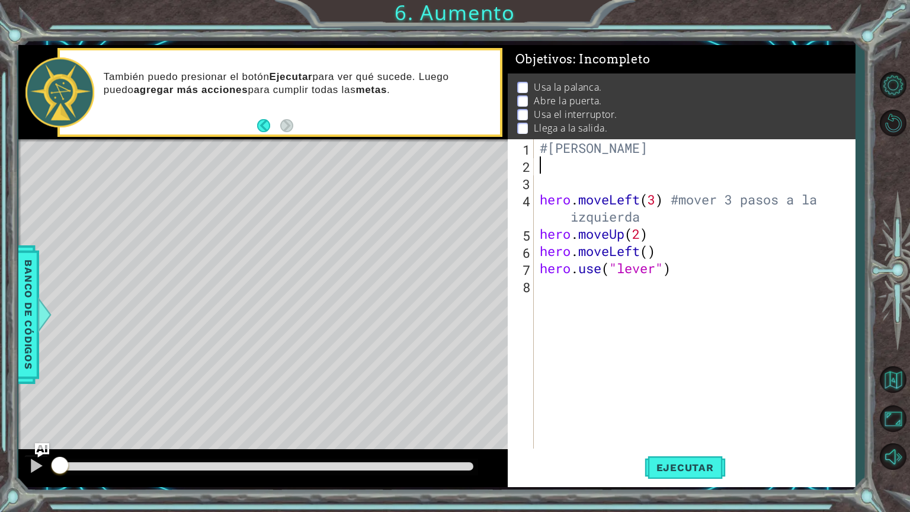
click at [546, 181] on div "#[PERSON_NAME] hero . moveLeft ( 3 ) #mover 3 pasos a la izquierda hero . moveU…" at bounding box center [698, 311] width 321 height 344
click at [581, 181] on div "#[PERSON_NAME] Usar palanca hero . moveLeft ( 3 ) #mover 3 pasos a la izquierda…" at bounding box center [698, 311] width 321 height 344
click at [541, 183] on div "#[PERSON_NAME] Usar la palanca hero . moveLeft ( 3 ) #mover 3 pasos a la izquie…" at bounding box center [698, 311] width 321 height 344
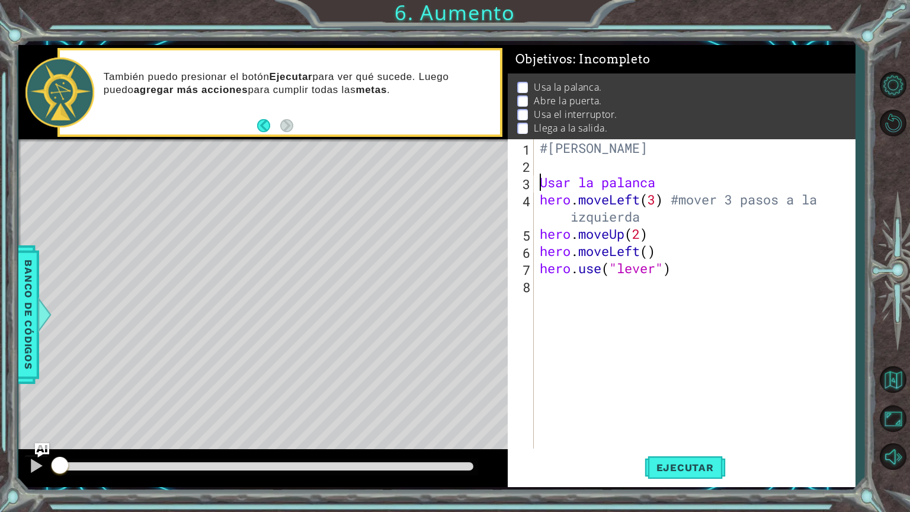
scroll to position [0, 0]
click at [664, 237] on div "#[PERSON_NAME] #Usar la palanca hero . moveLeft ( 3 ) #mover 3 pasos a la izqui…" at bounding box center [698, 311] width 321 height 344
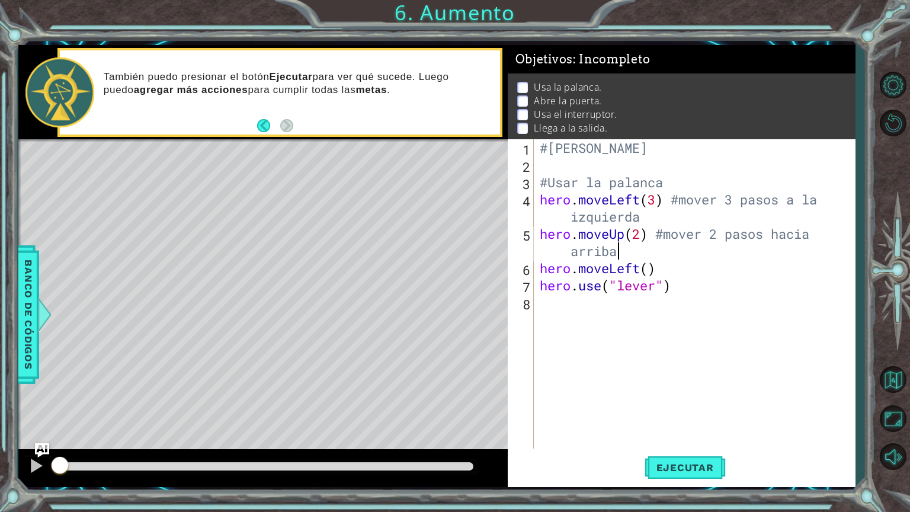
click at [713, 258] on div "#[PERSON_NAME] #Usar la palanca hero . moveLeft ( 3 ) #mover 3 pasos a la izqui…" at bounding box center [698, 311] width 321 height 344
click at [712, 267] on div "#[PERSON_NAME] #Usar la palanca hero . moveLeft ( 3 ) #mover 3 pasos a la izqui…" at bounding box center [698, 311] width 321 height 344
click at [675, 289] on div "#[PERSON_NAME] #Usar la palanca hero . moveLeft ( 3 ) #mover 3 pasos a la izqui…" at bounding box center [698, 311] width 321 height 344
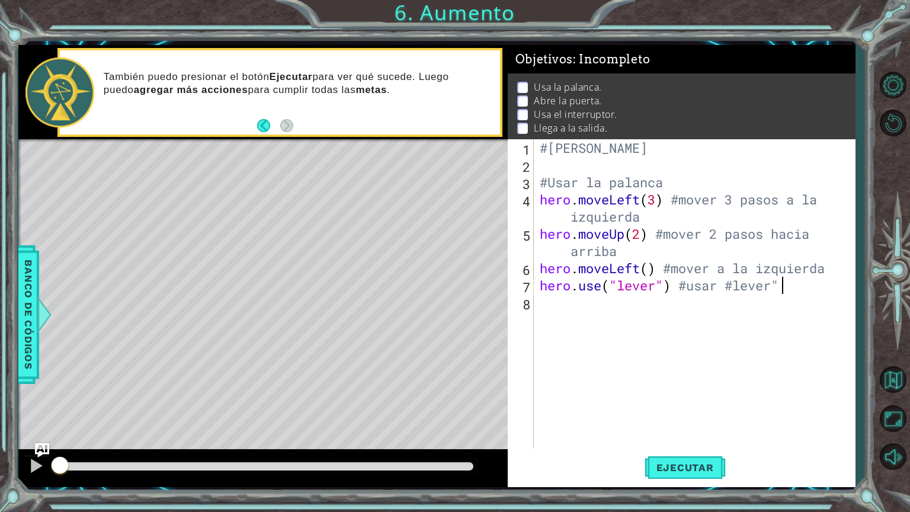
click at [735, 292] on div "#[PERSON_NAME] #Usar la palanca hero . moveLeft ( 3 ) #mover 3 pasos a la izqui…" at bounding box center [698, 311] width 321 height 344
type textarea "hero.use("lever") #usar "lever""
click at [761, 309] on div "#[PERSON_NAME] #Usar la palanca hero . moveLeft ( 3 ) #mover 3 pasos a la izqui…" at bounding box center [698, 311] width 321 height 344
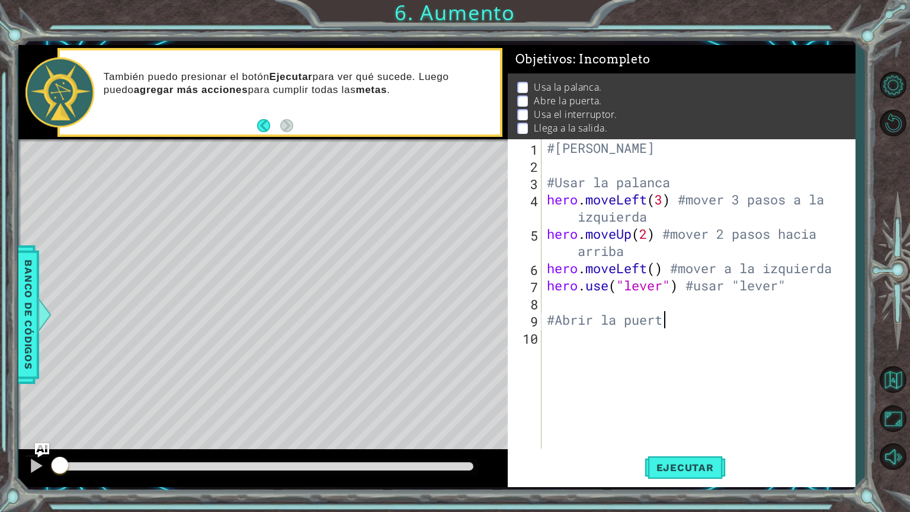
scroll to position [0, 5]
type textarea "#Abrir la puerta"
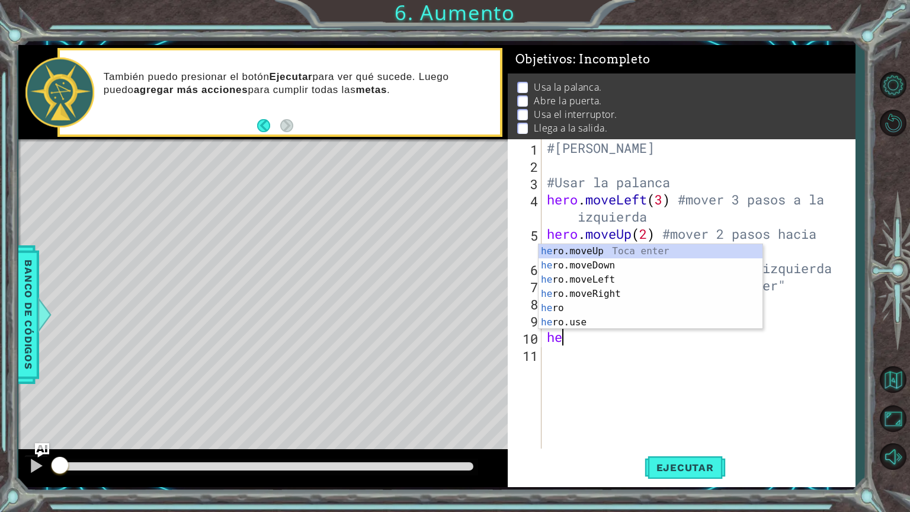
scroll to position [0, 0]
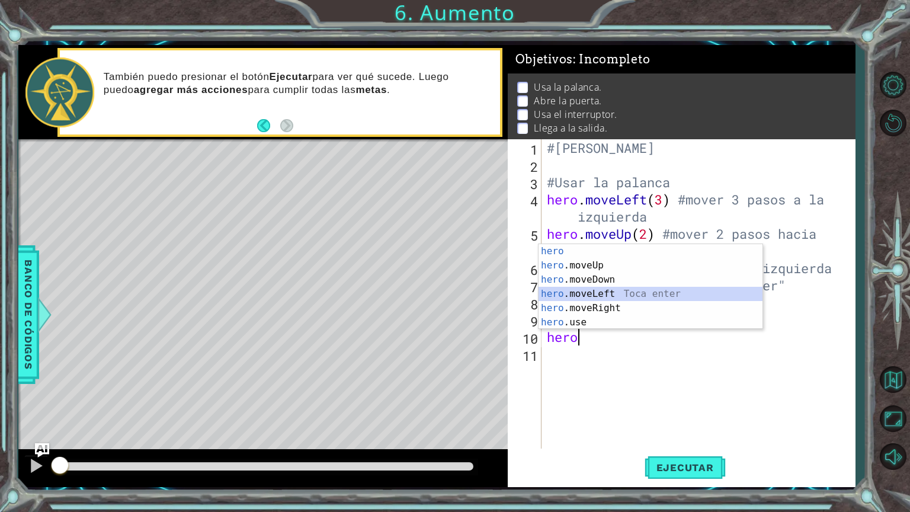
click at [669, 299] on div "hero Toca enter hero .moveUp Toca enter hero .moveDown Toca enter hero .moveLef…" at bounding box center [651, 301] width 224 height 114
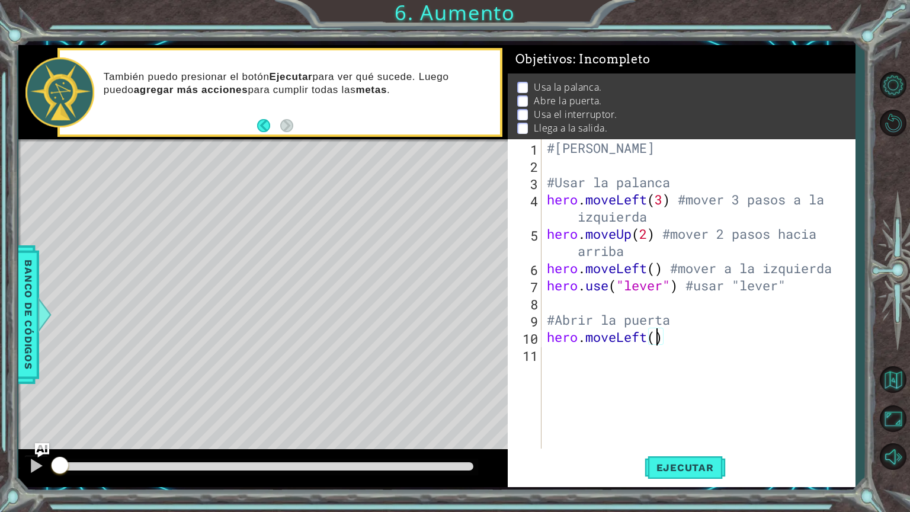
click at [675, 343] on div "#[PERSON_NAME] #Usar la palanca hero . moveLeft ( 3 ) #mover 3 pasos a la izqui…" at bounding box center [702, 311] width 314 height 344
click at [666, 339] on div "#[PERSON_NAME] #Usar la palanca hero . moveLeft ( 3 ) #mover 3 pasos a la izqui…" at bounding box center [702, 311] width 314 height 344
type textarea "hero.moveLeft() #mover a la izquierda"
click at [667, 350] on div "#[PERSON_NAME] #Usar la palanca hero . moveLeft ( 3 ) #mover 3 pasos a la izqui…" at bounding box center [702, 311] width 314 height 344
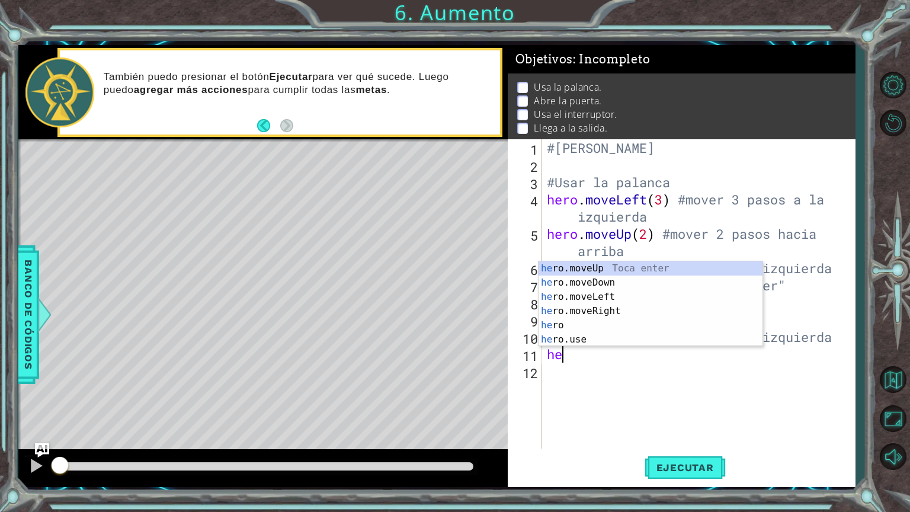
scroll to position [0, 0]
click at [616, 340] on div "hero Toca enter hero .moveUp Toca enter hero .moveDown Toca enter hero .moveLef…" at bounding box center [651, 318] width 224 height 114
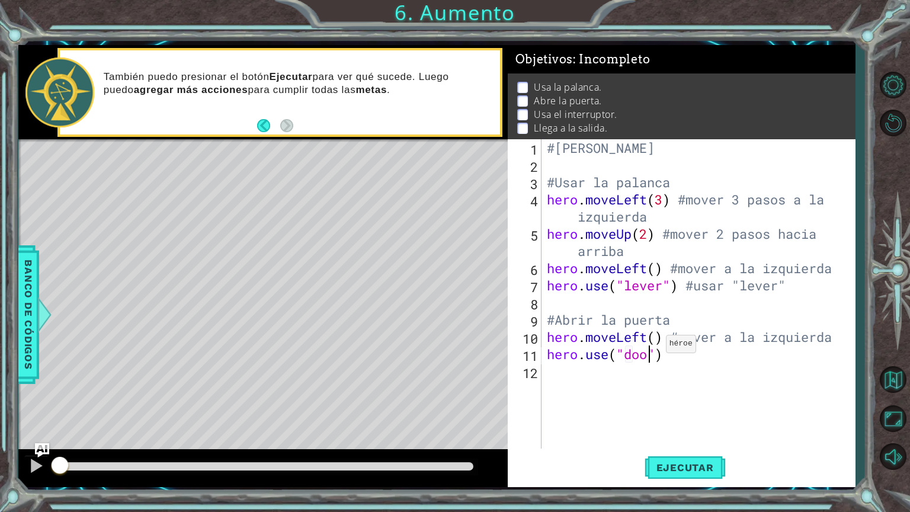
scroll to position [0, 5]
type textarea "hero.use("door")"
drag, startPoint x: 664, startPoint y: 357, endPoint x: 619, endPoint y: 359, distance: 45.1
click at [619, 359] on div "#[PERSON_NAME] #Usar la palanca hero . moveLeft ( 3 ) #mover 3 pasos a la izqui…" at bounding box center [702, 311] width 314 height 344
click at [698, 368] on div "#[PERSON_NAME] #Usar la palanca hero . moveLeft ( 3 ) #mover 3 pasos a la izqui…" at bounding box center [702, 311] width 314 height 344
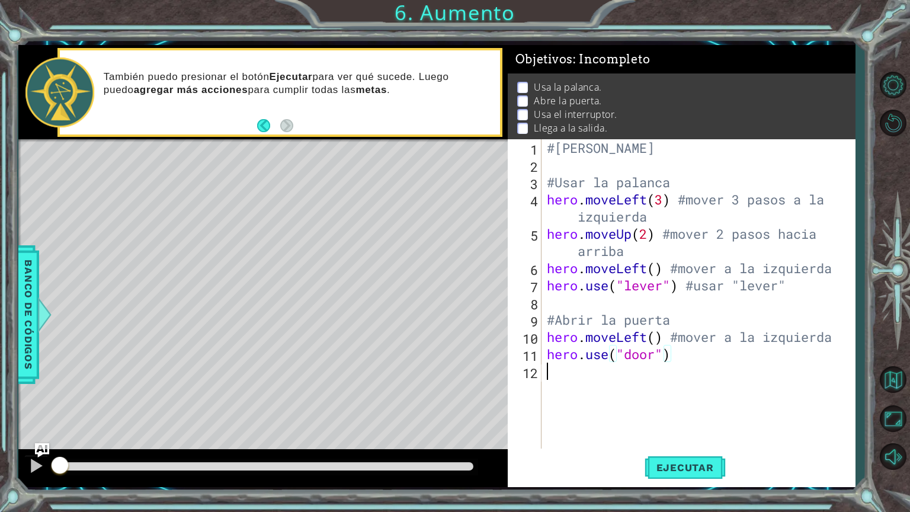
scroll to position [0, 0]
click at [690, 353] on div "#[PERSON_NAME] #Usar la palanca hero . moveLeft ( 3 ) #mover 3 pasos a la izqui…" at bounding box center [702, 311] width 314 height 344
paste textarea ""door""
type textarea "hero.use("door") #usar "door""
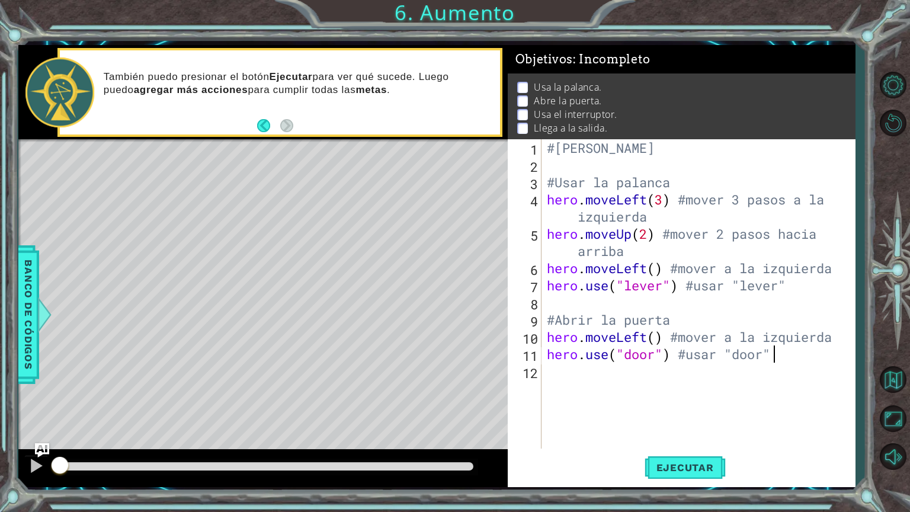
scroll to position [0, 0]
click at [669, 379] on div "#[PERSON_NAME] #Usar la palanca hero . moveLeft ( 3 ) #mover 3 pasos a la izqui…" at bounding box center [702, 311] width 314 height 344
click at [673, 385] on div "#[PERSON_NAME] #Usar la palanca hero . moveLeft ( 3 ) #mover 3 pasos a la izqui…" at bounding box center [702, 311] width 314 height 344
type textarea "#usar el interruptor"
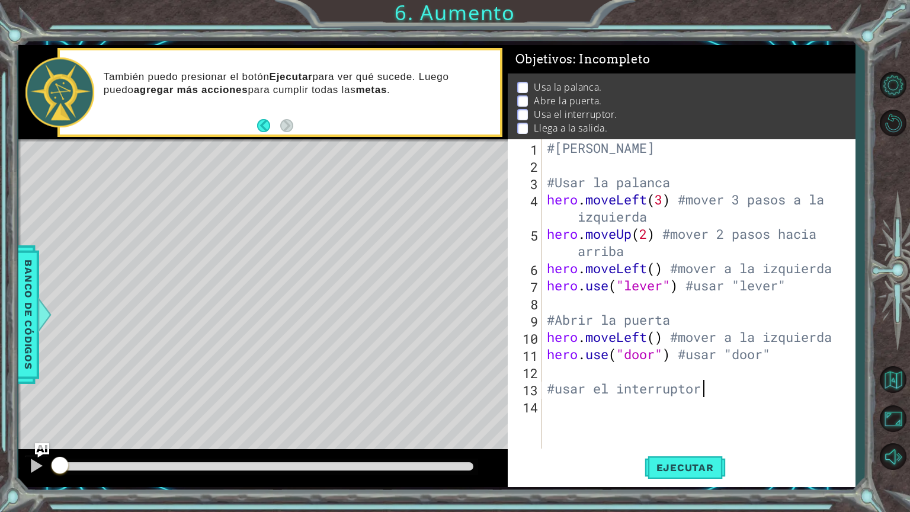
scroll to position [0, 0]
type textarea "e"
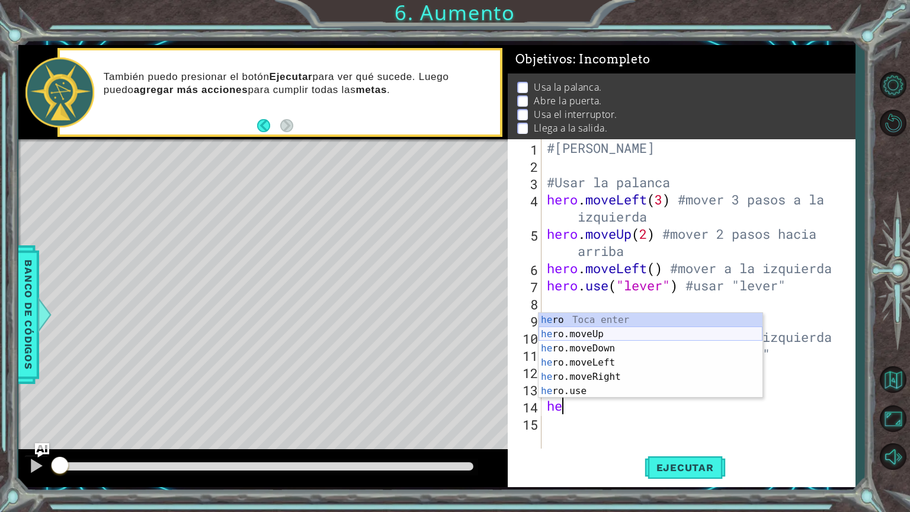
click at [609, 337] on div "he ro Toca enter he ro.moveUp Toca enter he ro.moveDown Toca enter he ro.moveLe…" at bounding box center [651, 370] width 224 height 114
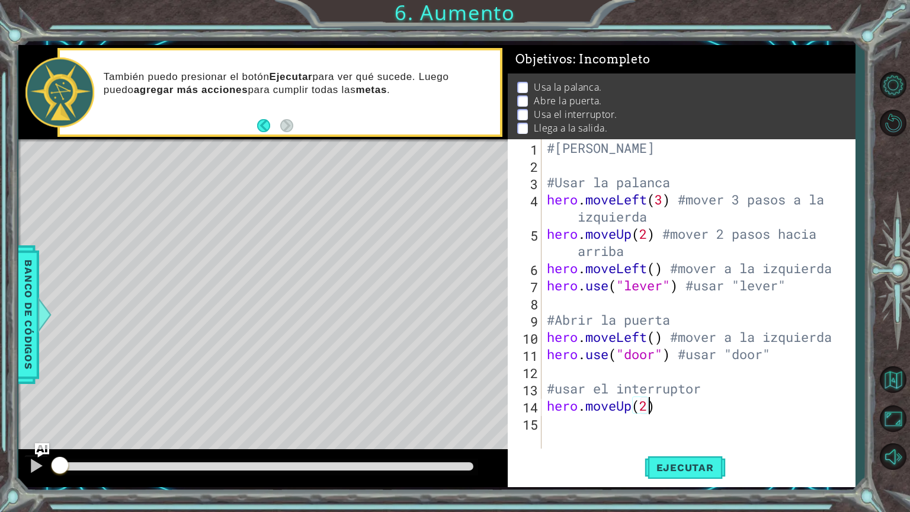
scroll to position [0, 4]
click at [682, 396] on div "#[PERSON_NAME] #Usar la palanca hero . moveLeft ( 3 ) #mover 3 pasos a la izqui…" at bounding box center [702, 311] width 314 height 344
click at [684, 407] on div "#[PERSON_NAME] #Usar la palanca hero . moveLeft ( 3 ) #mover 3 pasos a la izqui…" at bounding box center [702, 311] width 314 height 344
type textarea "hero.moveUp(2) #mover 2 veces hacia arriba"
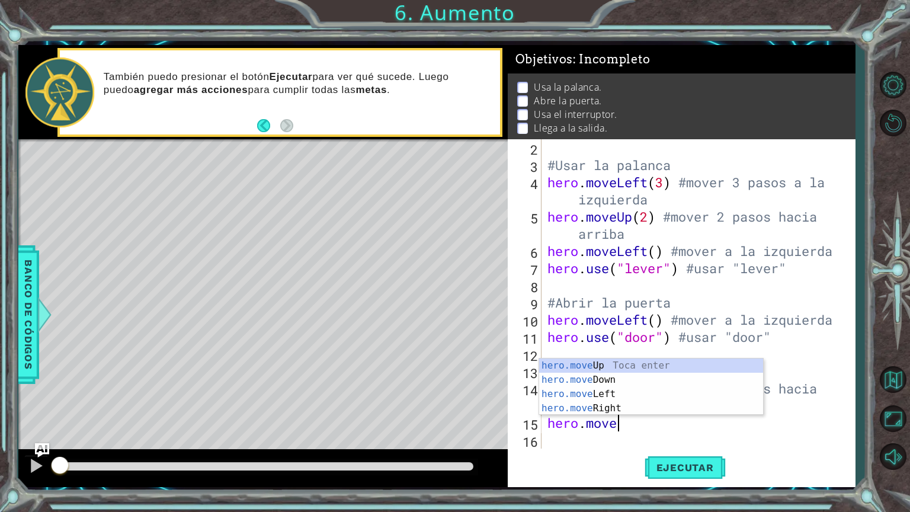
scroll to position [0, 2]
click at [659, 410] on div "hero.move Up Toca enter hero.move Down Toca enter hero.move Left Toca enter her…" at bounding box center [651, 401] width 224 height 85
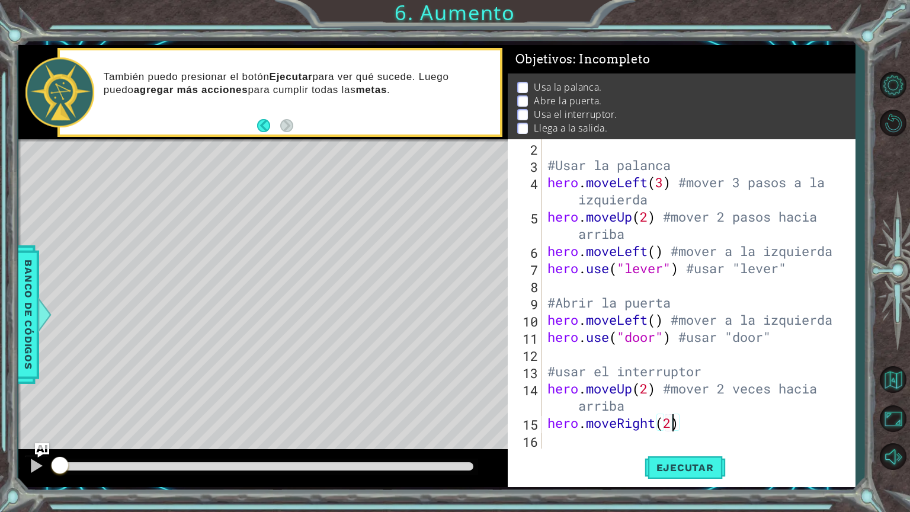
scroll to position [0, 5]
click at [695, 418] on div "#Usar la palanca hero . moveLeft ( 3 ) #mover 3 pasos a la izquierda hero . mov…" at bounding box center [697, 311] width 304 height 344
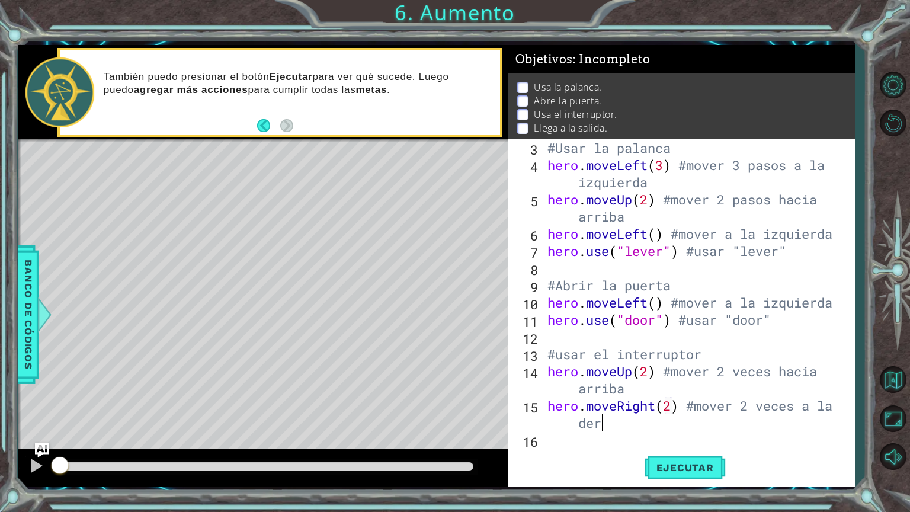
scroll to position [34, 0]
type textarea "hero.moveRight(2) #mover 2 veces a la derecha"
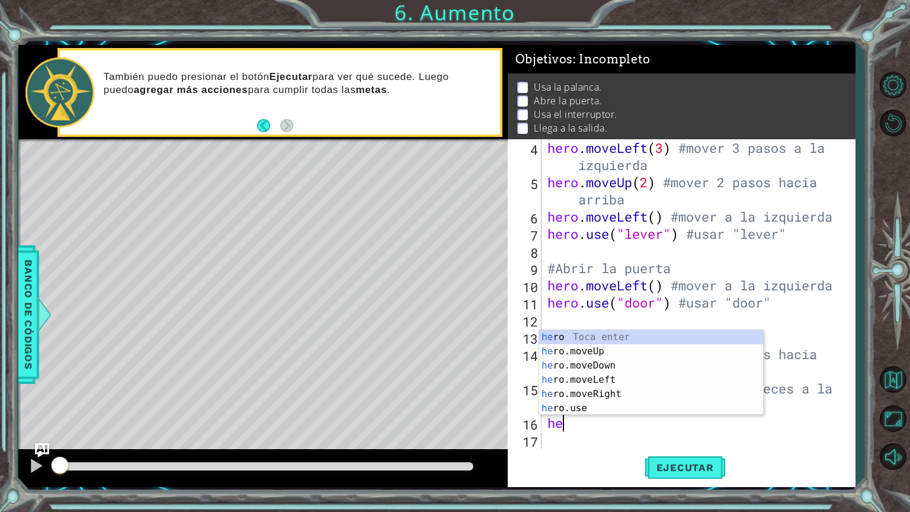
scroll to position [0, 0]
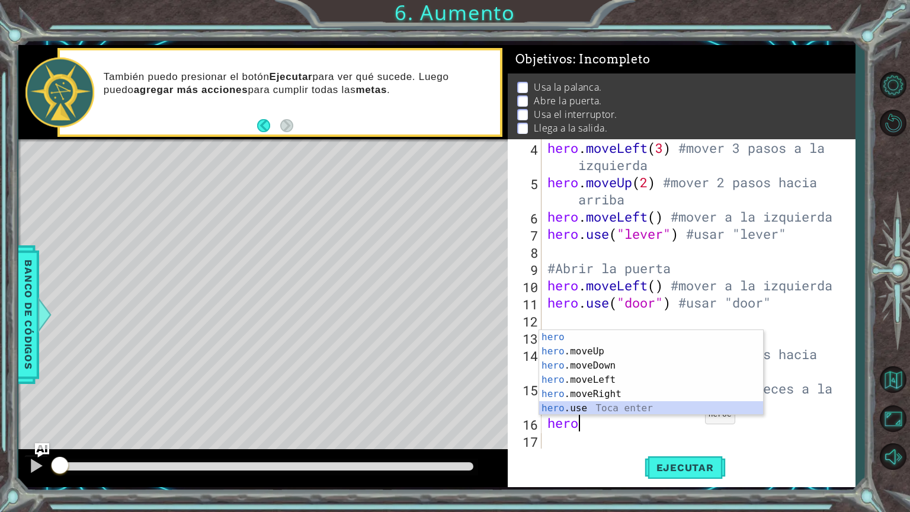
click at [667, 405] on div "hero Toca enter hero .moveUp Toca enter hero .moveDown Toca enter hero .moveLef…" at bounding box center [651, 387] width 224 height 114
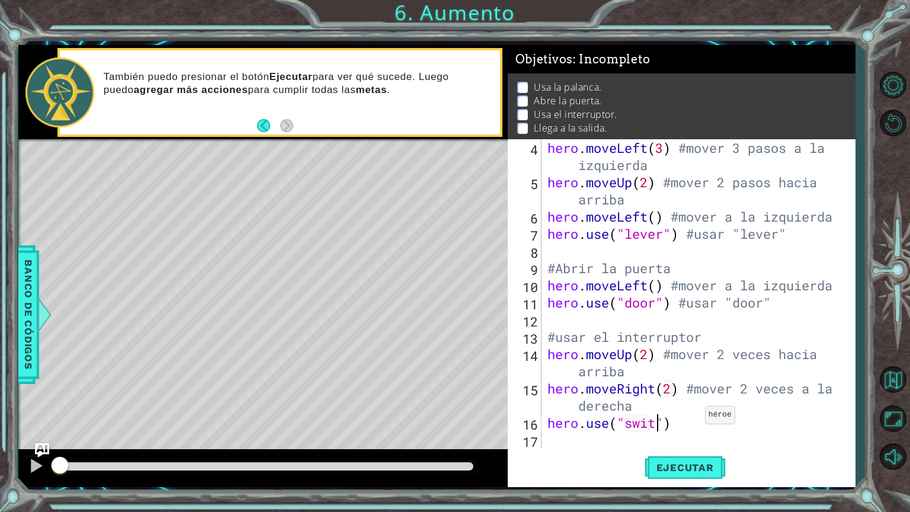
scroll to position [0, 5]
type textarea "hero.use("switch")"
drag, startPoint x: 683, startPoint y: 420, endPoint x: 619, endPoint y: 424, distance: 64.2
click at [619, 424] on div "hero . moveLeft ( 3 ) #mover 3 pasos a la izquierda hero . moveUp ( 2 ) #mover …" at bounding box center [697, 319] width 304 height 361
click at [722, 432] on div "hero . moveLeft ( 3 ) #mover 3 pasos a la izquierda hero . moveUp ( 2 ) #mover …" at bounding box center [697, 319] width 304 height 361
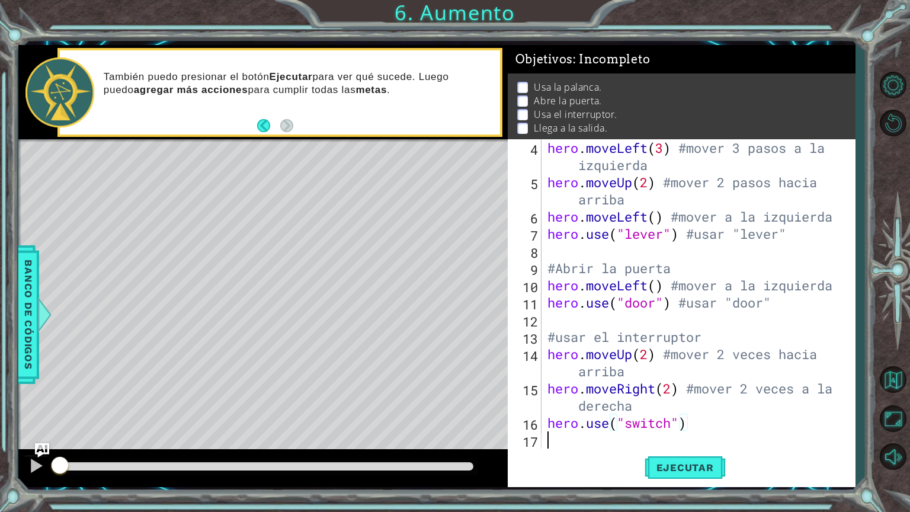
scroll to position [0, 0]
click at [709, 422] on div "hero . moveLeft ( 3 ) #mover 3 pasos a la izquierda hero . moveUp ( 2 ) #mover …" at bounding box center [697, 319] width 304 height 361
paste textarea ""switch""
type textarea "hero.use("switch") #usar "switch""
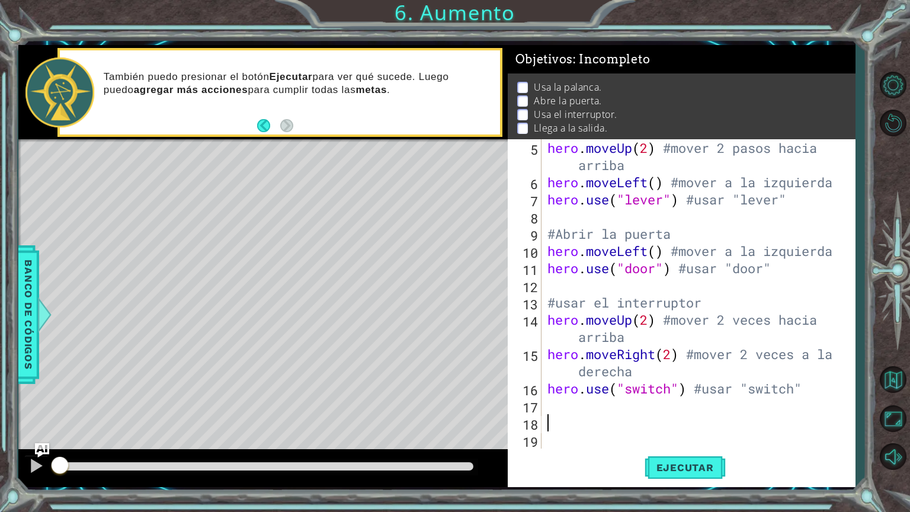
scroll to position [85, 0]
type textarea "3"
type textarea "#Llegar a la salida"
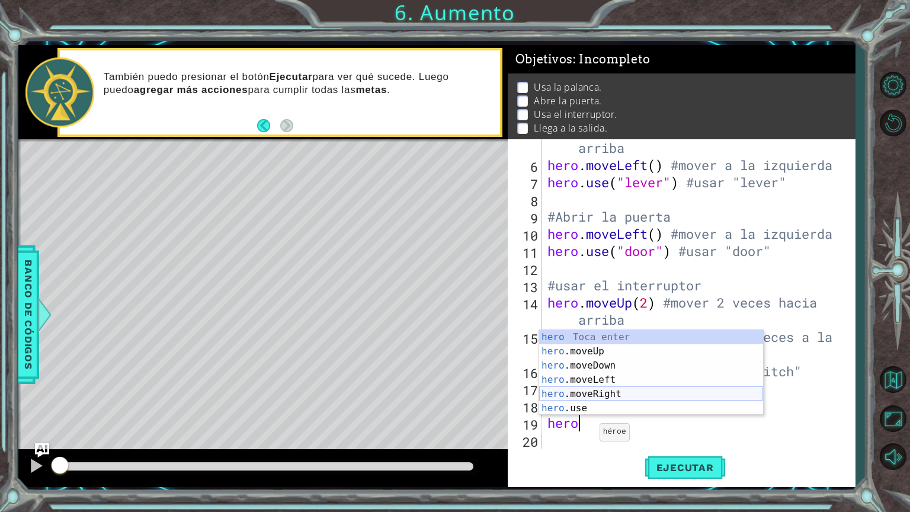
click at [592, 397] on div "hero Toca enter hero .moveUp Toca enter hero .moveDown Toca enter hero .moveLef…" at bounding box center [651, 387] width 224 height 114
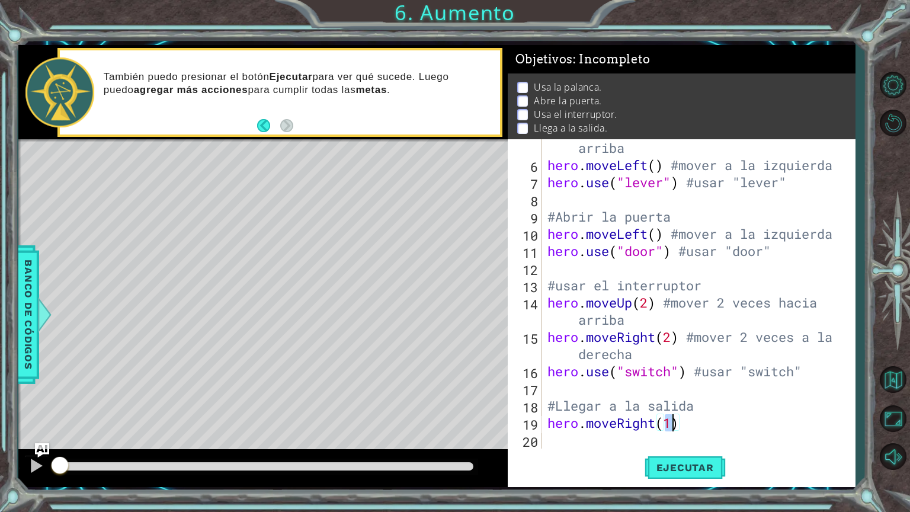
click at [705, 421] on div "hero . moveUp ( 2 ) #mover 2 pasos hacia arriba hero . moveLeft ( ) #mover a la…" at bounding box center [697, 302] width 304 height 361
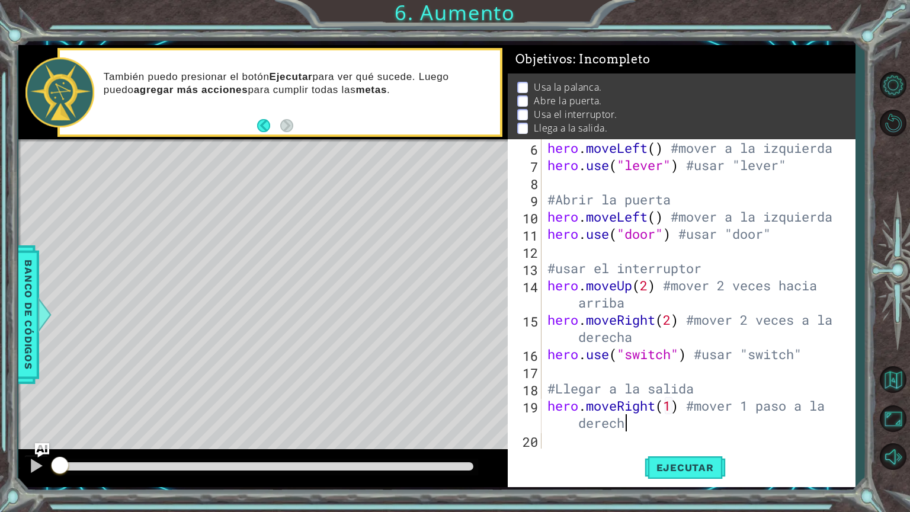
scroll to position [0, 14]
type textarea "hero.moveRight(1) #mover 1 paso a la derecha"
click at [671, 432] on span "Ejecutar" at bounding box center [685, 468] width 81 height 12
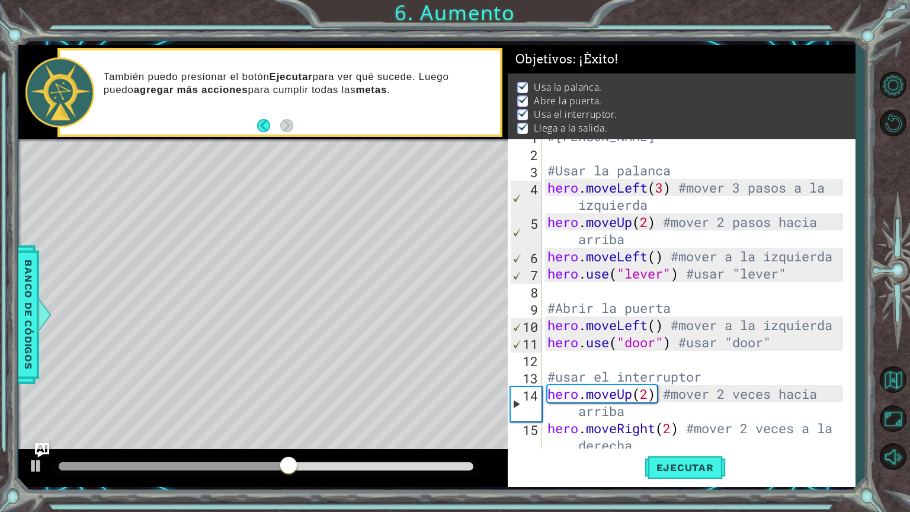
scroll to position [0, 0]
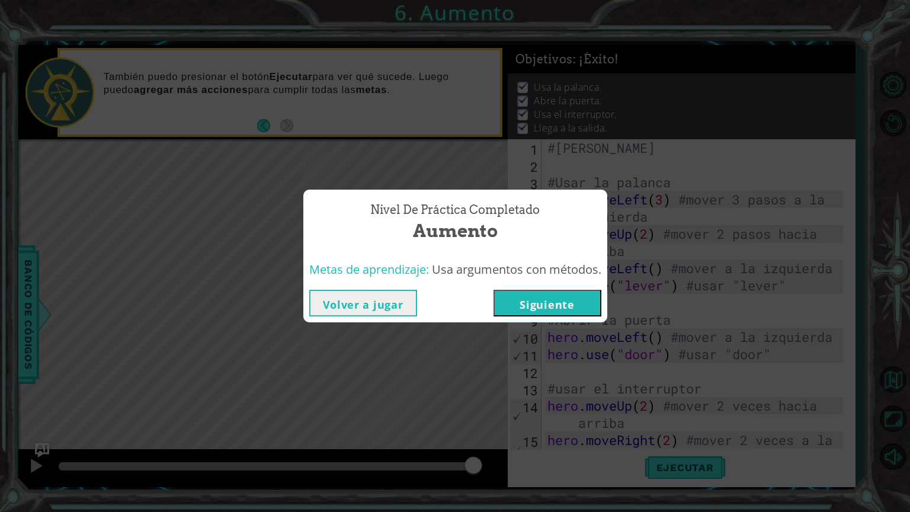
click at [541, 312] on button "Siguiente" at bounding box center [548, 303] width 108 height 27
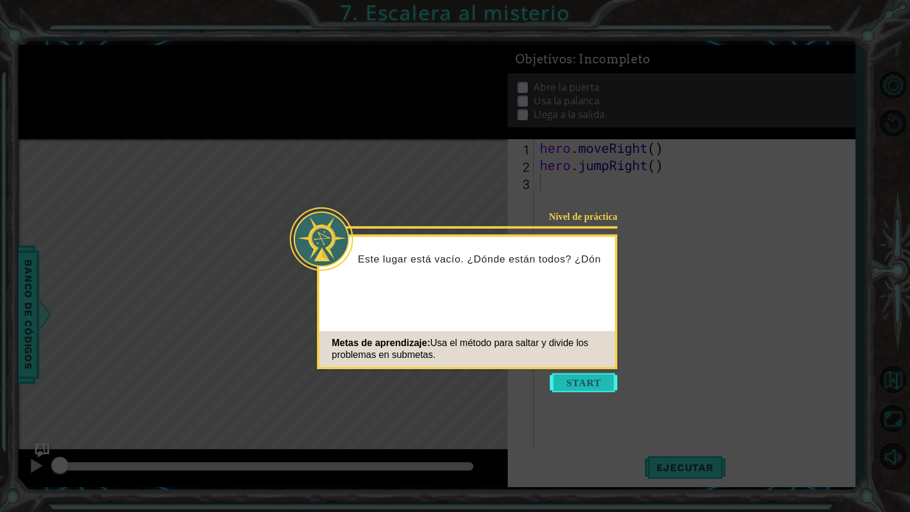
click at [598, 385] on button "Start" at bounding box center [584, 382] width 68 height 19
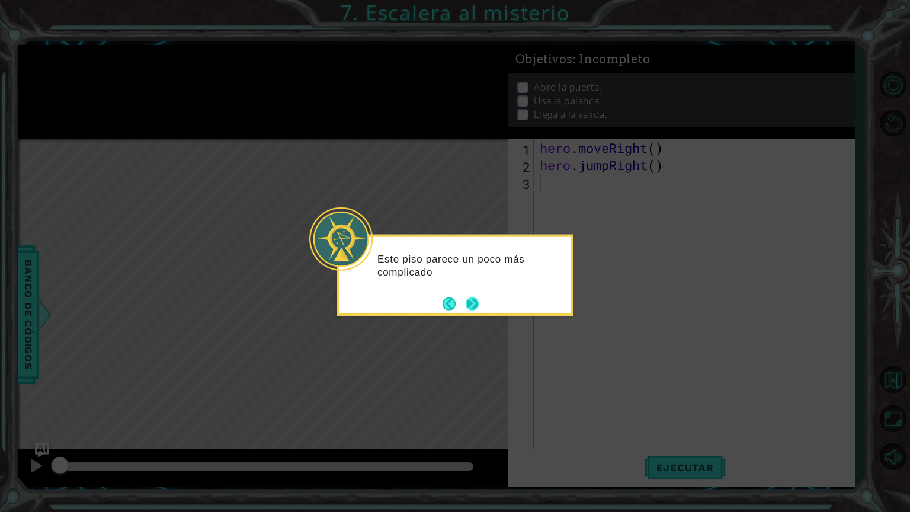
click at [468, 296] on button "Next" at bounding box center [472, 303] width 17 height 17
click at [468, 296] on div "Level Map" at bounding box center [292, 313] width 548 height 349
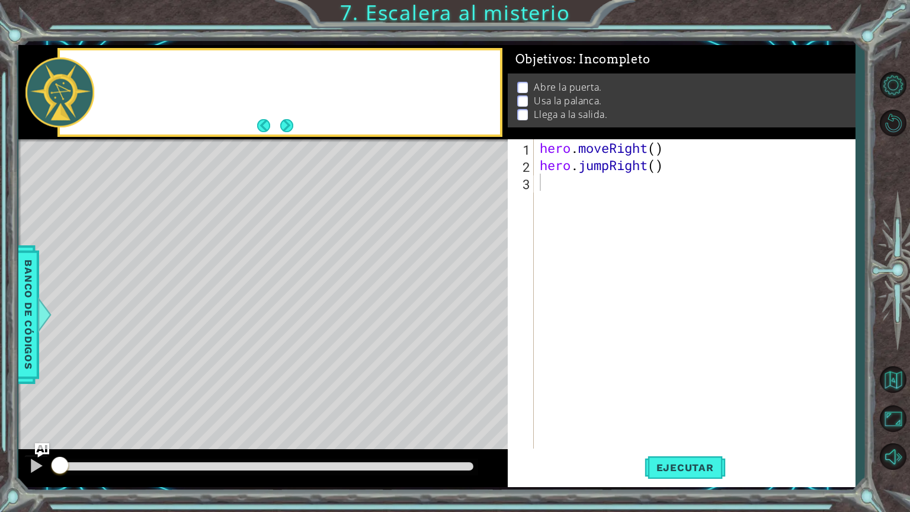
click at [468, 296] on div "Level Map" at bounding box center [292, 313] width 548 height 349
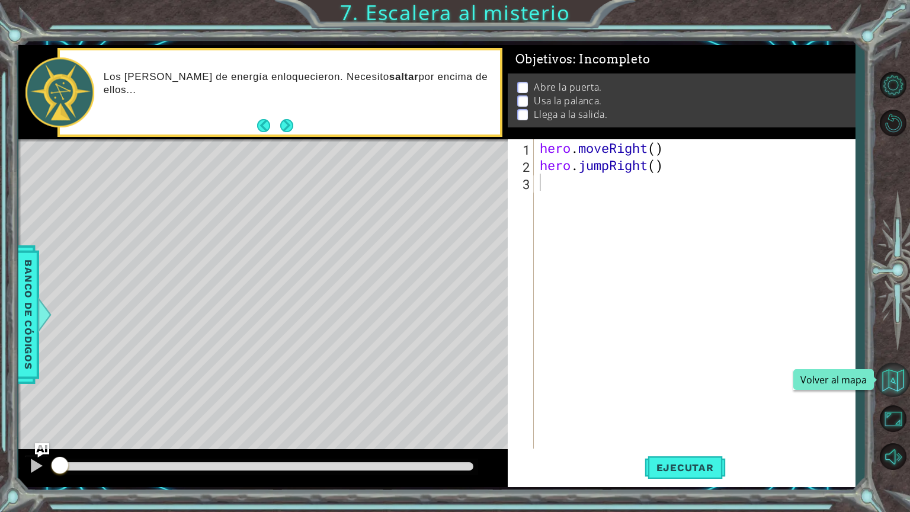
click at [894, 379] on button "Volver al mapa" at bounding box center [893, 380] width 34 height 34
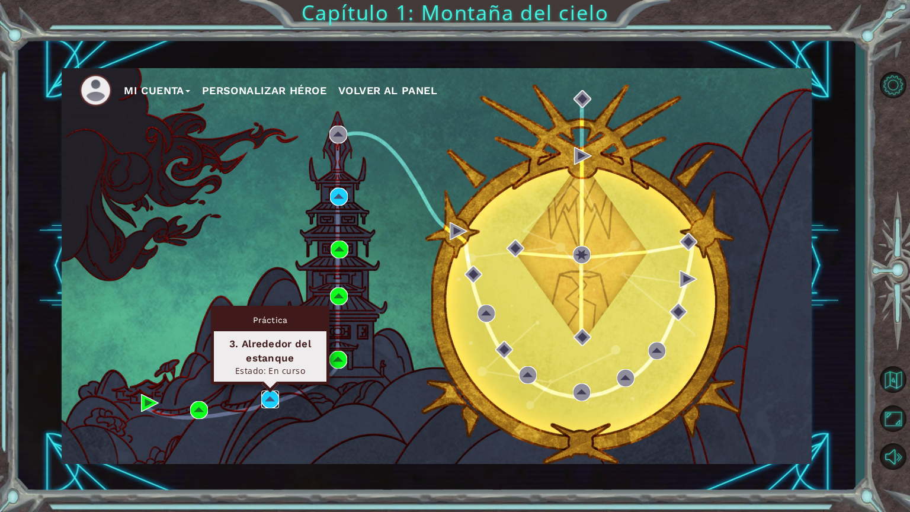
click at [275, 395] on img at bounding box center [270, 400] width 18 height 18
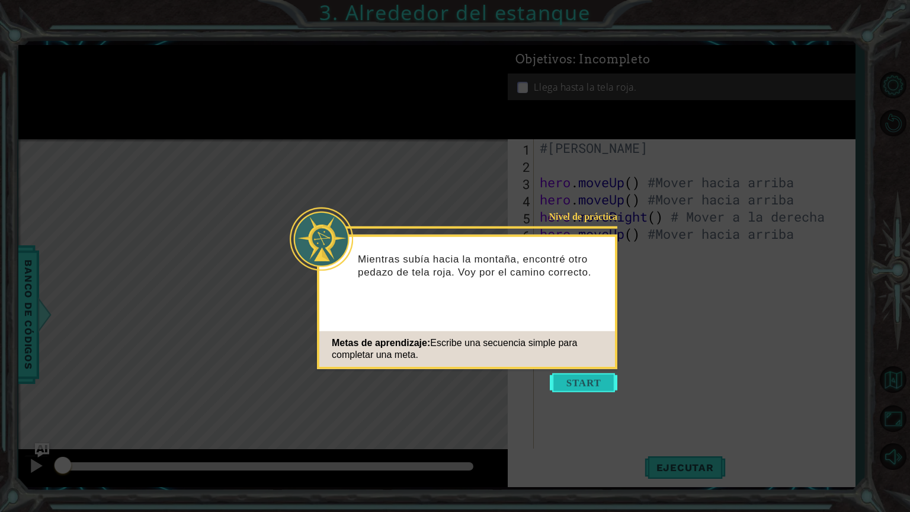
click at [588, 390] on button "Start" at bounding box center [584, 382] width 68 height 19
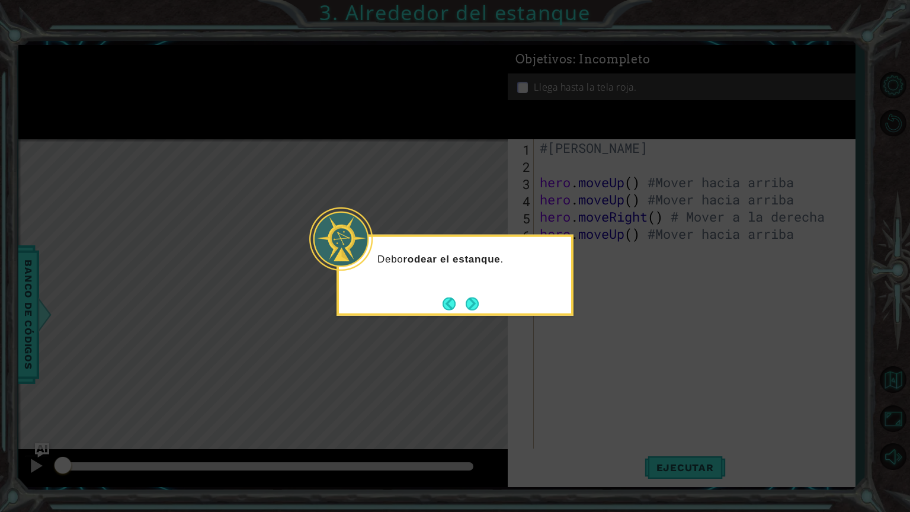
click at [473, 295] on footer at bounding box center [461, 304] width 36 height 18
click at [474, 299] on button "Next" at bounding box center [472, 303] width 13 height 13
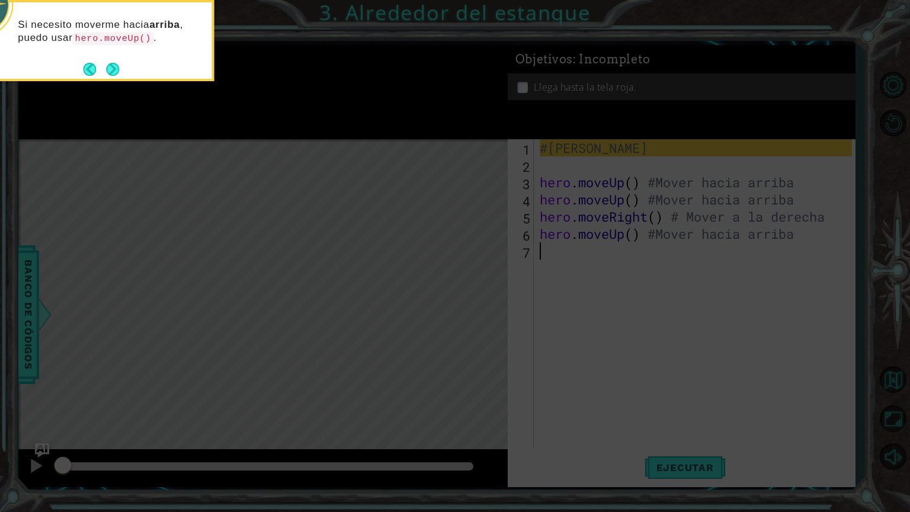
click at [379, 267] on icon at bounding box center [455, 82] width 910 height 859
click at [116, 71] on button "Next" at bounding box center [113, 69] width 15 height 15
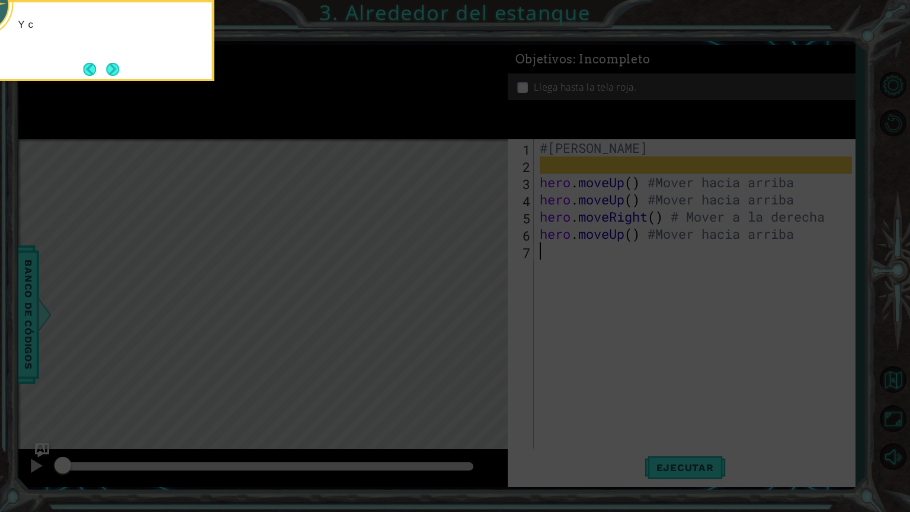
click at [116, 71] on button "Next" at bounding box center [113, 69] width 14 height 14
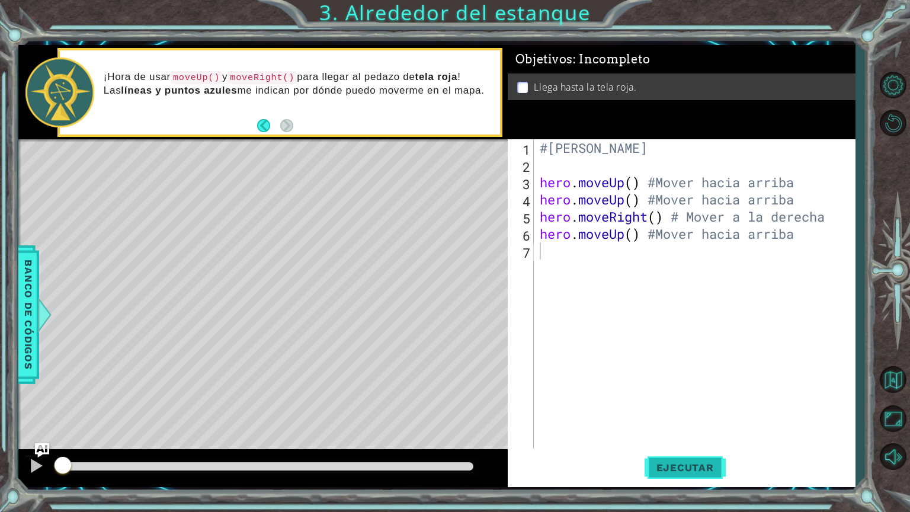
click at [685, 432] on span "Ejecutar" at bounding box center [685, 468] width 81 height 12
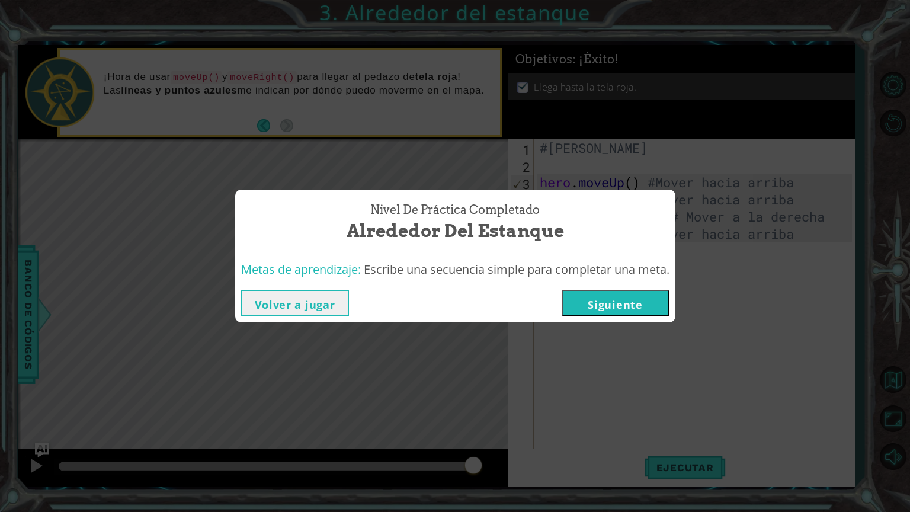
click at [656, 303] on button "Siguiente" at bounding box center [616, 303] width 108 height 27
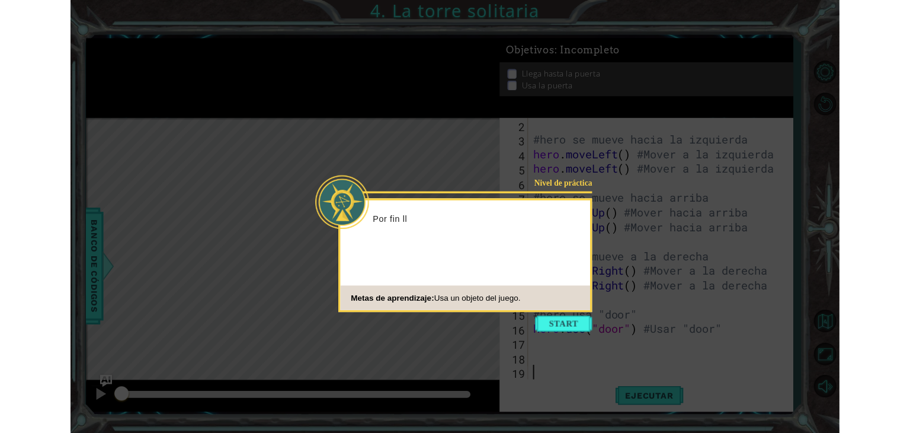
scroll to position [17, 0]
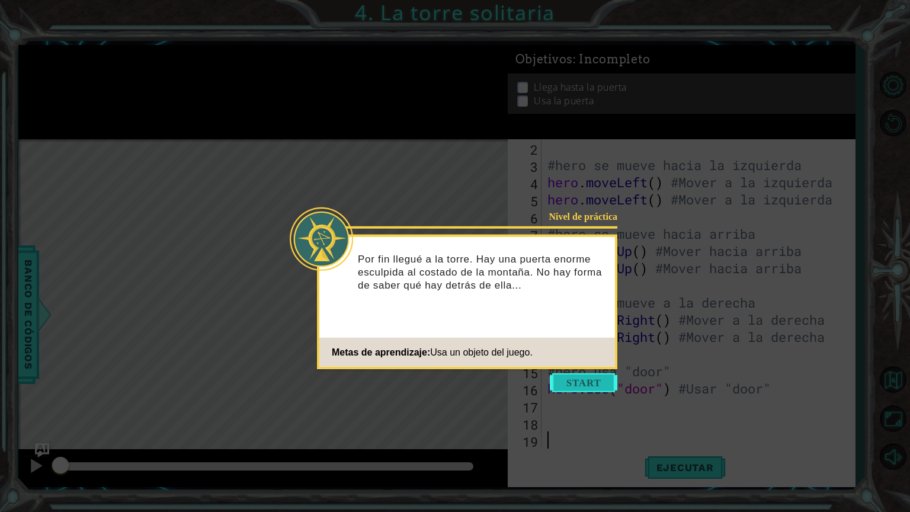
click at [593, 378] on button "Start" at bounding box center [584, 382] width 68 height 19
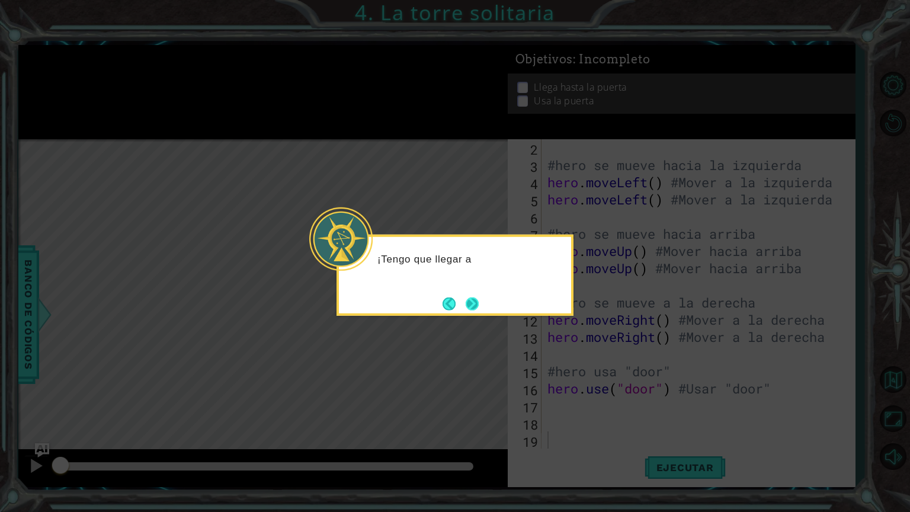
click at [479, 308] on button "Next" at bounding box center [472, 304] width 14 height 14
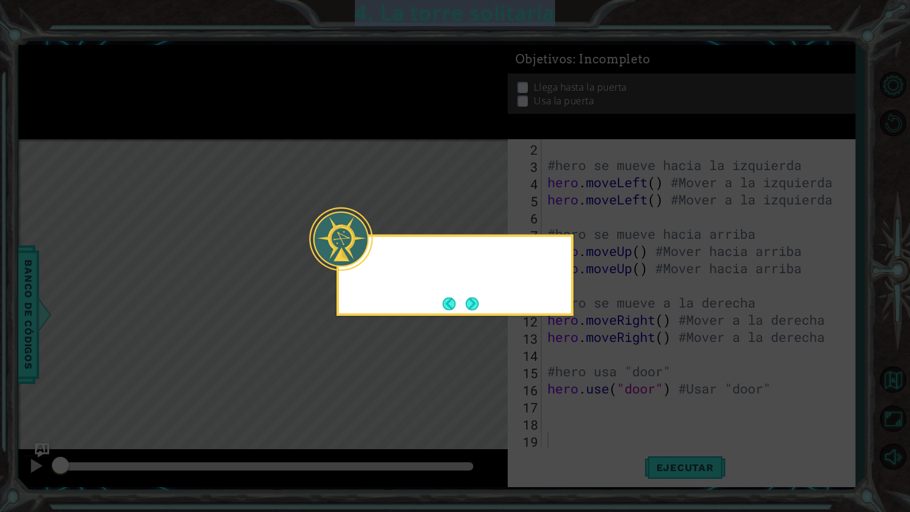
click at [481, 308] on div at bounding box center [455, 275] width 237 height 81
click at [481, 308] on div "Y ¿" at bounding box center [455, 275] width 237 height 81
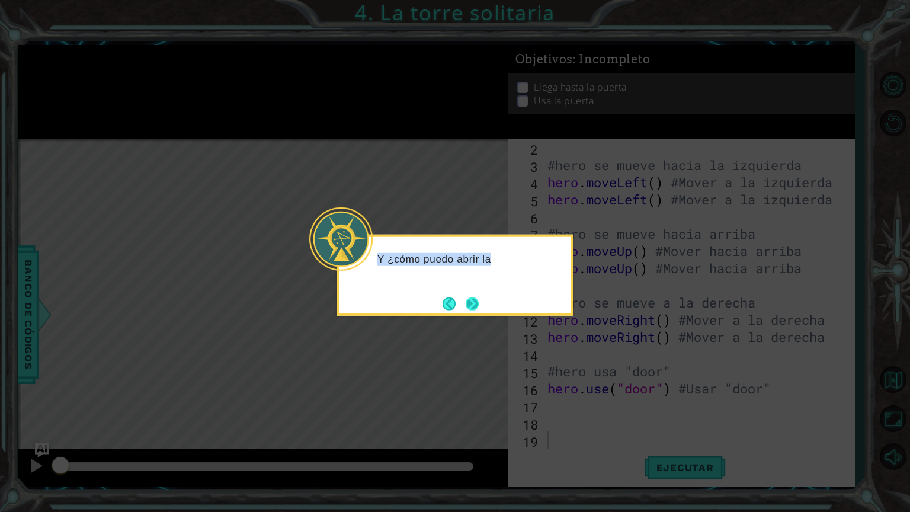
click at [477, 306] on button "Next" at bounding box center [472, 303] width 15 height 15
click at [477, 306] on icon at bounding box center [455, 256] width 910 height 512
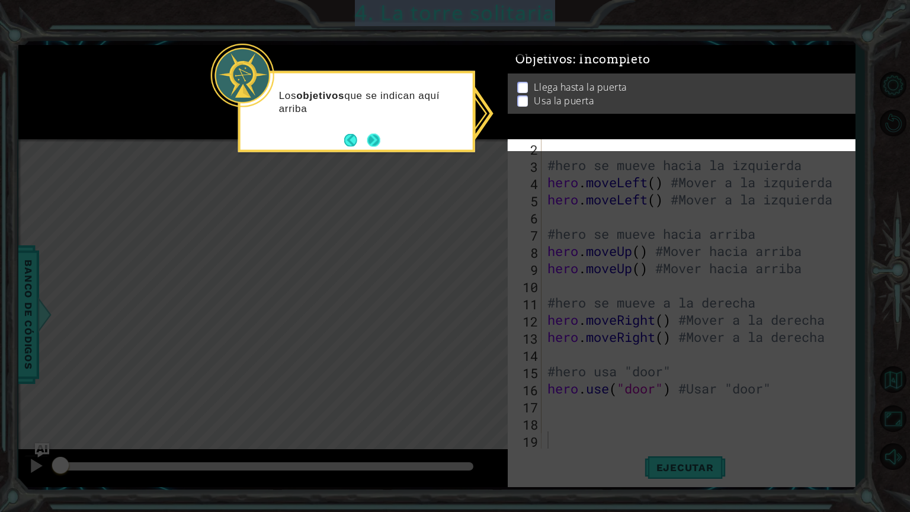
click at [379, 139] on button "Next" at bounding box center [374, 139] width 13 height 13
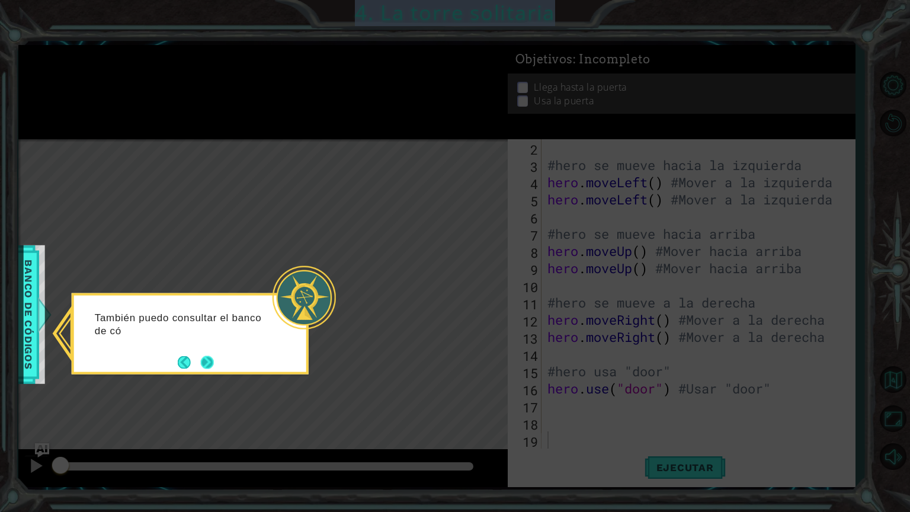
click at [214, 352] on div "También puedo consultar el banco de có" at bounding box center [190, 328] width 232 height 65
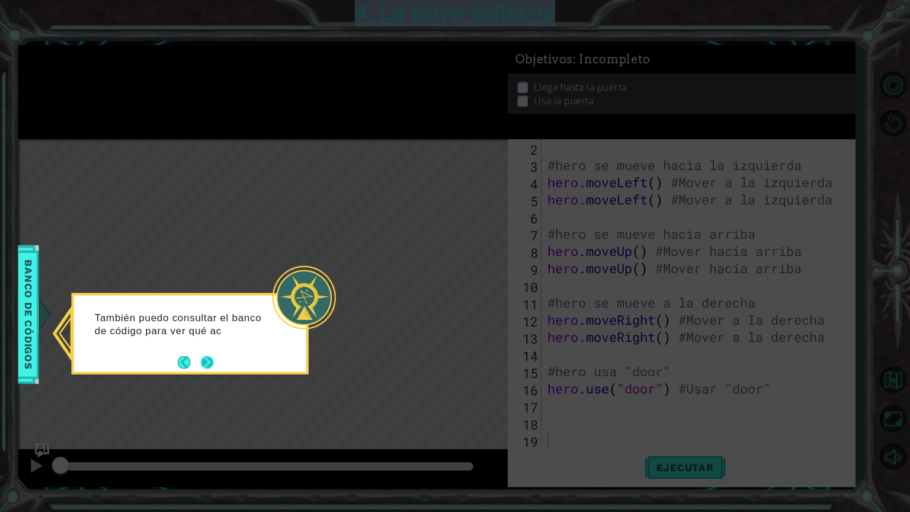
click at [209, 365] on button "Next" at bounding box center [207, 362] width 13 height 13
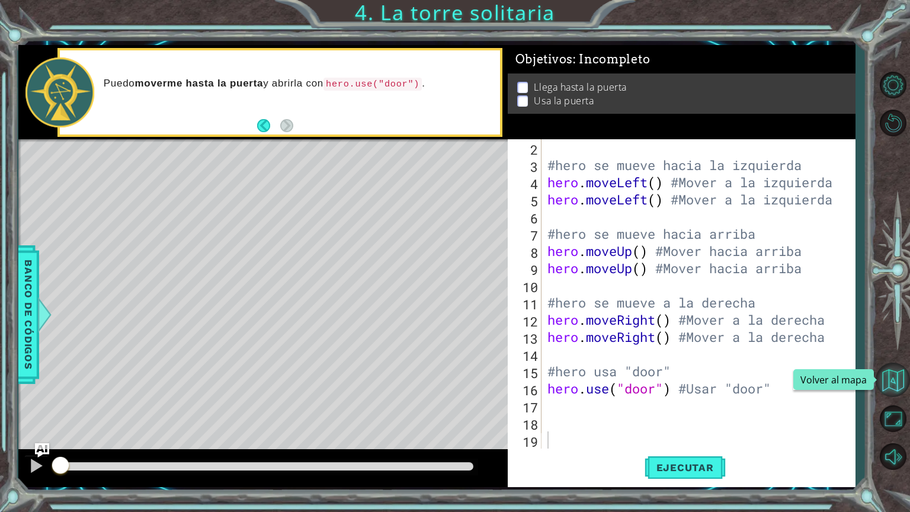
click at [885, 392] on button "Volver al mapa" at bounding box center [893, 380] width 34 height 34
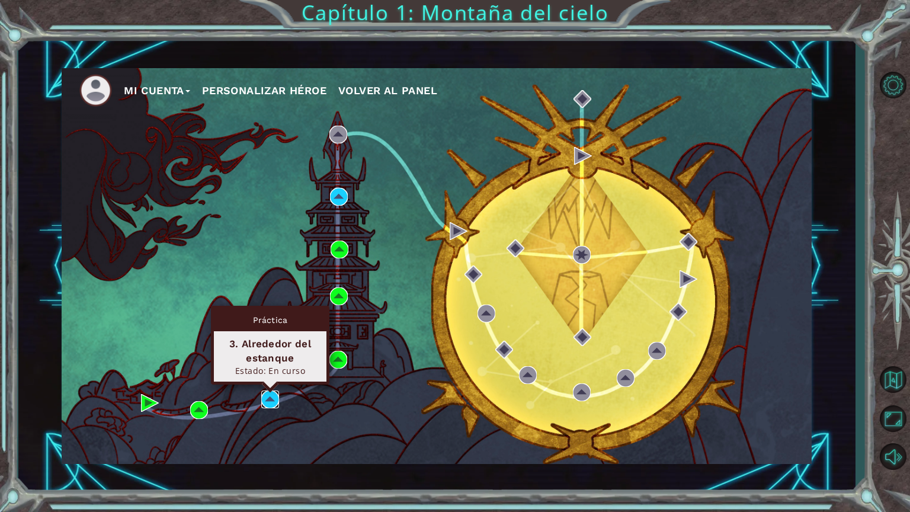
click at [273, 403] on img at bounding box center [270, 400] width 18 height 18
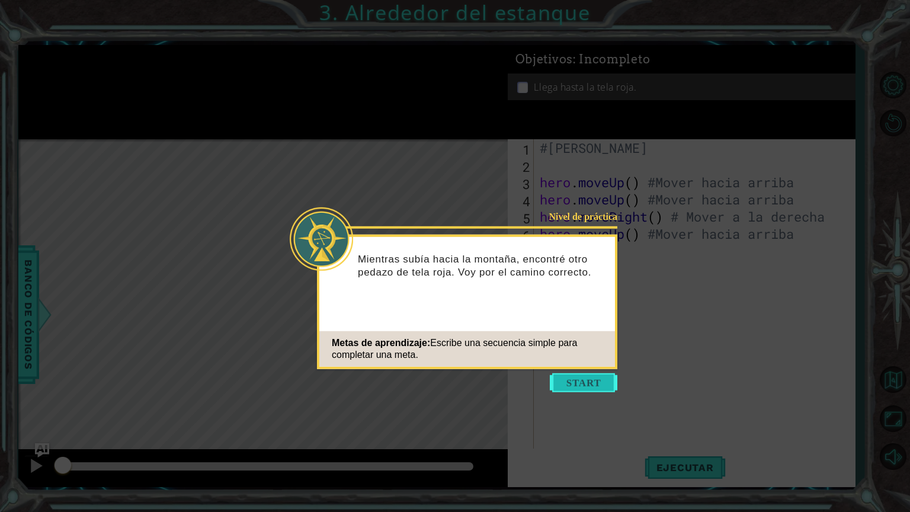
click at [596, 386] on button "Start" at bounding box center [584, 382] width 68 height 19
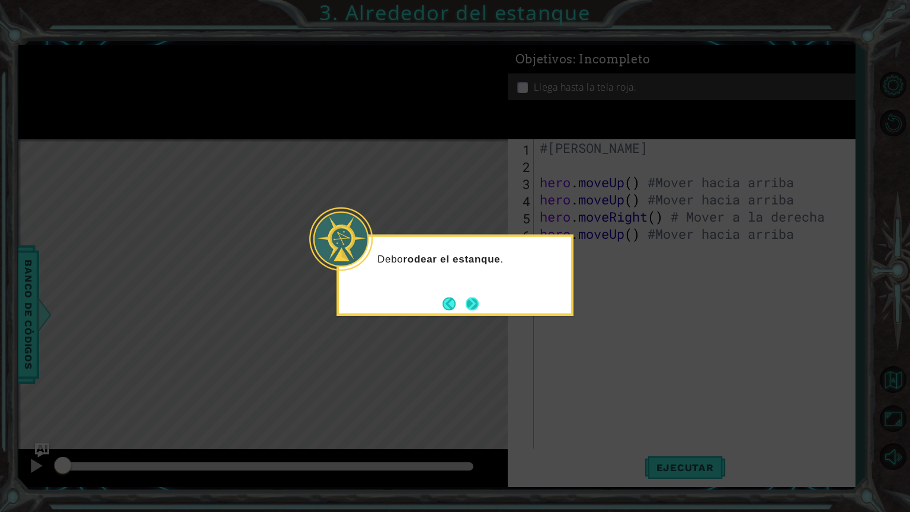
click at [469, 306] on button "Next" at bounding box center [472, 303] width 15 height 15
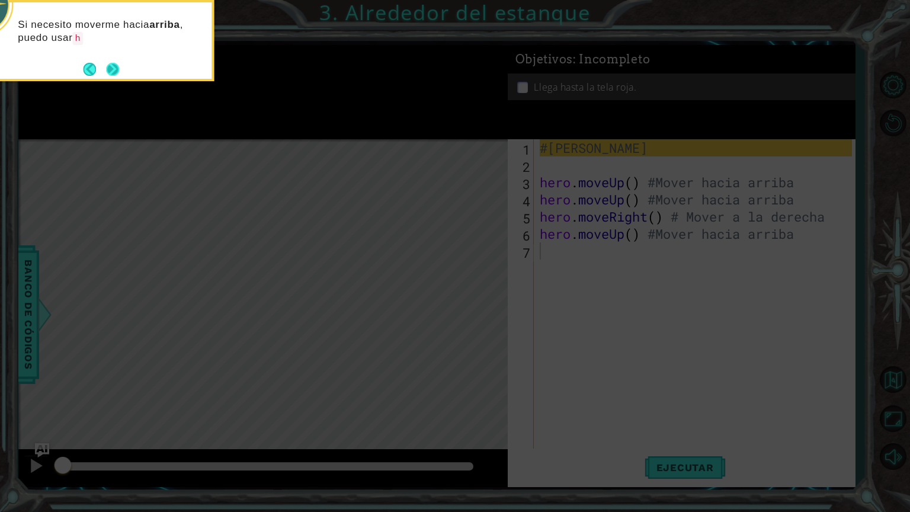
click at [117, 66] on button "Next" at bounding box center [113, 69] width 15 height 15
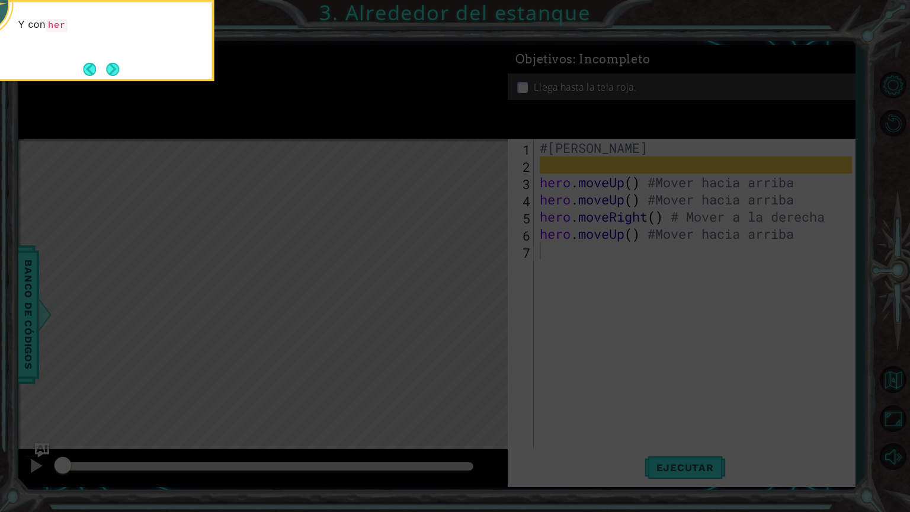
click at [117, 66] on button "Next" at bounding box center [112, 69] width 13 height 13
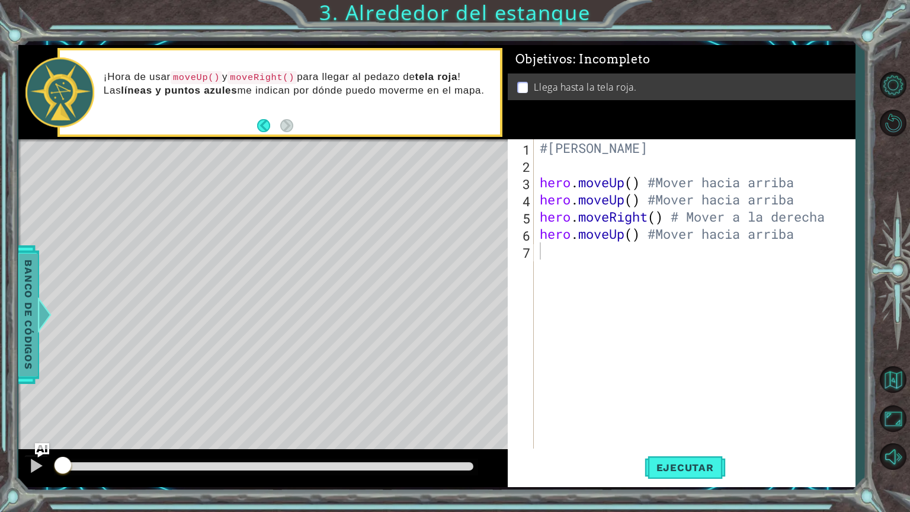
click at [26, 363] on span "Banco de códigos" at bounding box center [28, 314] width 19 height 123
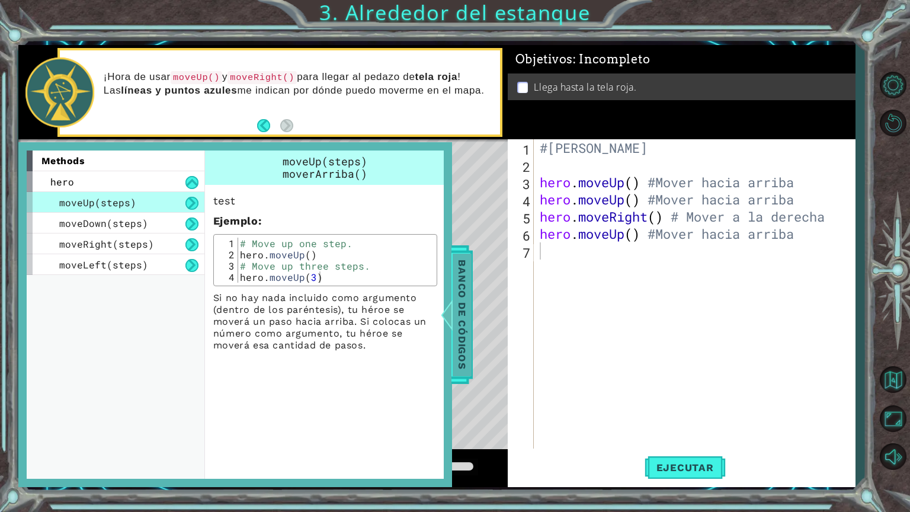
click at [468, 360] on span "Banco de códigos" at bounding box center [462, 314] width 19 height 123
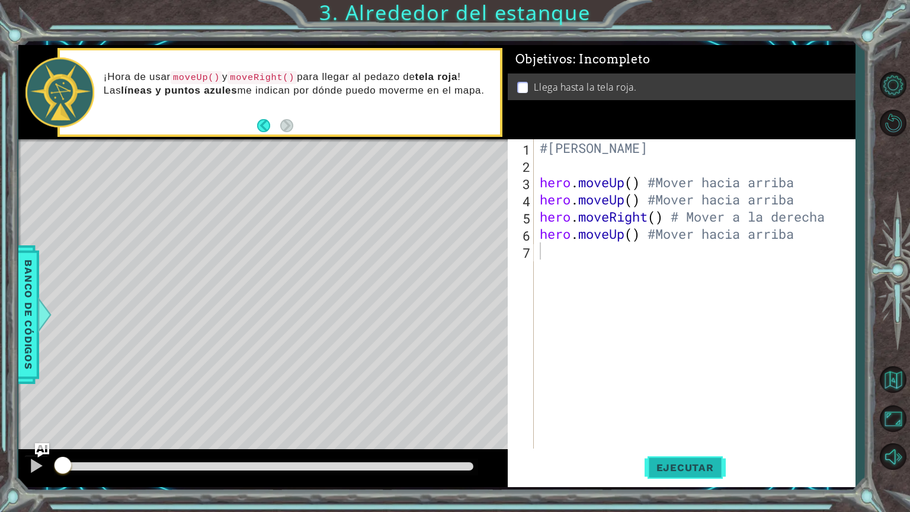
click at [647, 432] on span "Ejecutar" at bounding box center [685, 468] width 81 height 12
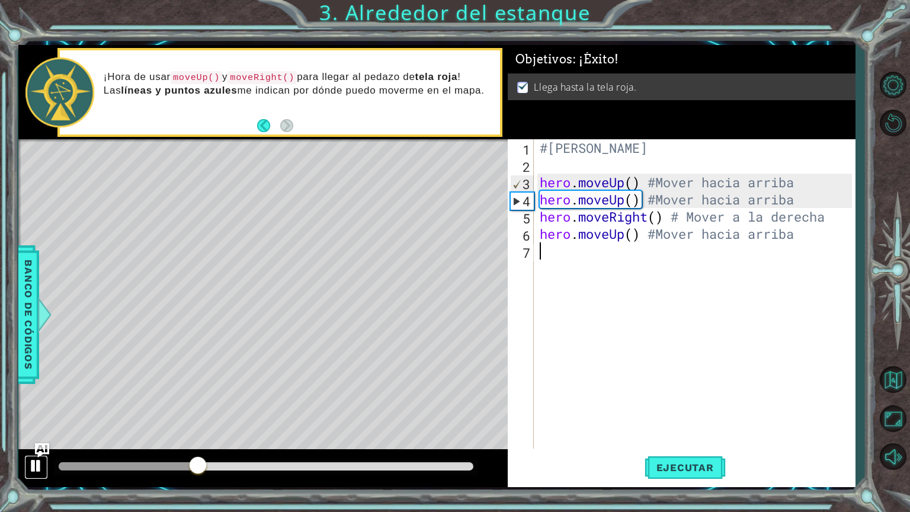
click at [33, 432] on div at bounding box center [35, 465] width 15 height 15
click at [896, 366] on button "Volver al mapa" at bounding box center [893, 380] width 34 height 34
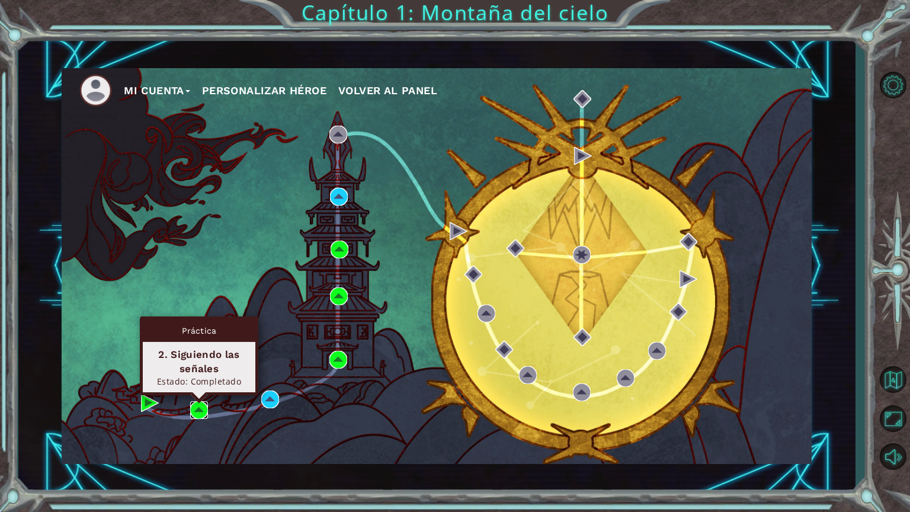
click at [196, 414] on img at bounding box center [199, 410] width 18 height 18
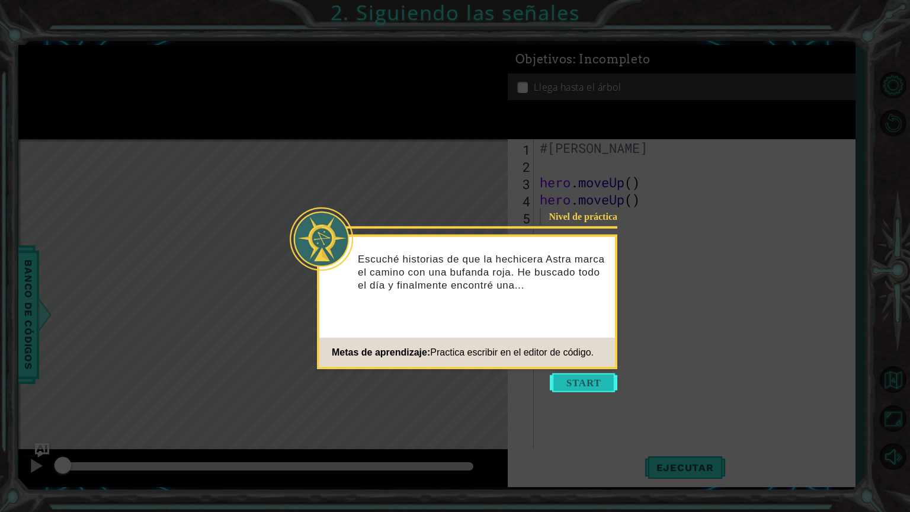
click at [562, 385] on button "Start" at bounding box center [584, 382] width 68 height 19
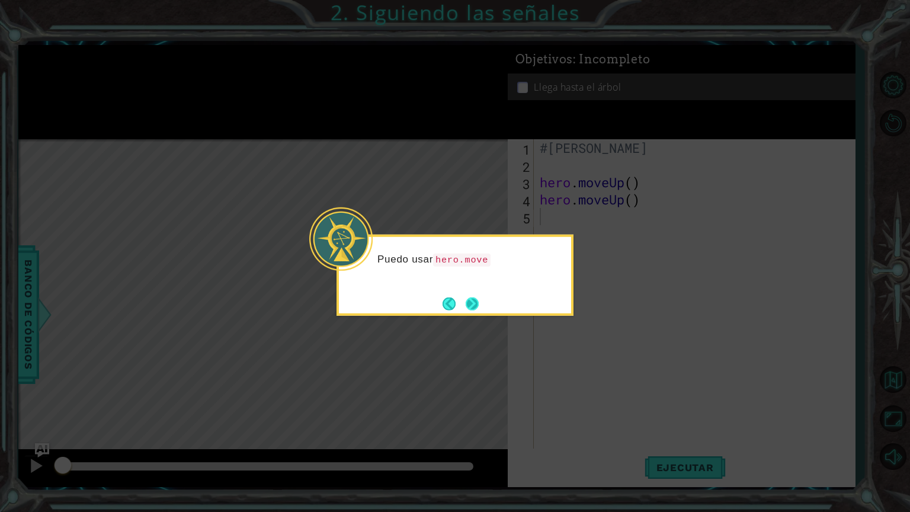
click at [475, 299] on button "Next" at bounding box center [472, 304] width 14 height 14
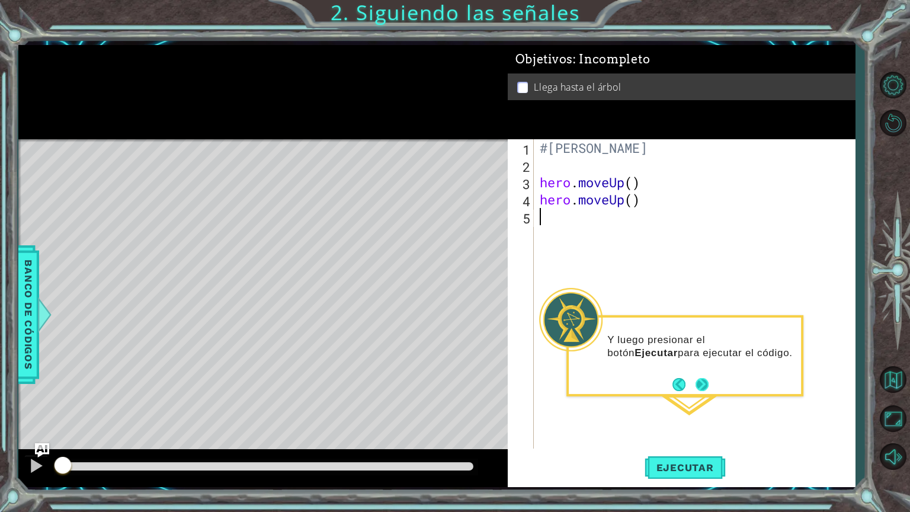
drag, startPoint x: 703, startPoint y: 398, endPoint x: 699, endPoint y: 391, distance: 8.0
click at [699, 391] on body "1 ההההההההההההההההההההההההההההההההההההההההההההההההההההההההההההההההההההההההההההה…" at bounding box center [455, 256] width 910 height 512
click at [699, 391] on button "Next" at bounding box center [703, 385] width 18 height 18
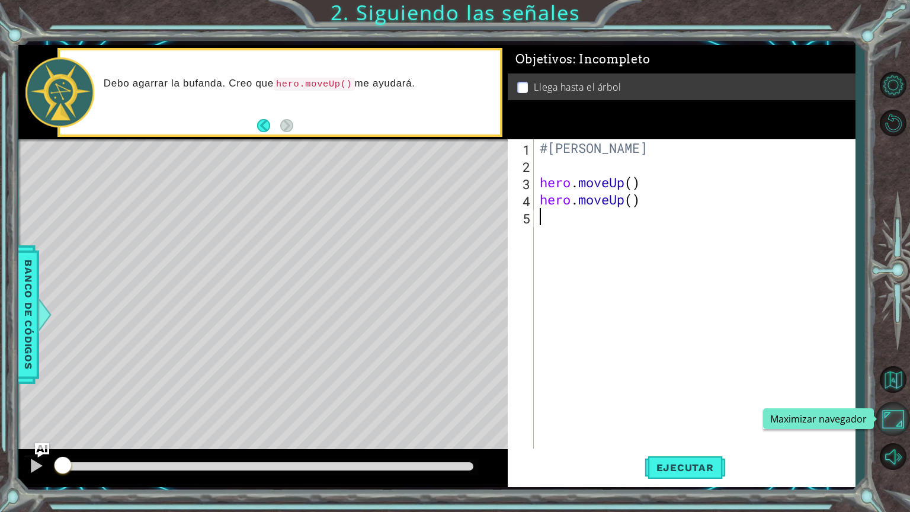
click at [896, 418] on button "Maximizar navegador" at bounding box center [893, 419] width 34 height 34
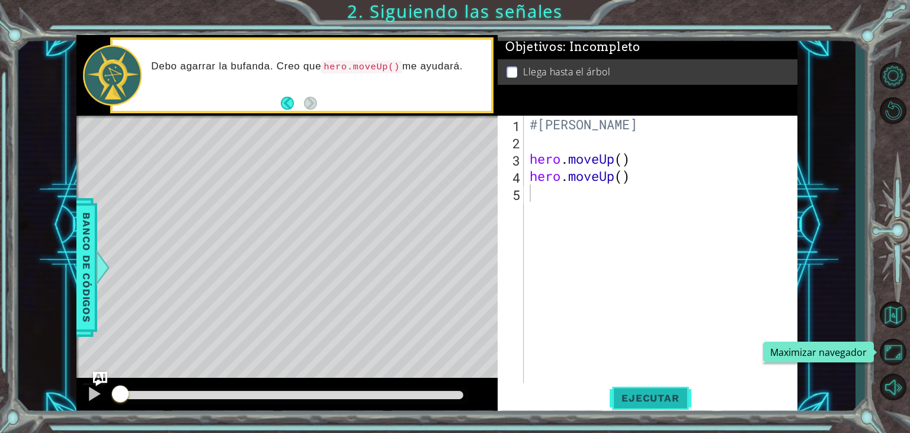
click at [615, 400] on span "Ejecutar" at bounding box center [650, 398] width 81 height 12
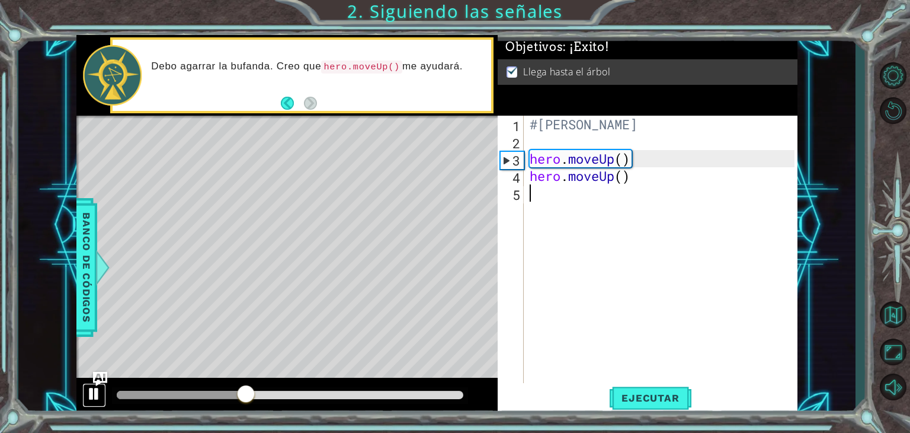
click at [93, 395] on div at bounding box center [94, 393] width 15 height 15
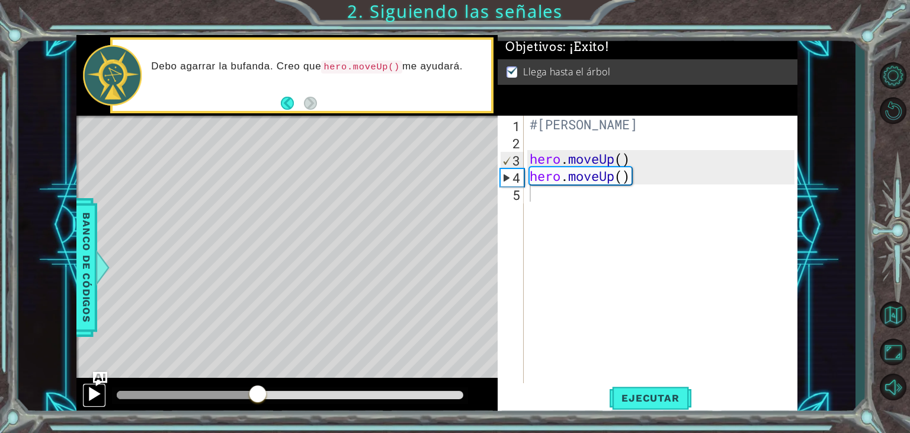
click at [90, 394] on div at bounding box center [94, 393] width 15 height 15
click at [632, 398] on span "Ejecutar" at bounding box center [650, 398] width 81 height 12
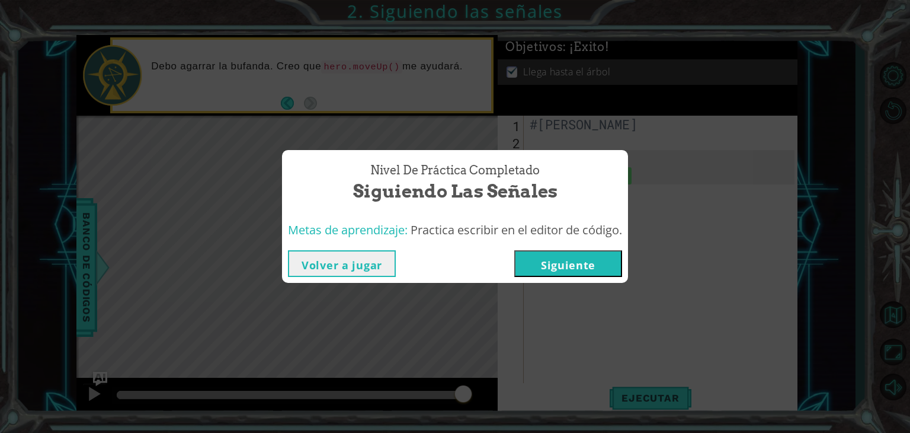
click at [548, 264] on button "Siguiente" at bounding box center [569, 263] width 108 height 27
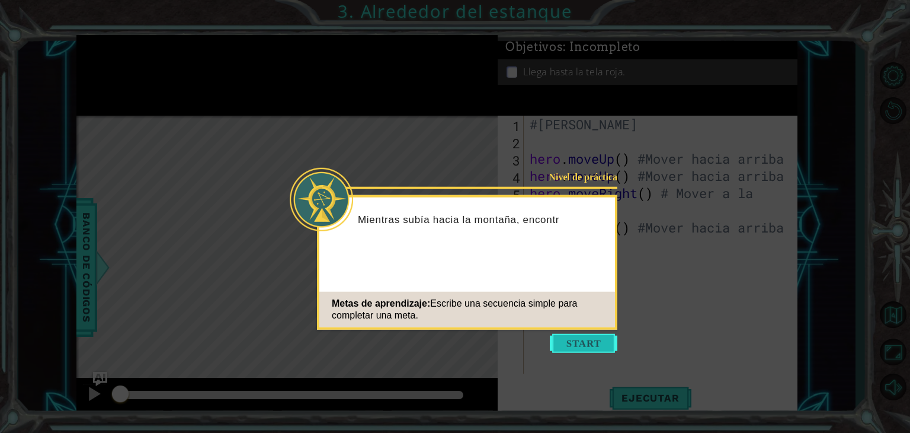
click at [602, 344] on button "Start" at bounding box center [584, 343] width 68 height 19
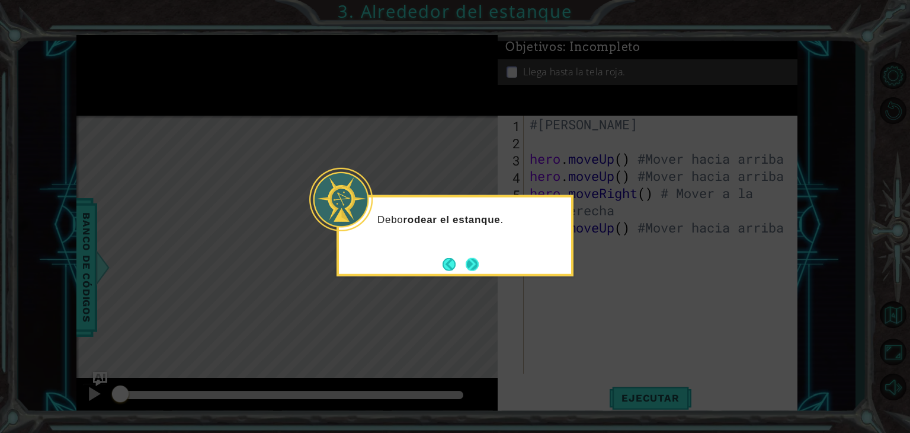
click at [469, 270] on button "Next" at bounding box center [472, 264] width 14 height 14
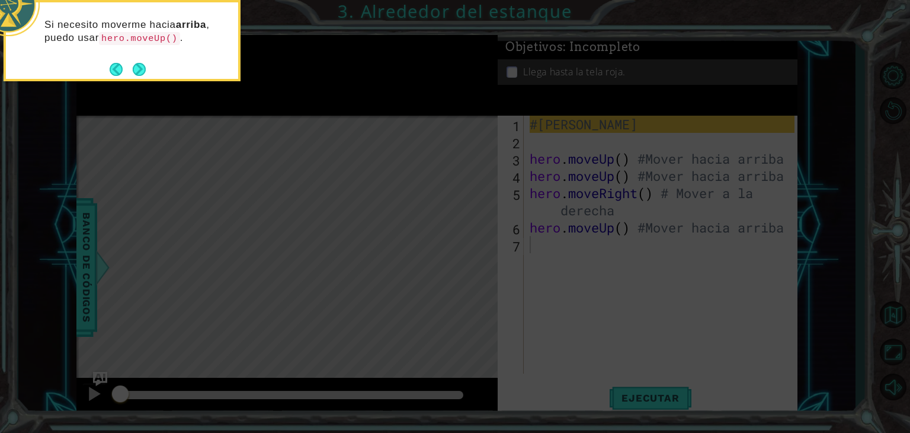
click at [469, 270] on icon at bounding box center [455, 65] width 910 height 736
click at [137, 69] on button "Next" at bounding box center [139, 69] width 18 height 18
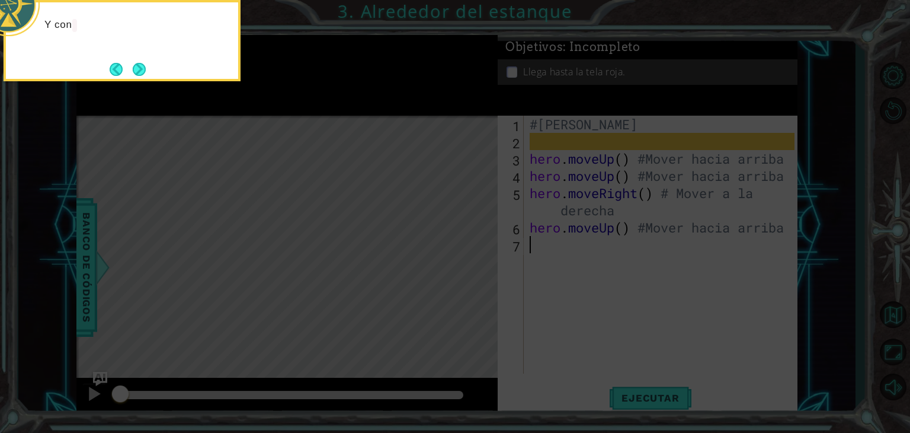
click at [137, 69] on button "Next" at bounding box center [140, 69] width 14 height 14
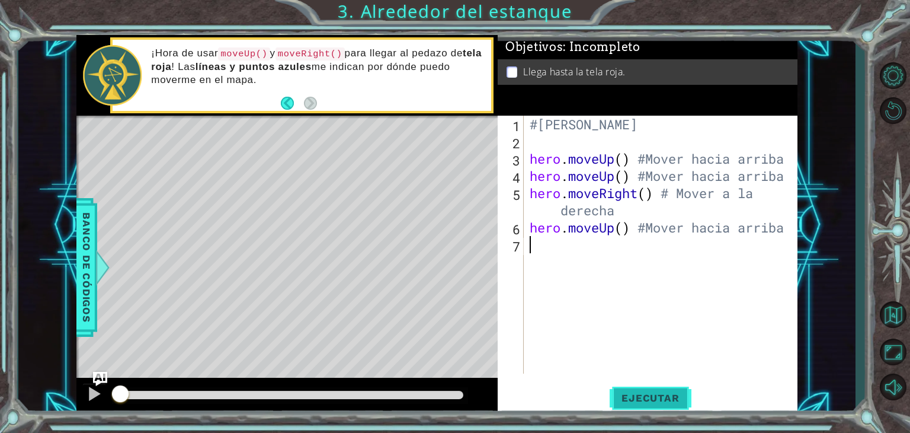
click at [651, 404] on button "Ejecutar" at bounding box center [650, 398] width 81 height 30
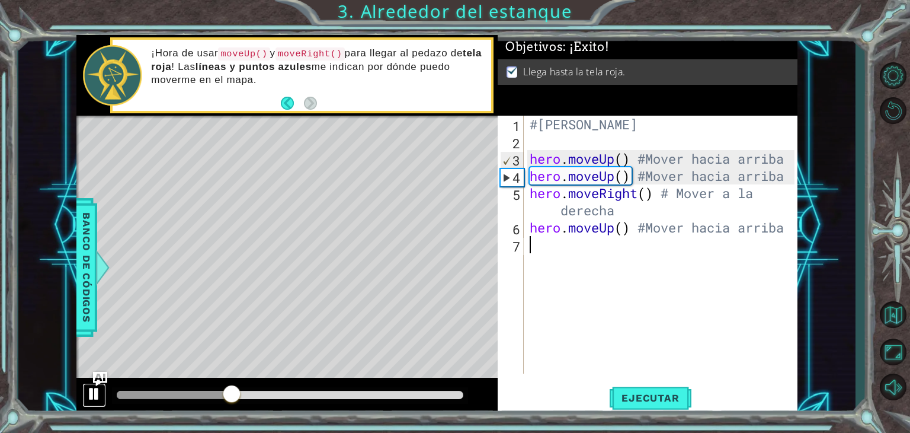
click at [95, 395] on div at bounding box center [94, 393] width 15 height 15
click at [662, 402] on span "Ejecutar" at bounding box center [650, 398] width 81 height 12
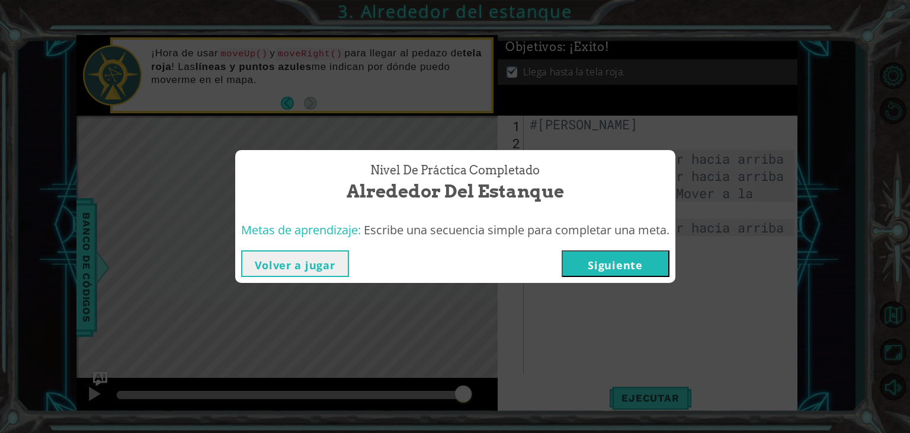
click at [637, 260] on button "Siguiente" at bounding box center [616, 263] width 108 height 27
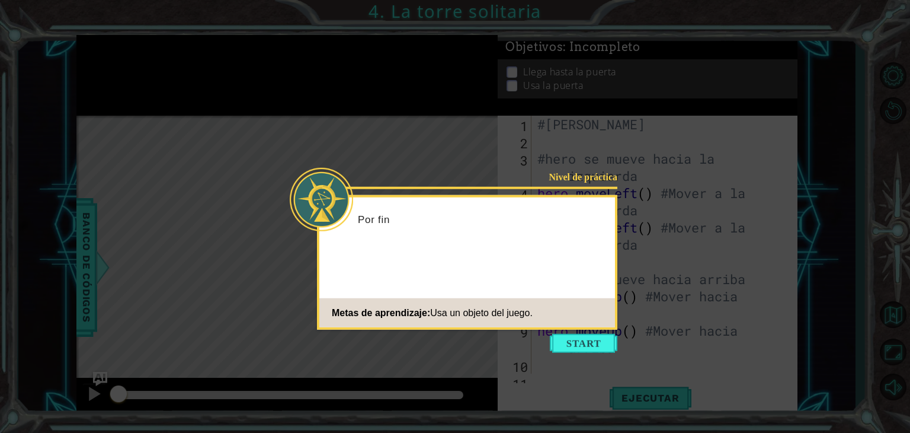
scroll to position [189, 0]
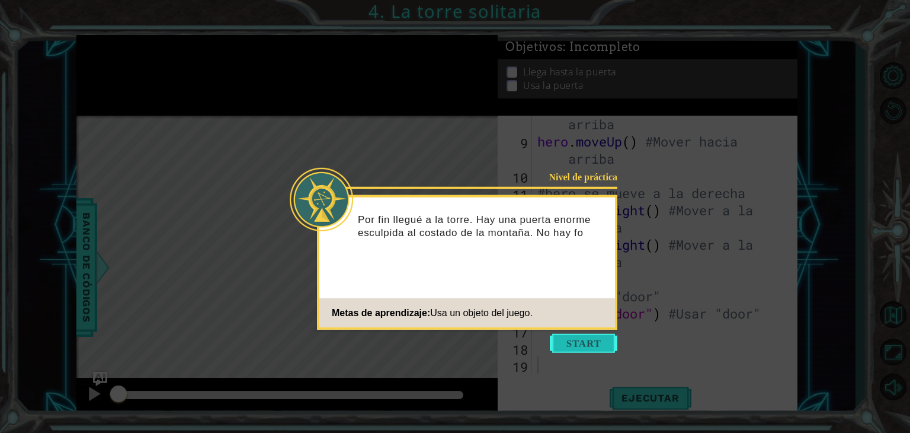
click at [598, 347] on button "Start" at bounding box center [584, 343] width 68 height 19
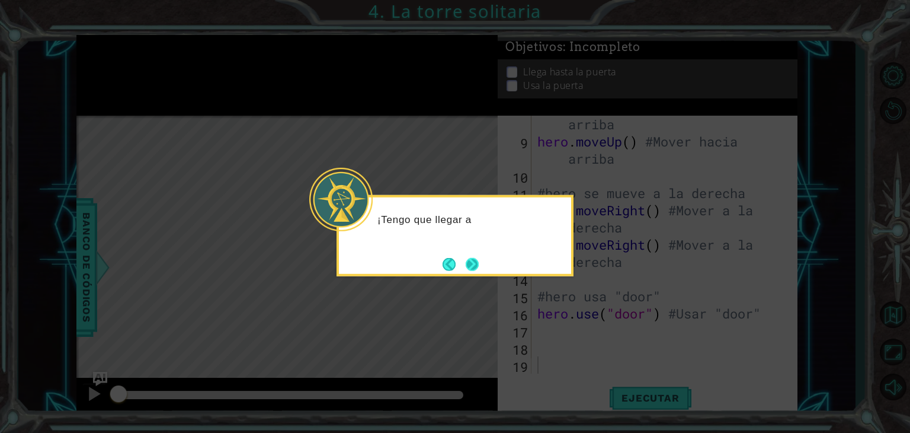
click at [469, 266] on button "Next" at bounding box center [473, 264] width 14 height 14
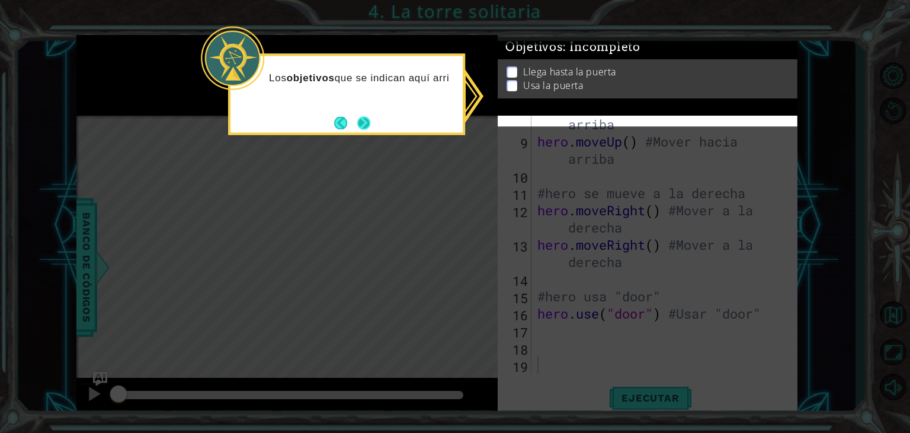
click at [363, 125] on button "Next" at bounding box center [363, 122] width 13 height 13
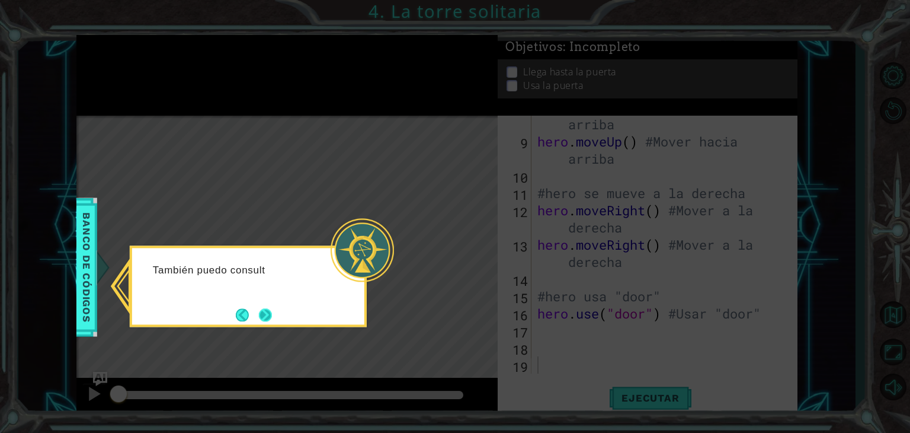
click at [269, 315] on button "Next" at bounding box center [265, 314] width 15 height 15
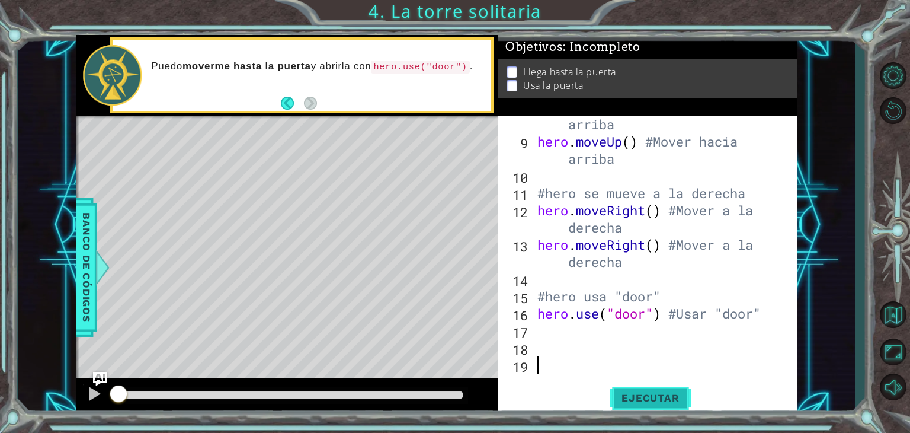
click at [635, 404] on span "Ejecutar" at bounding box center [650, 398] width 81 height 12
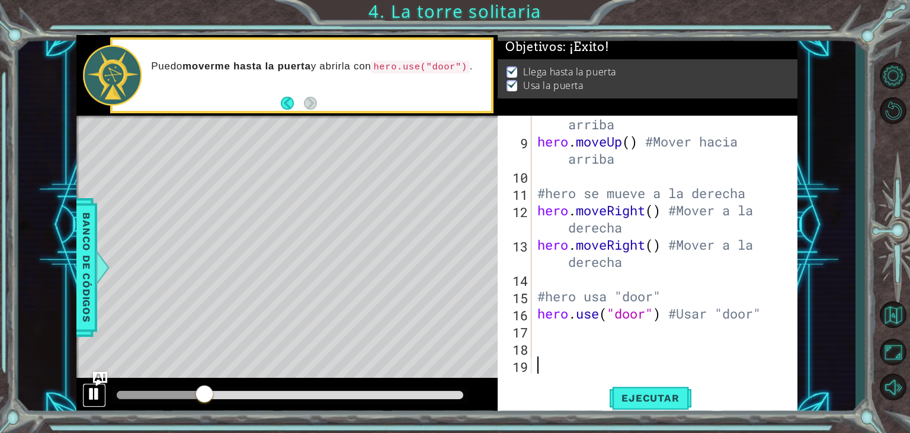
click at [90, 397] on div at bounding box center [94, 393] width 15 height 15
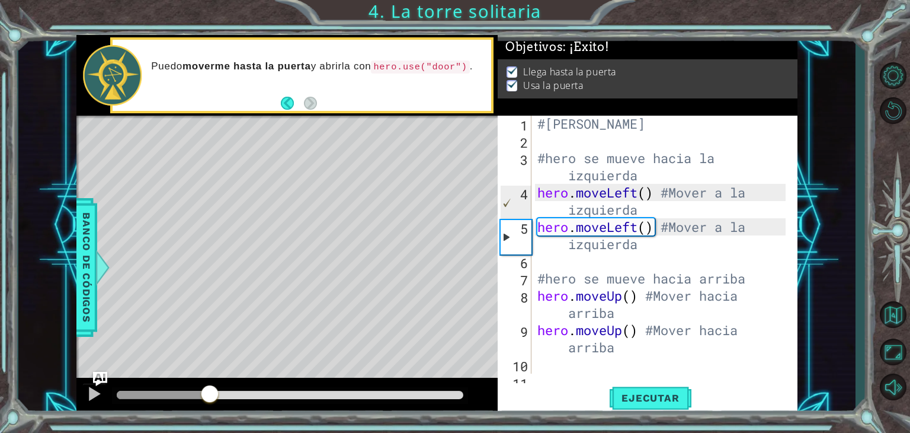
scroll to position [0, 0]
click at [881, 71] on button "Opciones de nivel" at bounding box center [893, 75] width 34 height 31
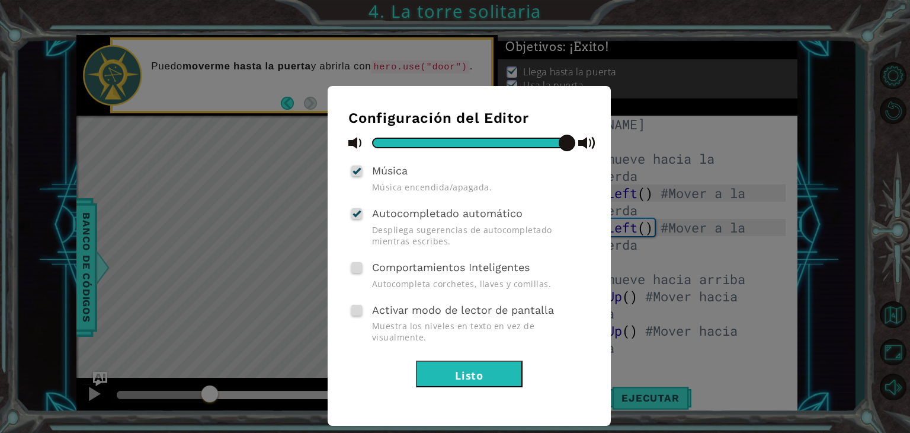
click at [824, 292] on div "Configuración del Editor Música Música encendida/apagada. Autocompletado automá…" at bounding box center [455, 216] width 910 height 433
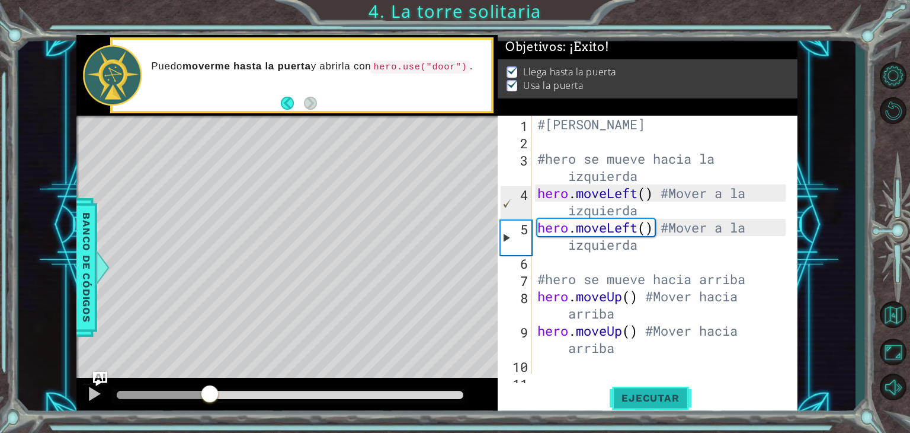
click at [675, 394] on span "Ejecutar" at bounding box center [650, 398] width 81 height 12
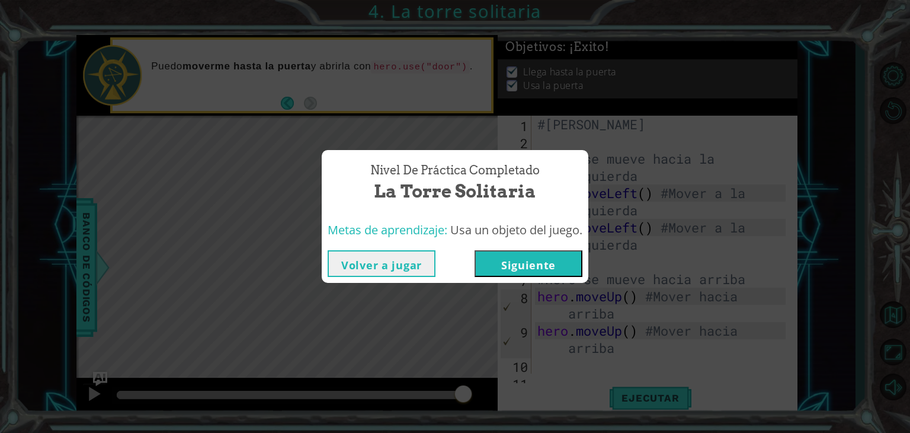
click at [561, 264] on button "Siguiente" at bounding box center [529, 263] width 108 height 27
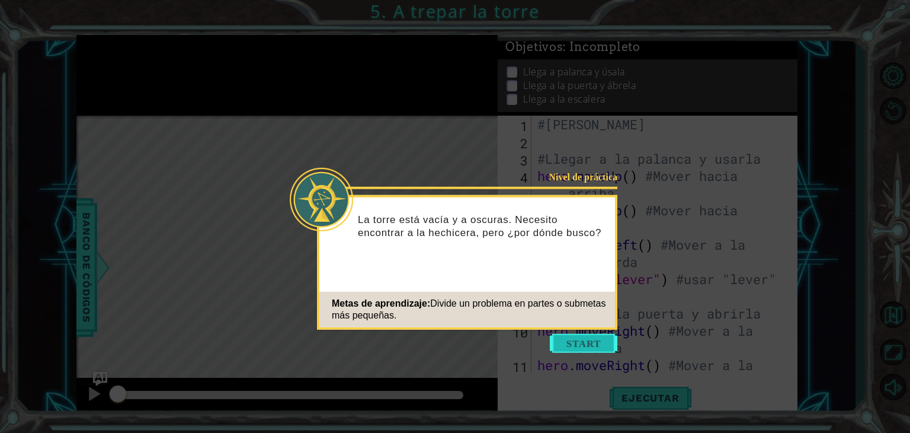
click at [571, 352] on button "Start" at bounding box center [584, 343] width 68 height 19
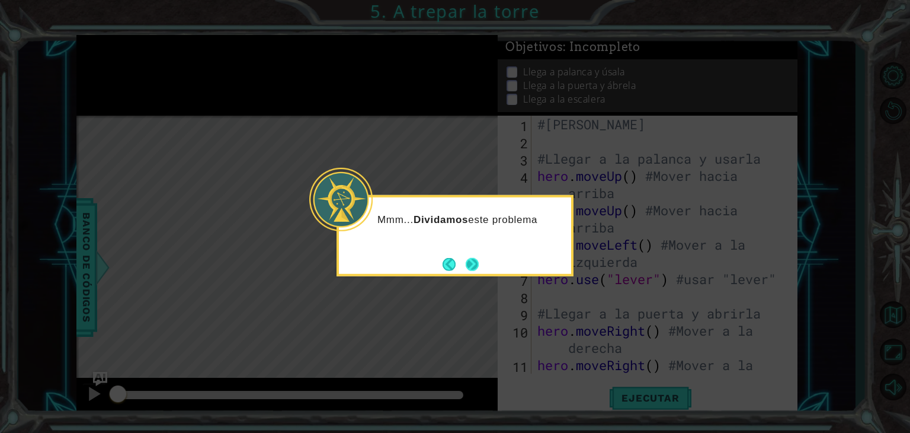
click at [478, 261] on button "Next" at bounding box center [473, 264] width 14 height 14
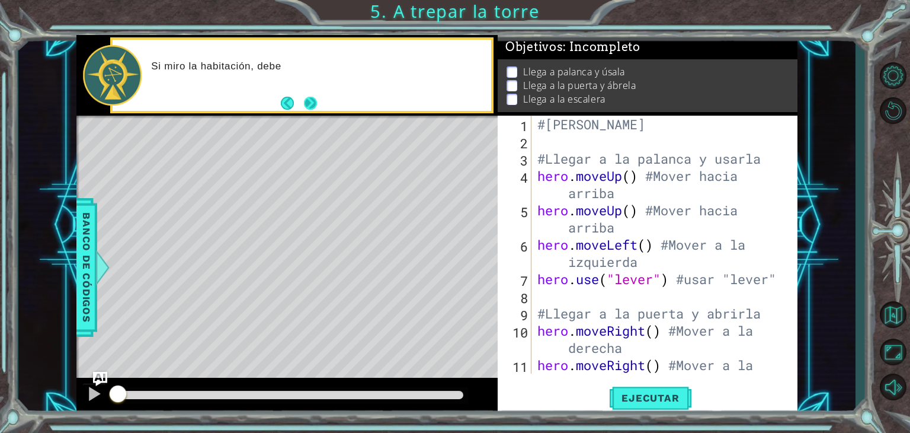
click at [309, 101] on button "Next" at bounding box center [311, 103] width 14 height 14
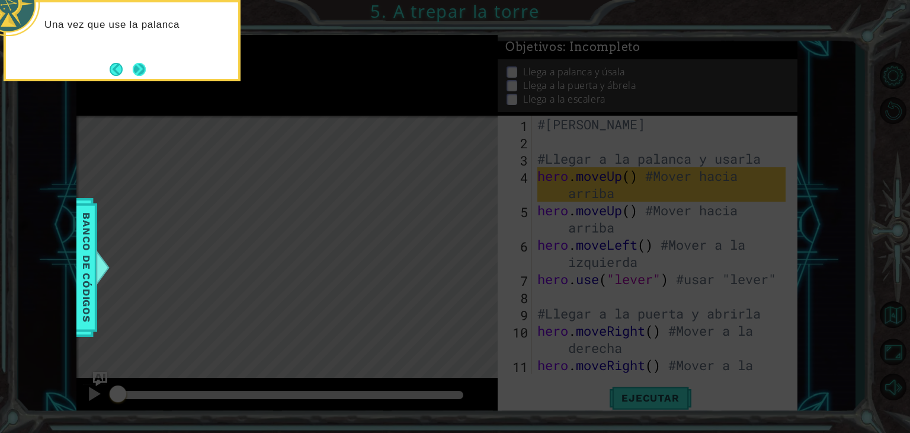
click at [146, 72] on button "Next" at bounding box center [139, 69] width 13 height 13
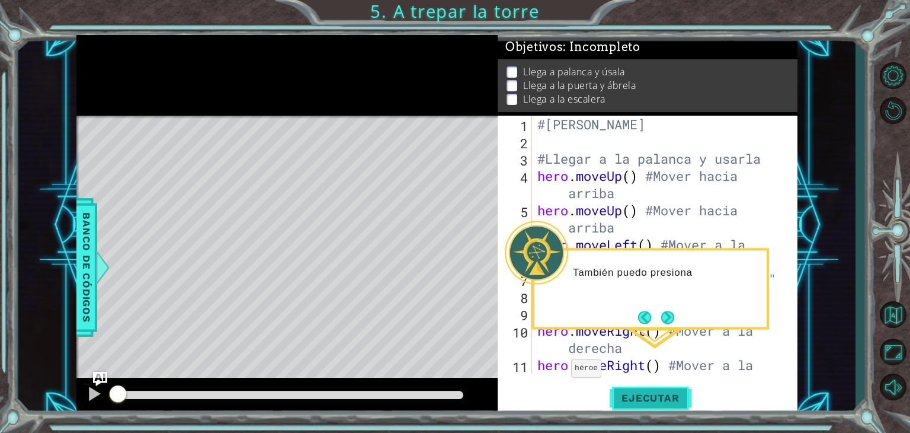
click at [633, 403] on span "Ejecutar" at bounding box center [650, 398] width 81 height 12
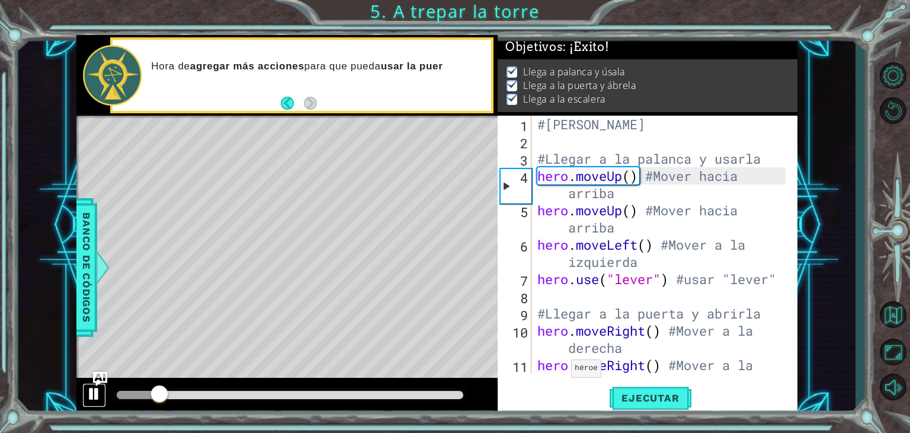
click at [101, 398] on button at bounding box center [94, 395] width 24 height 24
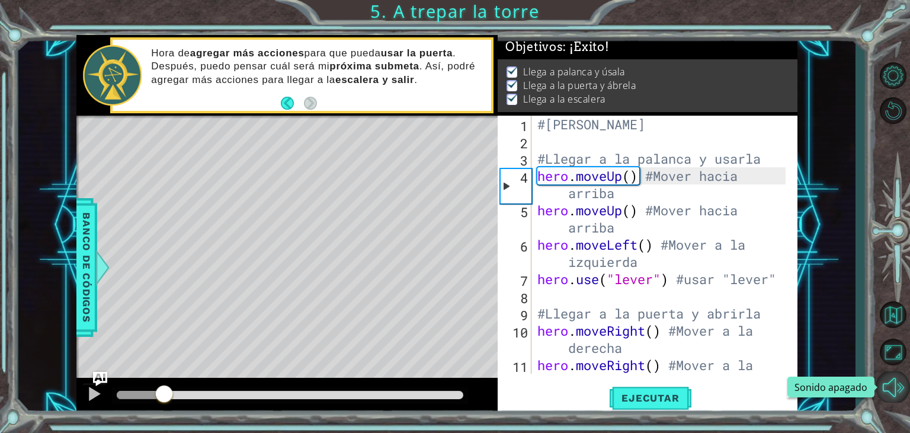
click at [892, 379] on button "Sonido apagado" at bounding box center [893, 386] width 34 height 31
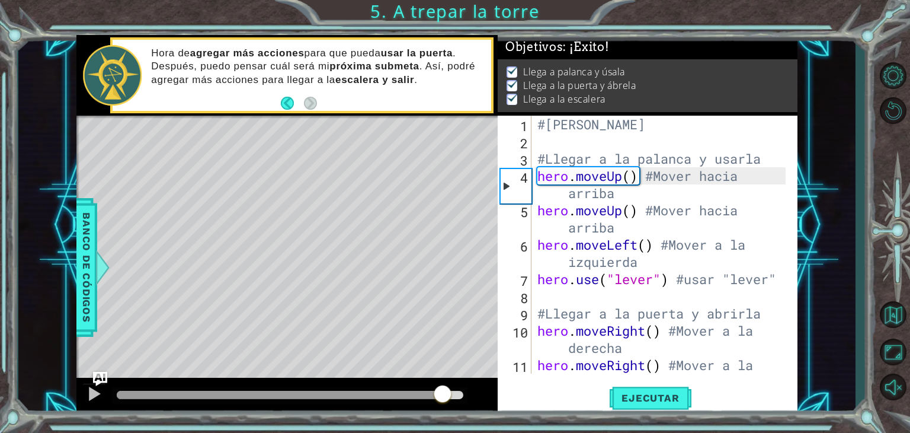
drag, startPoint x: 161, startPoint y: 391, endPoint x: 512, endPoint y: 456, distance: 356.9
click at [512, 432] on html "1 ההההההההההההההההההההההההההההההההההההההההההההההההההההההההההההההההההההההההההההה…" at bounding box center [455, 216] width 910 height 433
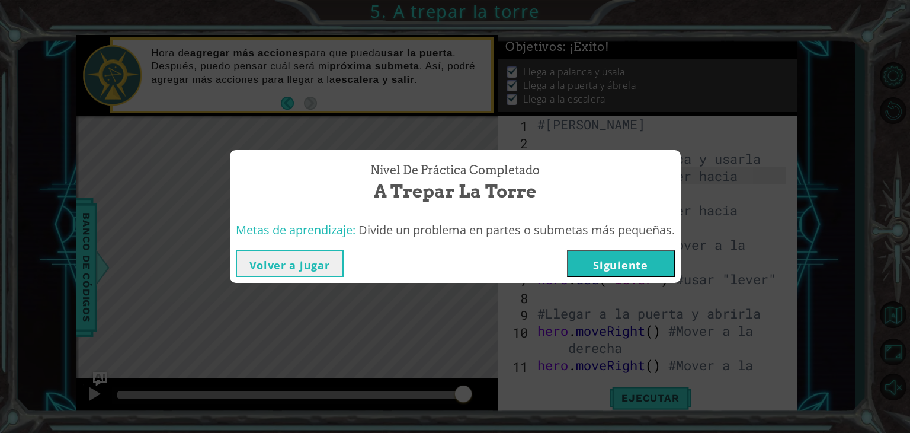
click at [614, 266] on button "Siguiente" at bounding box center [621, 263] width 108 height 27
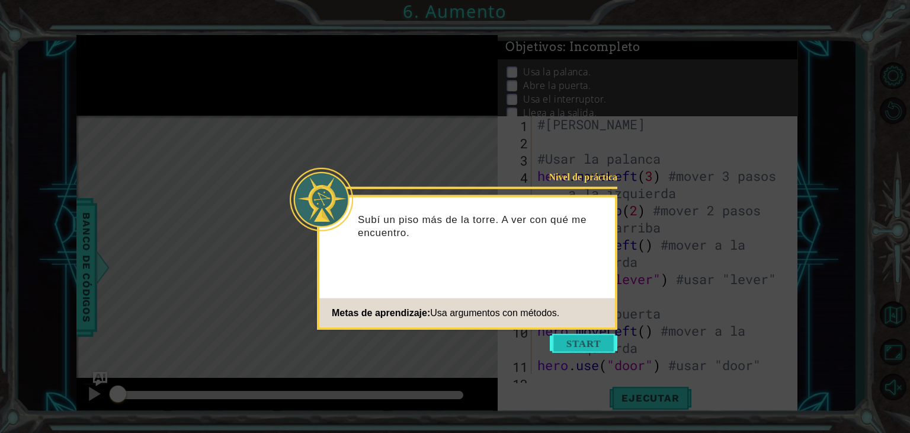
click at [587, 349] on button "Start" at bounding box center [584, 343] width 68 height 19
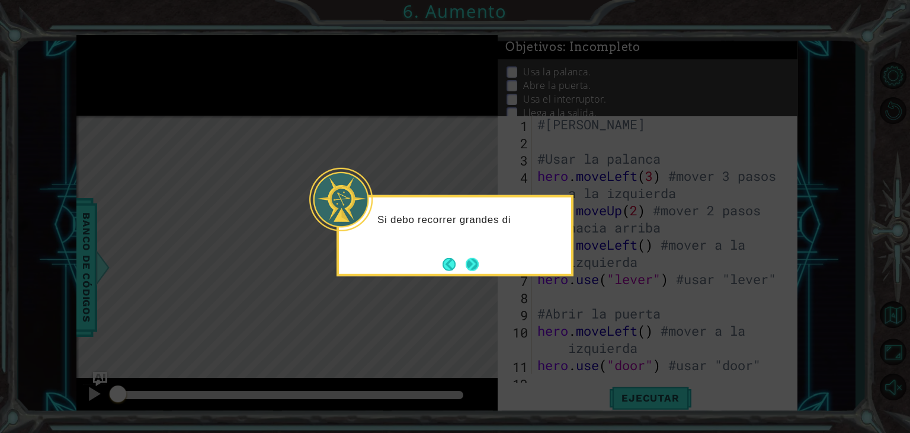
click at [468, 261] on button "Next" at bounding box center [473, 264] width 14 height 14
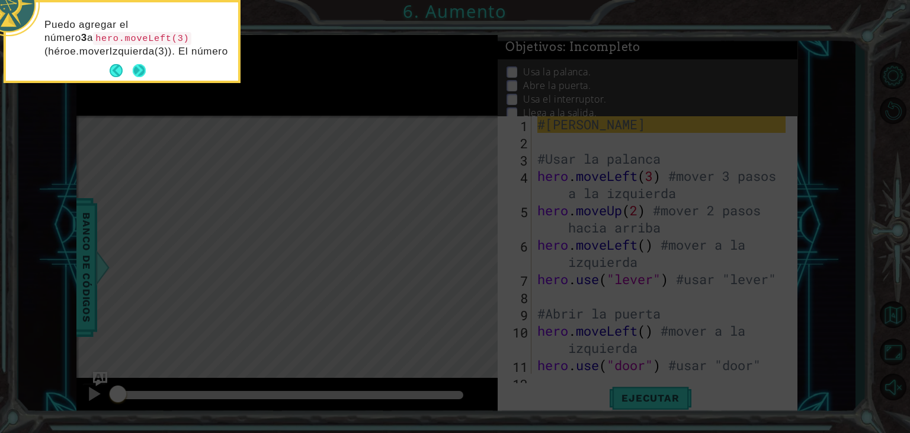
click at [144, 71] on div "Puedo agregar el número 3 a hero.moveLeft(3) (héroe.moverIzquierda(3)). El núme…" at bounding box center [122, 41] width 232 height 78
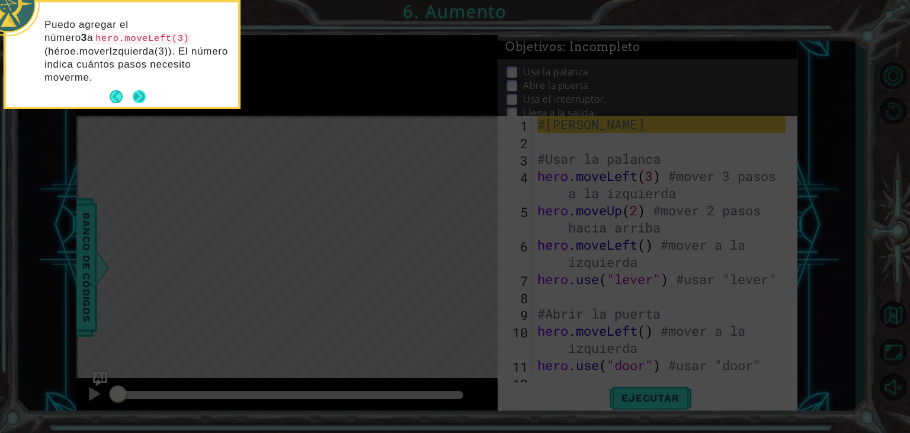
click at [136, 97] on button "Next" at bounding box center [139, 97] width 14 height 14
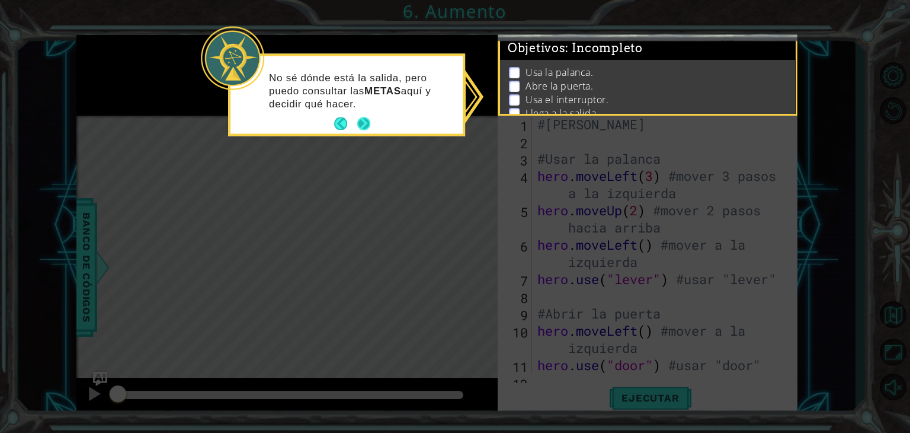
click at [370, 123] on button "Next" at bounding box center [363, 123] width 13 height 13
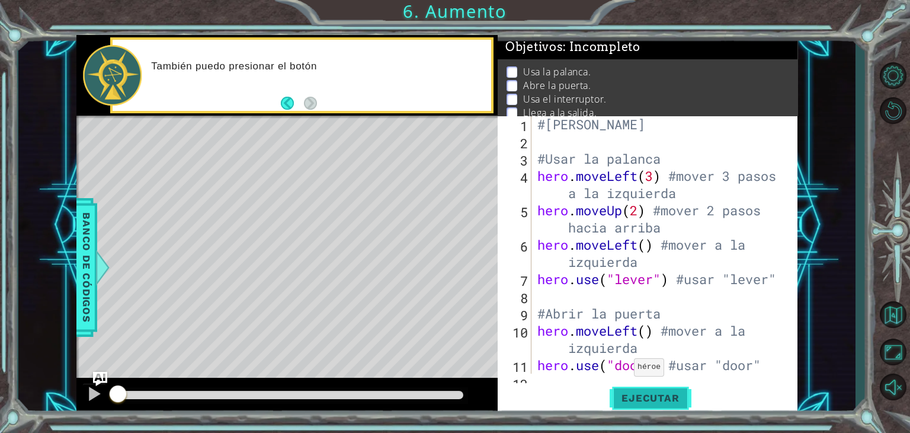
click at [638, 400] on span "Ejecutar" at bounding box center [650, 398] width 81 height 12
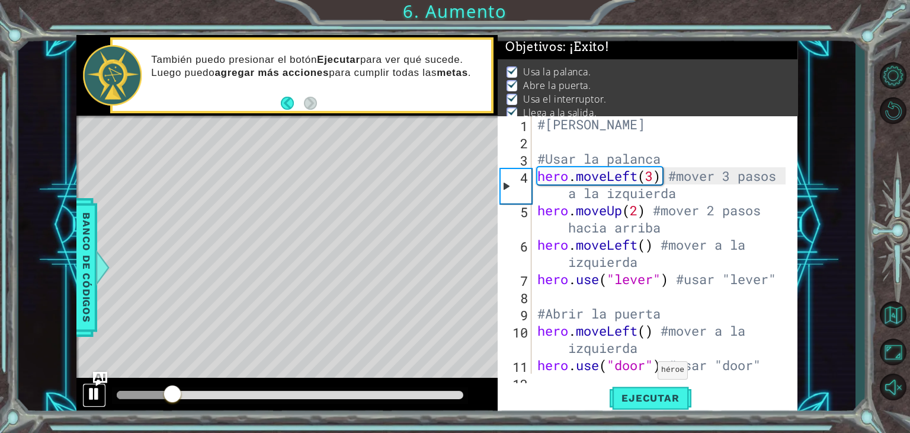
click at [96, 395] on div at bounding box center [94, 393] width 15 height 15
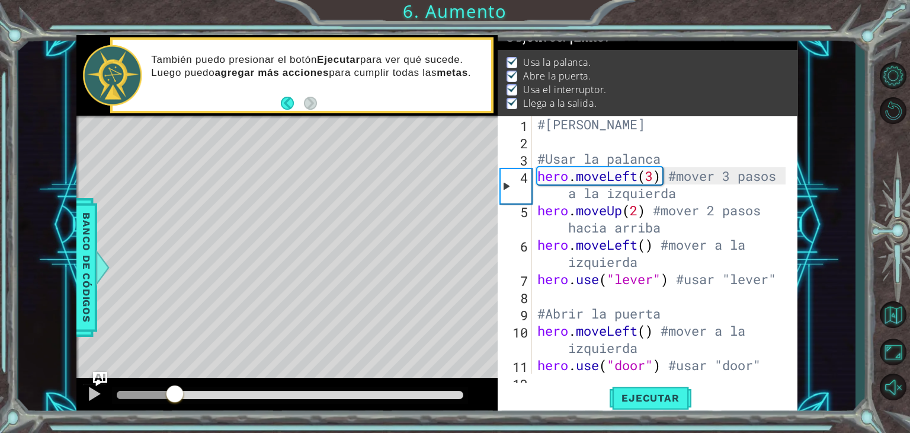
scroll to position [12, 0]
